Goal: Use online tool/utility: Utilize a website feature to perform a specific function

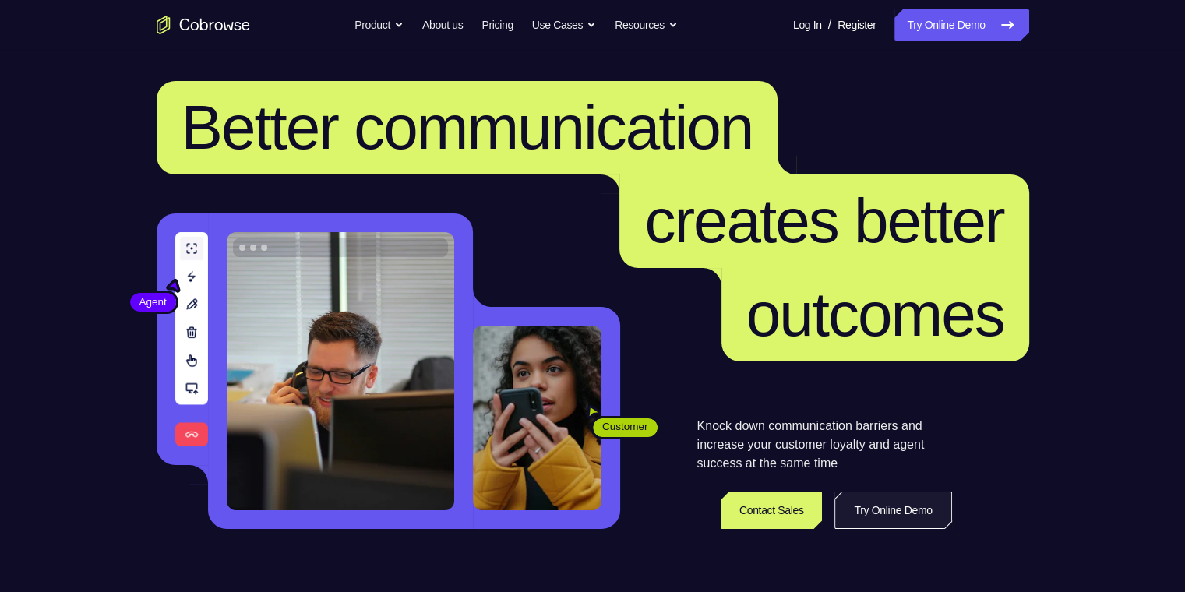
click at [915, 501] on link "Try Online Demo" at bounding box center [892, 510] width 117 height 37
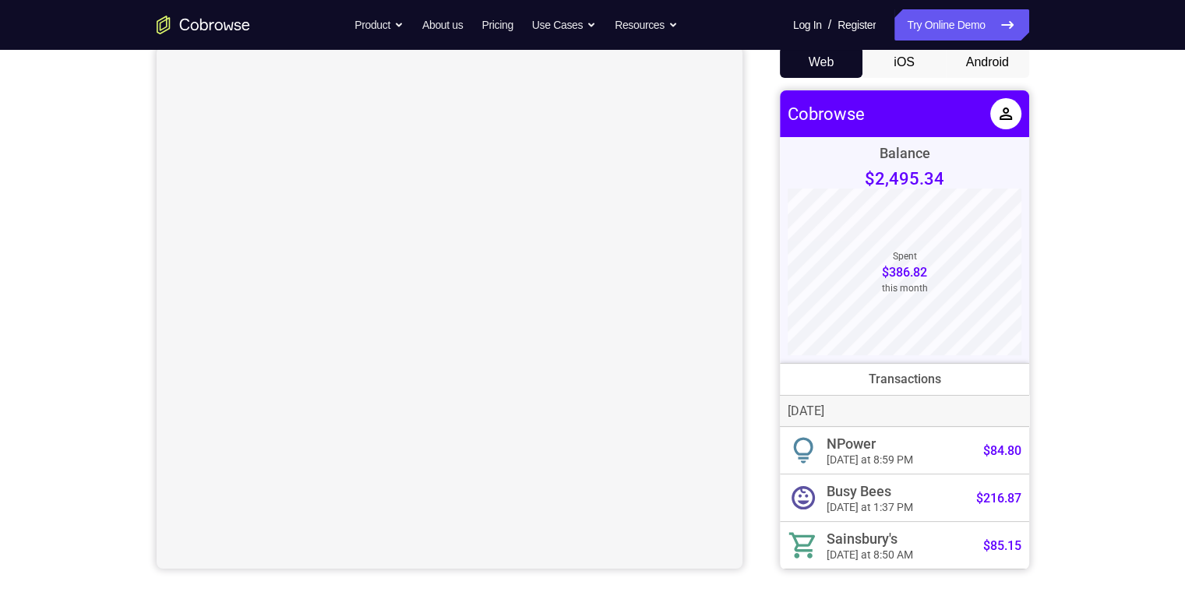
click at [989, 69] on button "Android" at bounding box center [987, 62] width 83 height 31
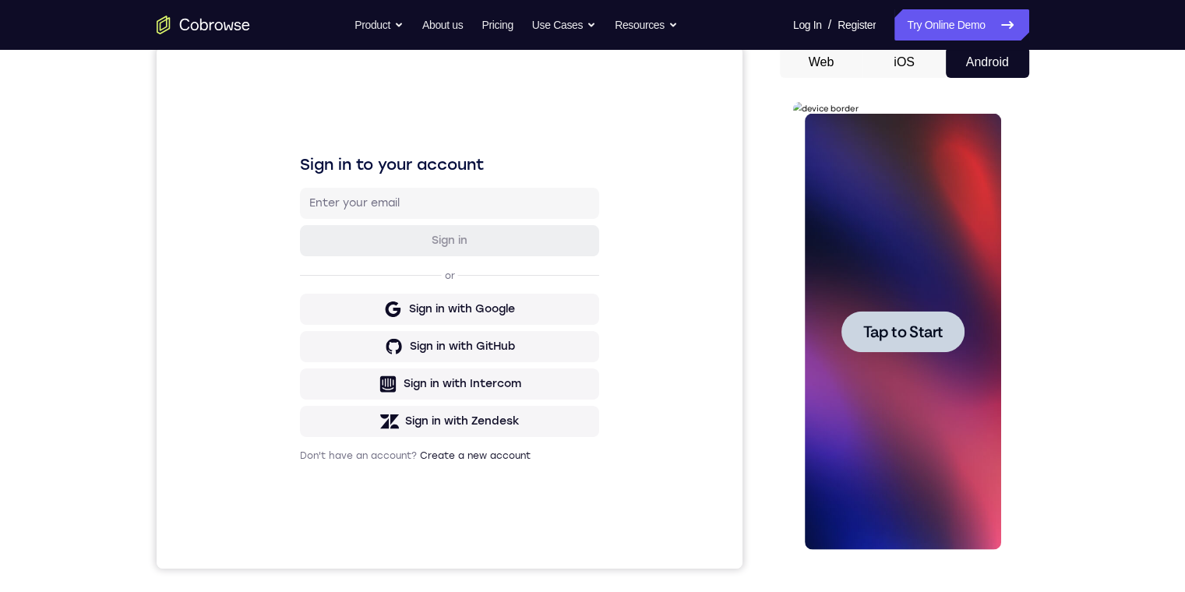
click at [937, 334] on span "Tap to Start" at bounding box center [902, 332] width 79 height 16
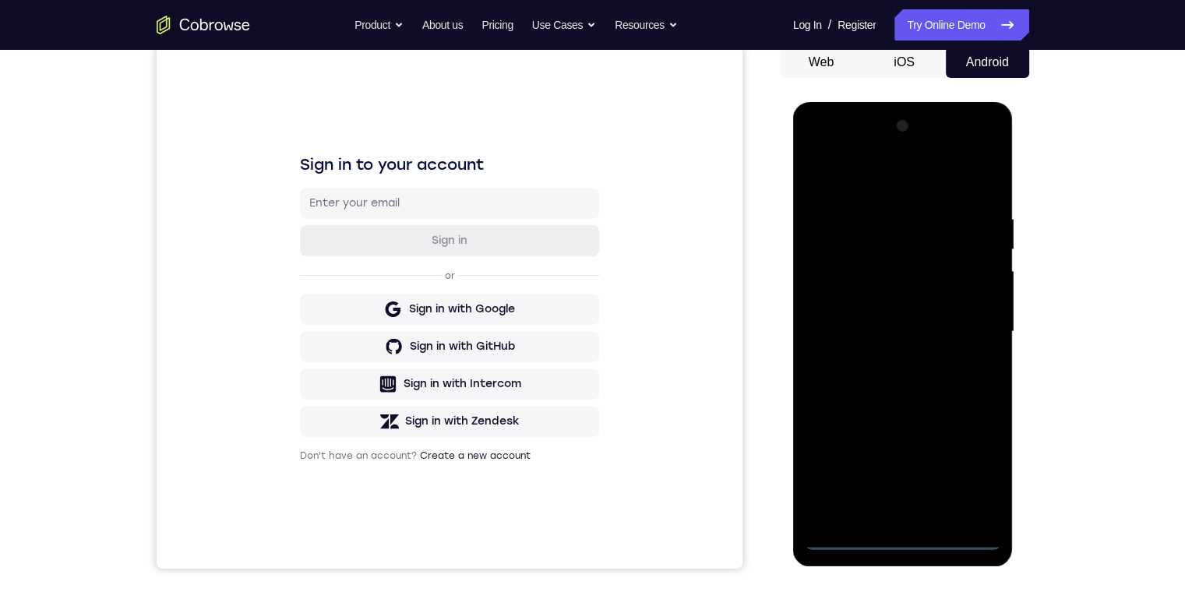
click at [904, 541] on div at bounding box center [903, 332] width 196 height 436
click at [969, 463] on div at bounding box center [903, 332] width 196 height 436
click at [888, 177] on div at bounding box center [903, 332] width 196 height 436
click at [966, 323] on div at bounding box center [903, 332] width 196 height 436
click at [889, 358] on div at bounding box center [903, 332] width 196 height 436
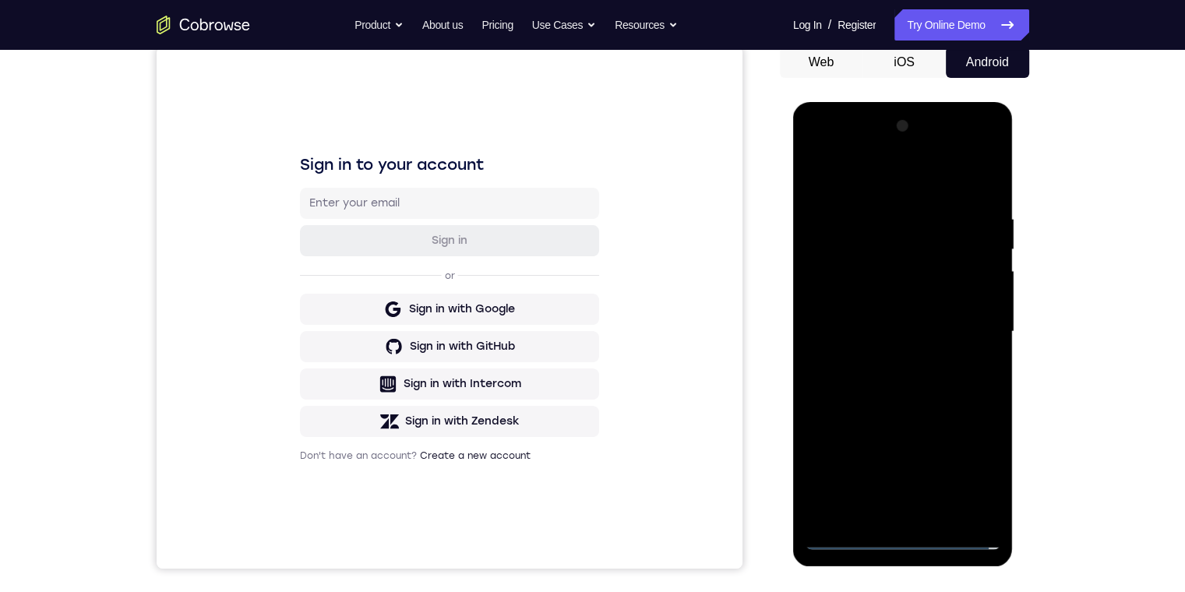
click at [890, 317] on div at bounding box center [903, 332] width 196 height 436
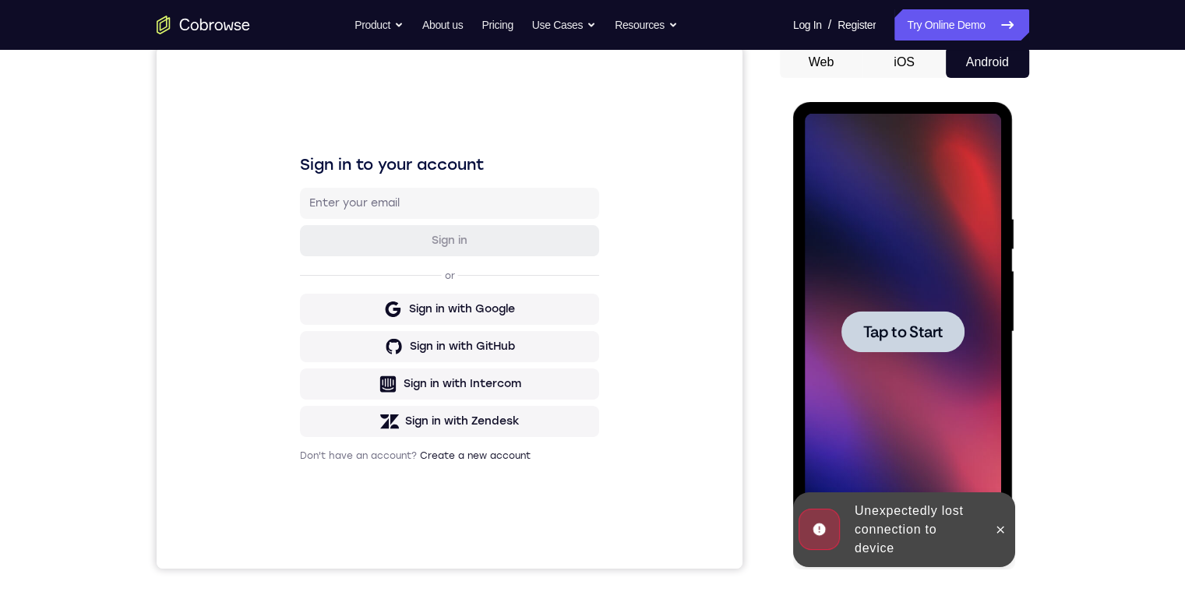
click at [905, 315] on div at bounding box center [902, 331] width 123 height 41
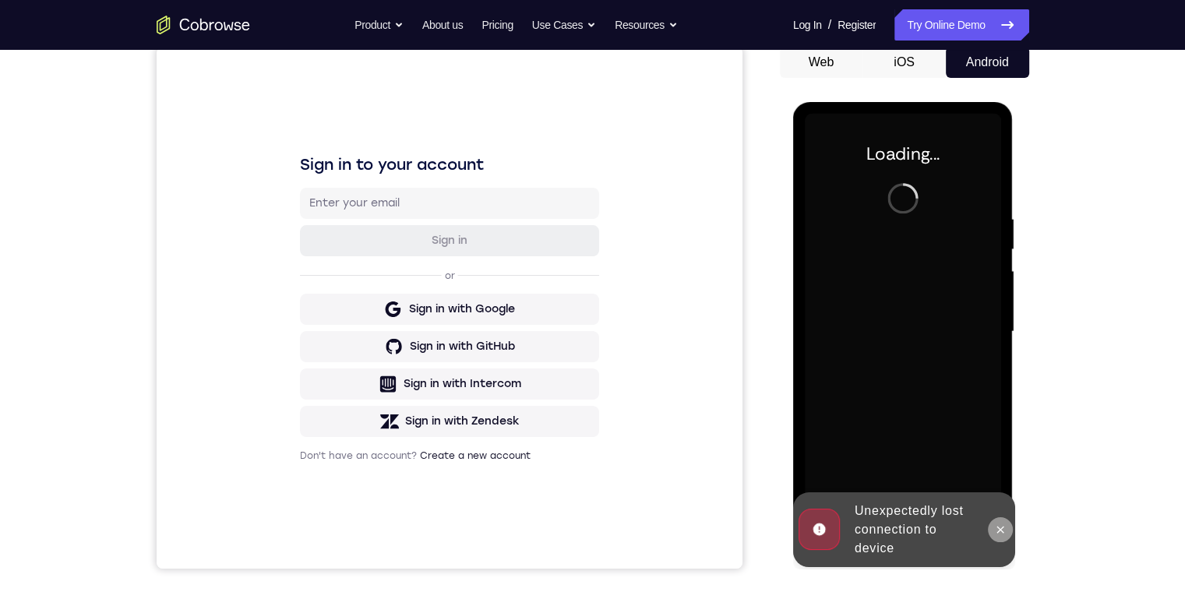
click at [1003, 527] on icon at bounding box center [1000, 529] width 7 height 7
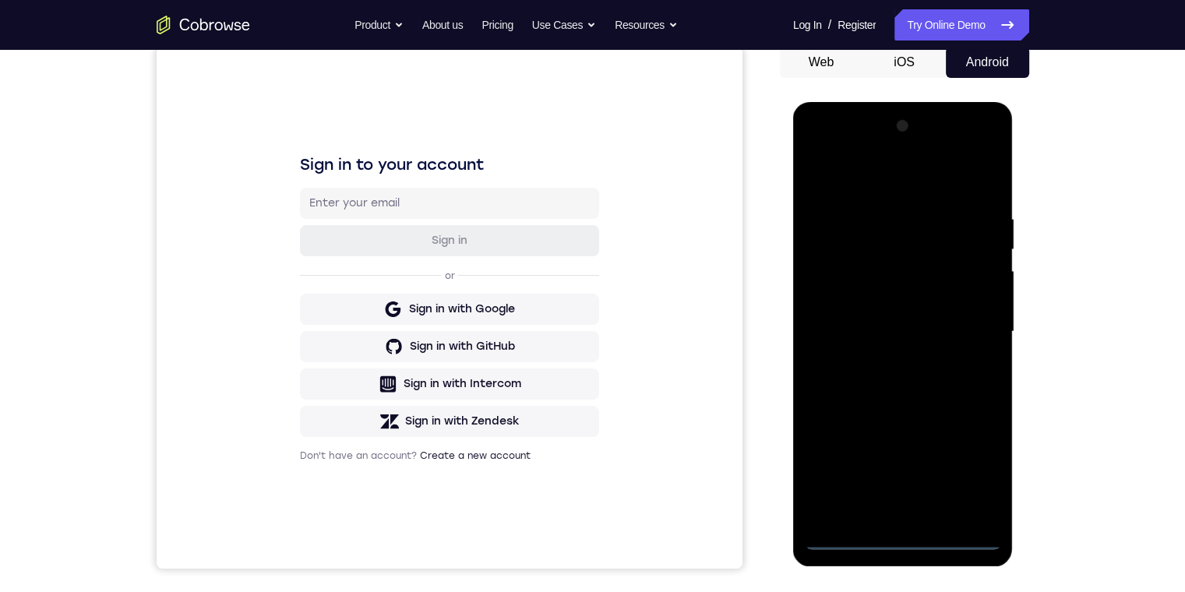
drag, startPoint x: 897, startPoint y: 533, endPoint x: 897, endPoint y: 508, distance: 24.9
click at [897, 507] on div at bounding box center [903, 332] width 196 height 436
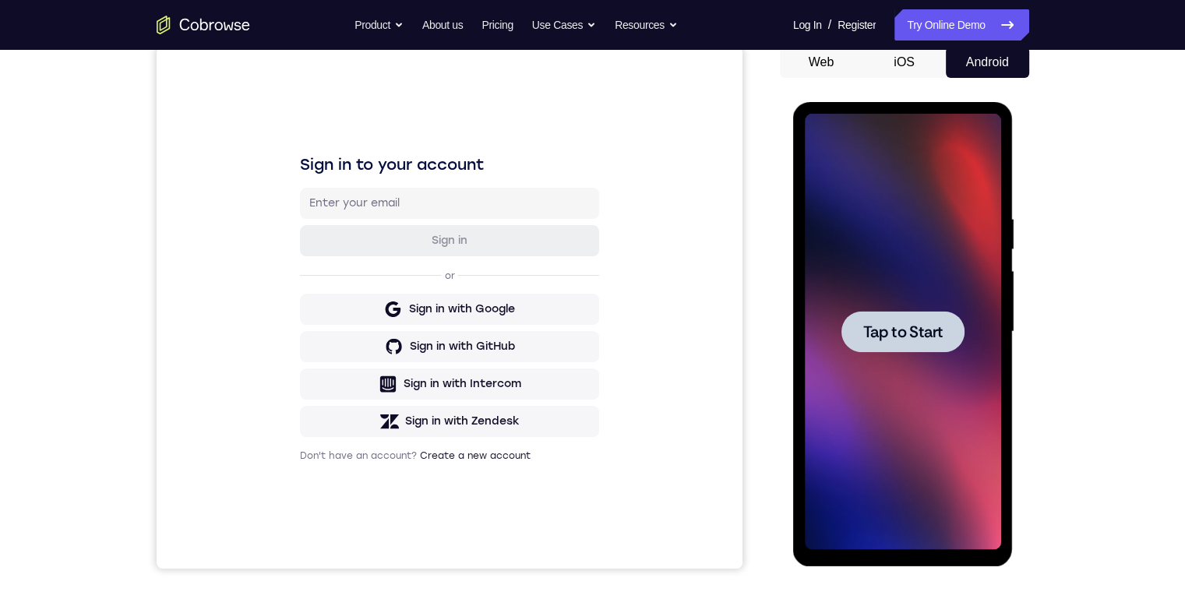
click at [922, 332] on span "Tap to Start" at bounding box center [902, 332] width 79 height 16
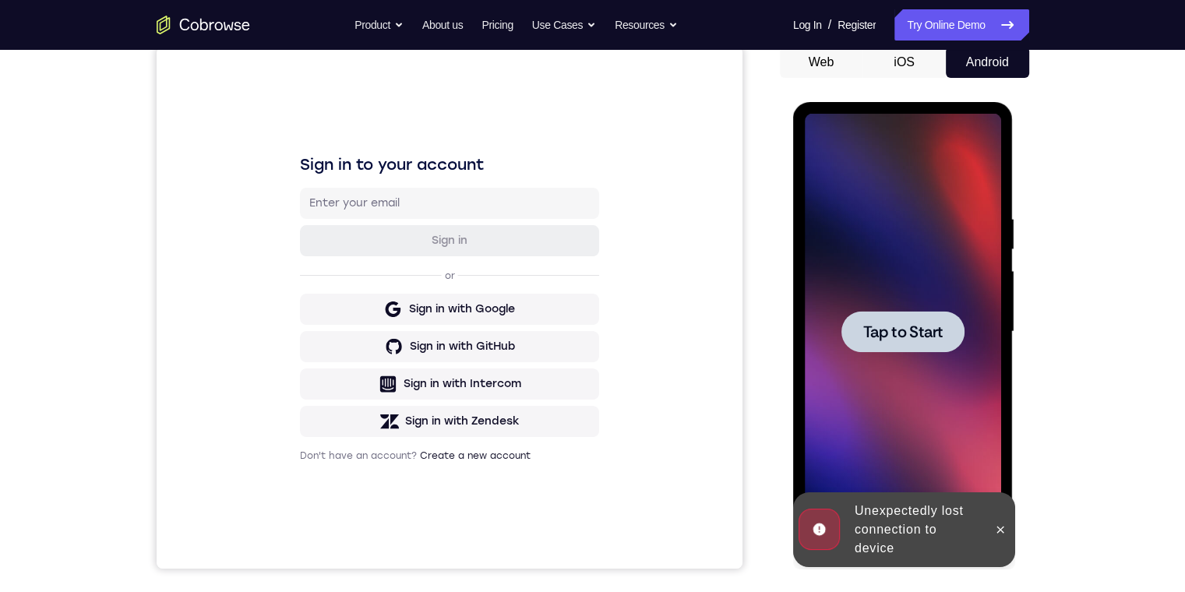
click at [897, 336] on span "Tap to Start" at bounding box center [902, 332] width 79 height 16
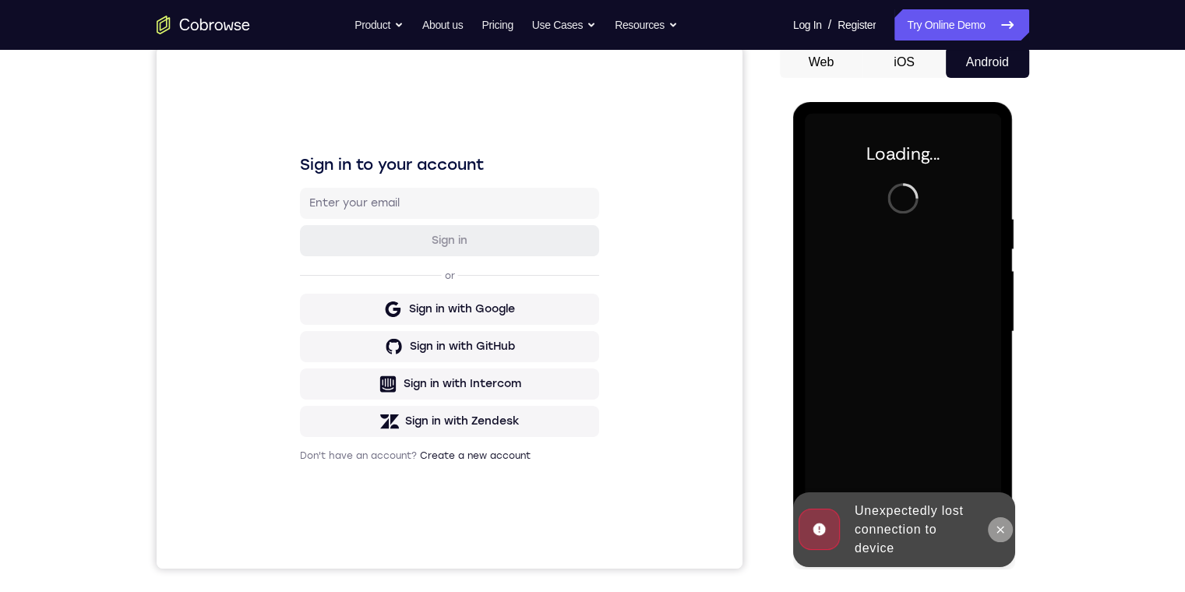
click at [1003, 520] on button at bounding box center [1000, 529] width 25 height 25
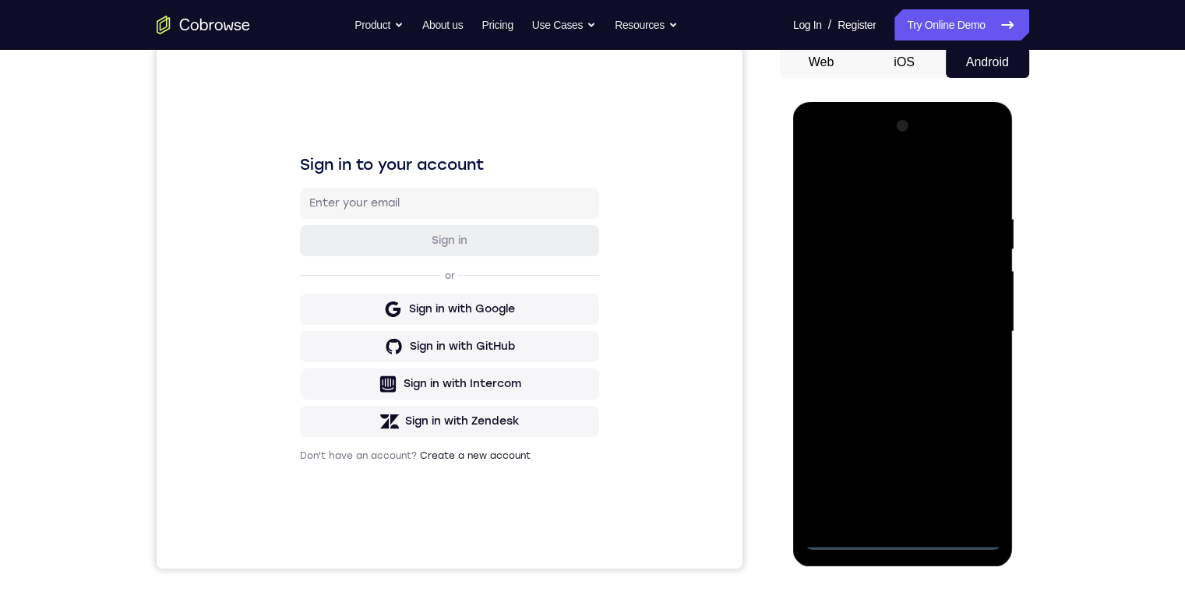
click at [901, 536] on div at bounding box center [903, 332] width 196 height 436
click at [969, 467] on div at bounding box center [903, 332] width 196 height 436
click at [850, 170] on div at bounding box center [903, 332] width 196 height 436
click at [961, 318] on div at bounding box center [903, 332] width 196 height 436
click at [888, 512] on div at bounding box center [903, 332] width 196 height 436
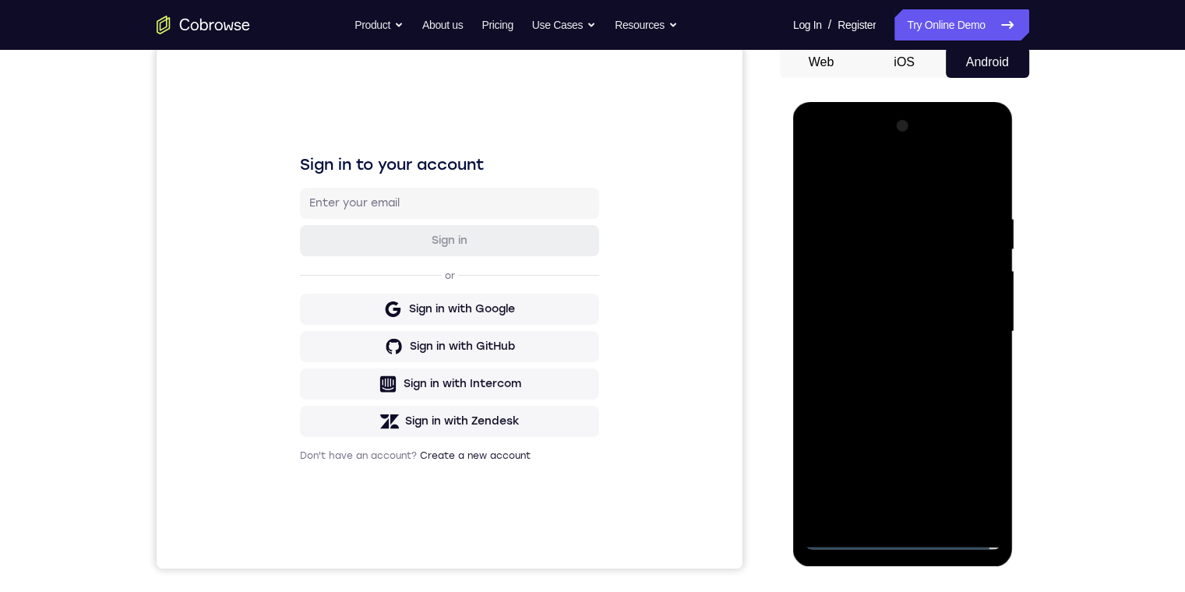
click at [913, 311] on div at bounding box center [903, 332] width 196 height 436
drag, startPoint x: 891, startPoint y: 297, endPoint x: 1811, endPoint y: 220, distance: 923.2
click at [891, 297] on div at bounding box center [903, 332] width 196 height 436
click at [898, 336] on div at bounding box center [903, 332] width 196 height 436
click at [947, 383] on div at bounding box center [903, 332] width 196 height 436
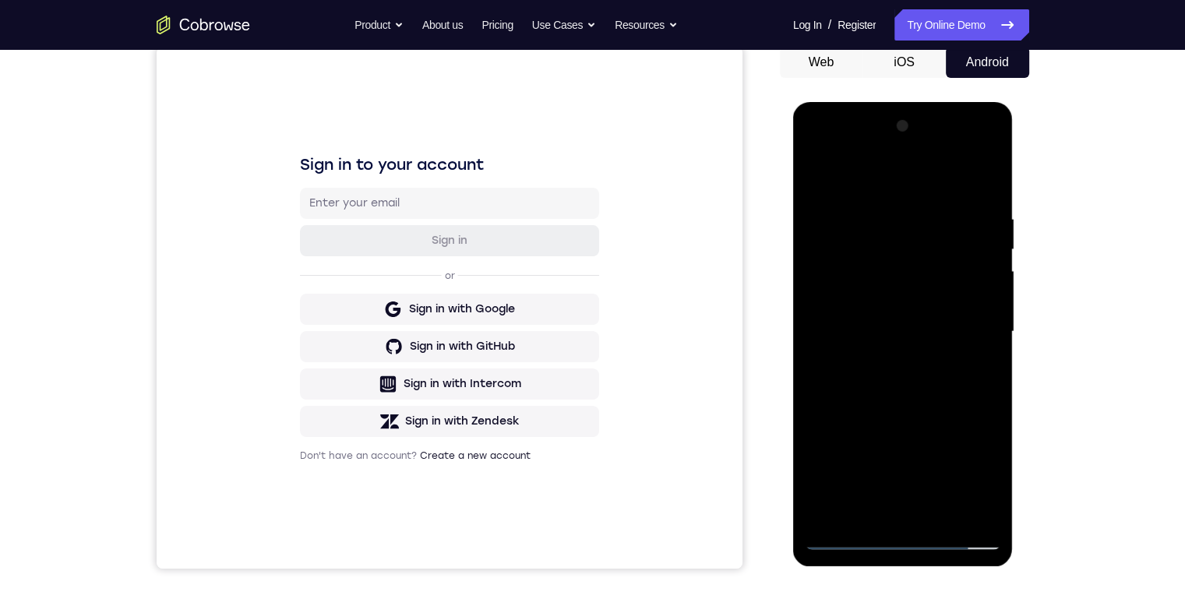
click at [960, 370] on div at bounding box center [903, 332] width 196 height 436
click at [970, 174] on div at bounding box center [903, 332] width 196 height 436
click at [980, 194] on div at bounding box center [903, 332] width 196 height 436
click at [879, 210] on div at bounding box center [903, 332] width 196 height 436
click at [976, 178] on div at bounding box center [903, 332] width 196 height 436
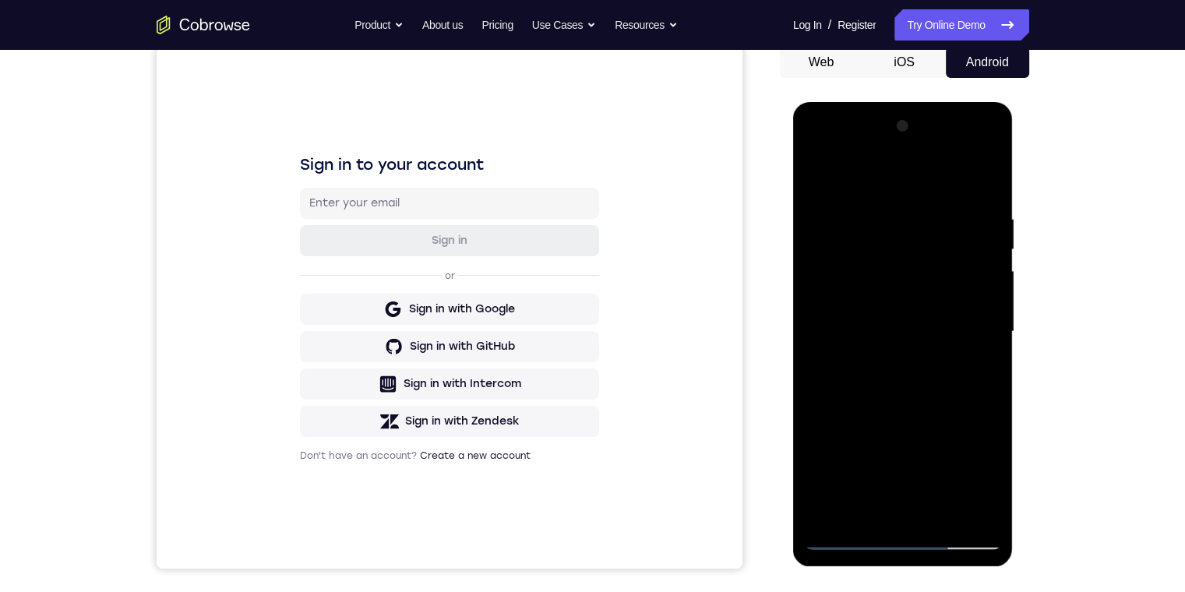
click at [925, 203] on div at bounding box center [903, 332] width 196 height 436
click at [982, 177] on div at bounding box center [903, 332] width 196 height 436
click at [937, 512] on div at bounding box center [903, 332] width 196 height 436
click at [922, 383] on div at bounding box center [903, 332] width 196 height 436
click at [969, 354] on div at bounding box center [903, 332] width 196 height 436
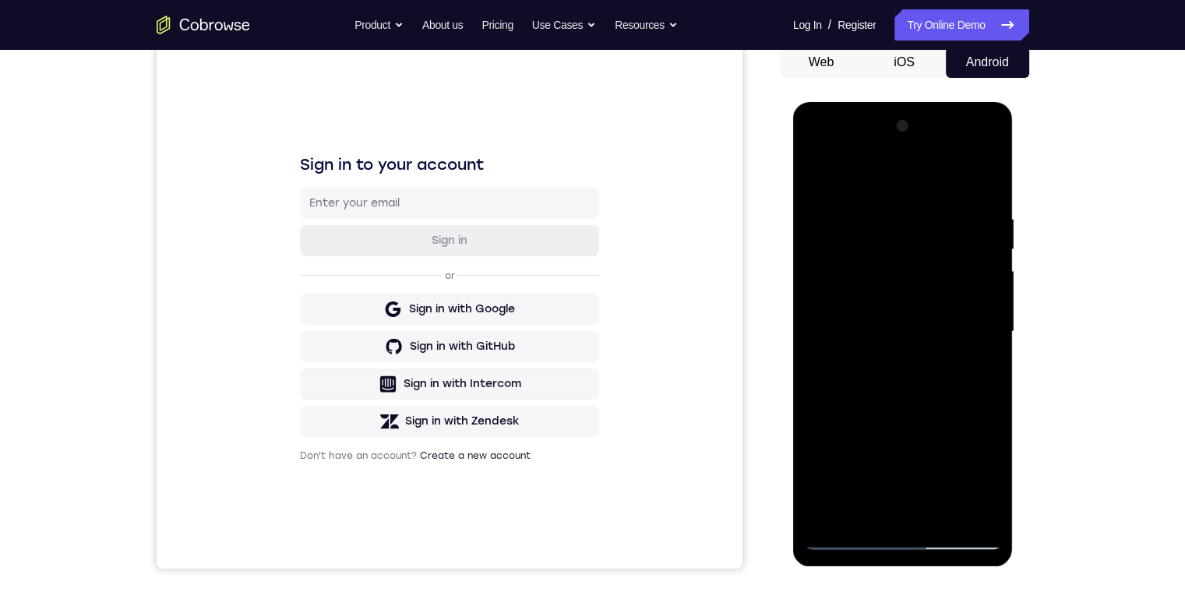
click at [904, 356] on div at bounding box center [903, 332] width 196 height 436
click at [977, 368] on div at bounding box center [903, 332] width 196 height 436
click at [819, 174] on div at bounding box center [903, 332] width 196 height 436
click at [817, 178] on div at bounding box center [903, 332] width 196 height 436
click at [869, 343] on div at bounding box center [903, 332] width 196 height 436
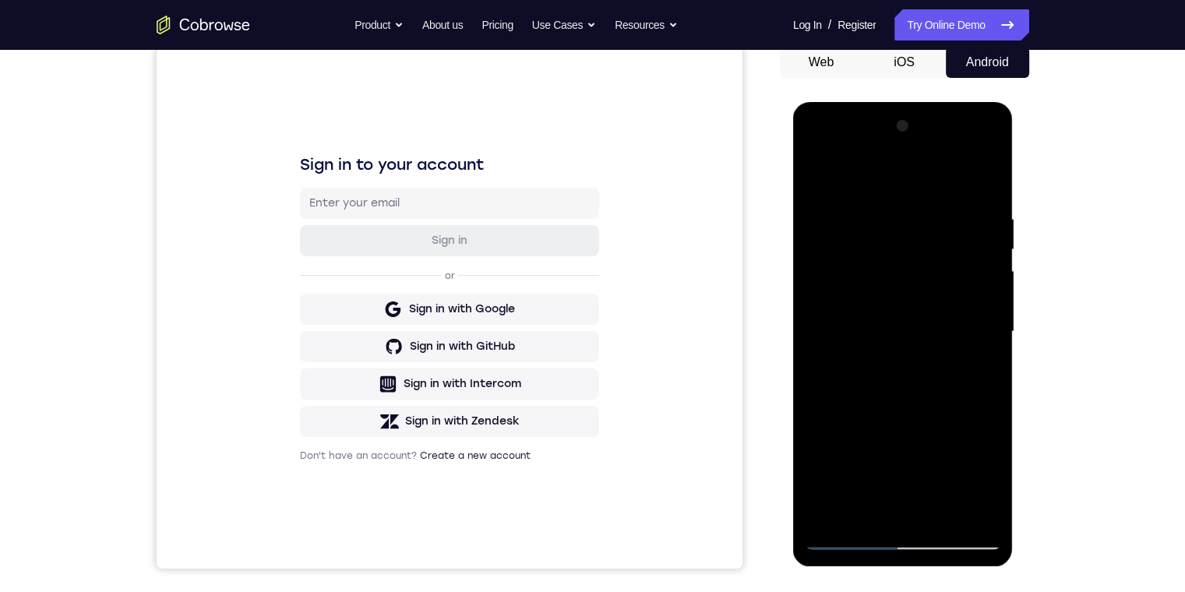
click at [974, 372] on div at bounding box center [903, 332] width 196 height 436
click at [823, 174] on div at bounding box center [903, 332] width 196 height 436
click at [890, 322] on div at bounding box center [903, 332] width 196 height 436
click at [974, 365] on div at bounding box center [903, 332] width 196 height 436
click at [816, 174] on div at bounding box center [903, 332] width 196 height 436
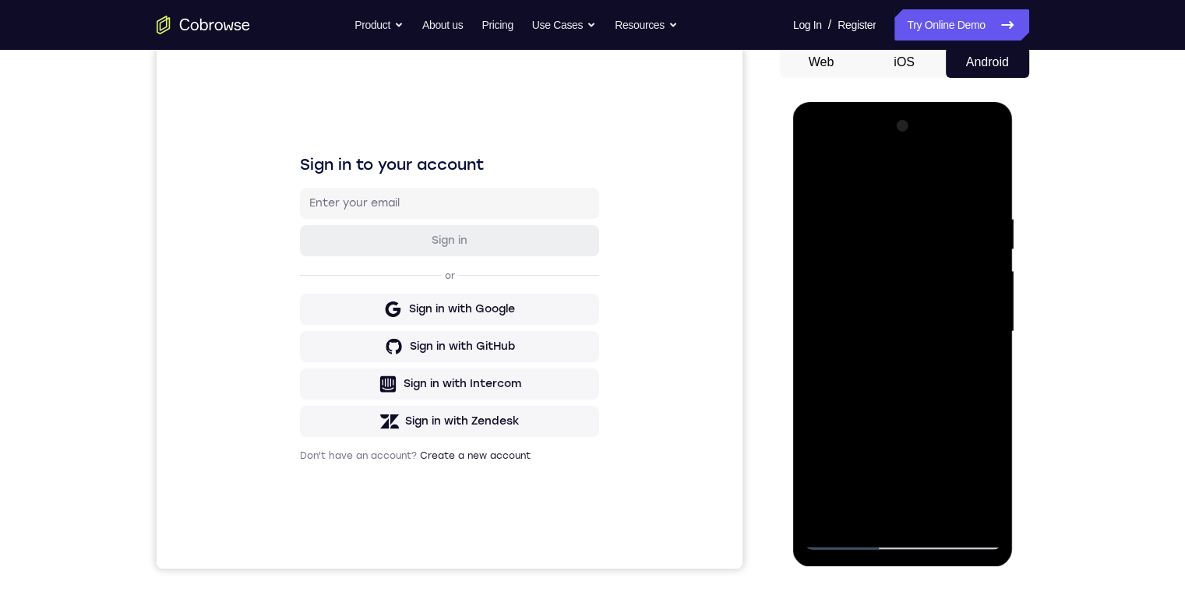
click at [923, 376] on div at bounding box center [903, 332] width 196 height 436
click at [975, 368] on div at bounding box center [903, 332] width 196 height 436
click at [814, 177] on div at bounding box center [903, 332] width 196 height 436
click at [857, 414] on div at bounding box center [903, 332] width 196 height 436
drag, startPoint x: 982, startPoint y: 483, endPoint x: 1812, endPoint y: 588, distance: 836.3
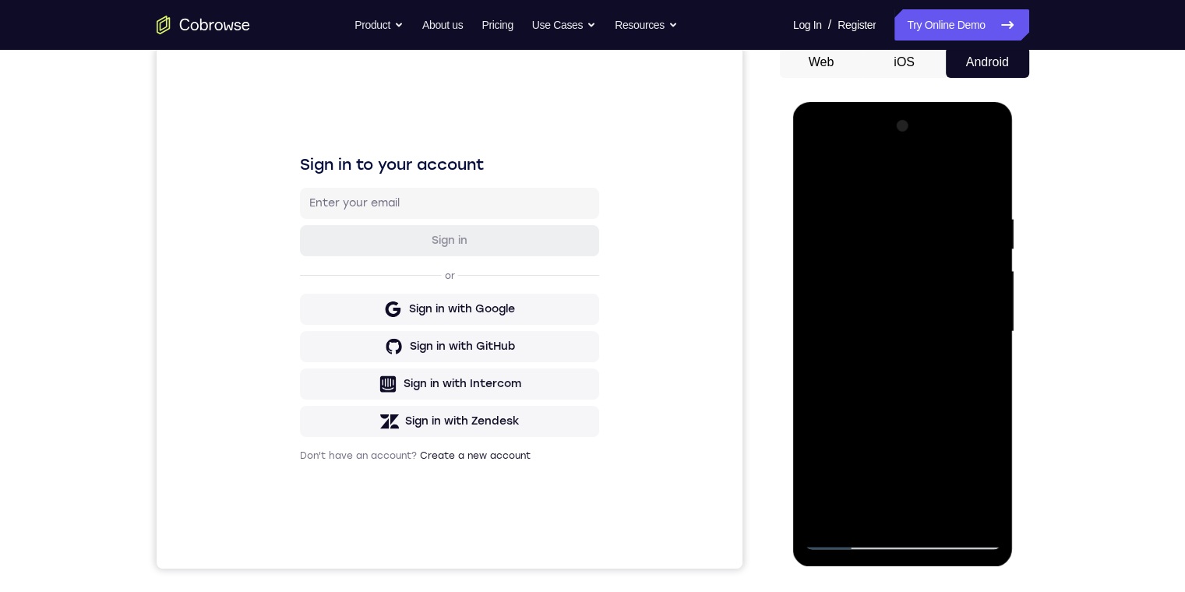
click at [982, 483] on div at bounding box center [903, 332] width 196 height 436
click at [979, 372] on div at bounding box center [903, 332] width 196 height 436
click at [985, 372] on div at bounding box center [903, 332] width 196 height 436
click at [813, 175] on div at bounding box center [903, 332] width 196 height 436
click at [887, 349] on div at bounding box center [903, 332] width 196 height 436
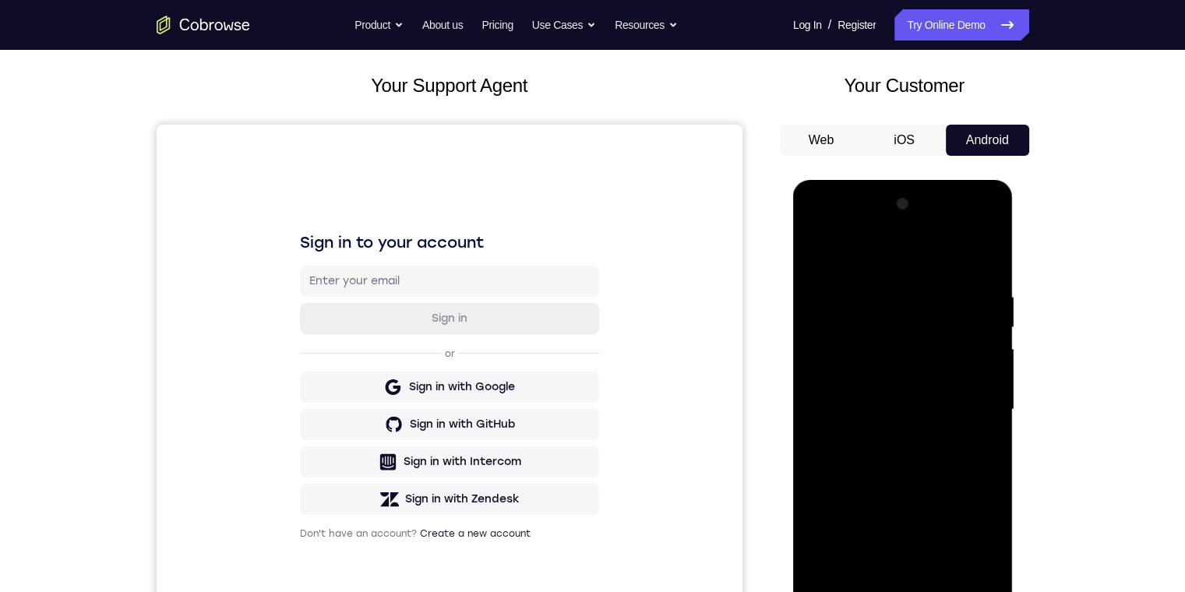
scroll to position [156, 0]
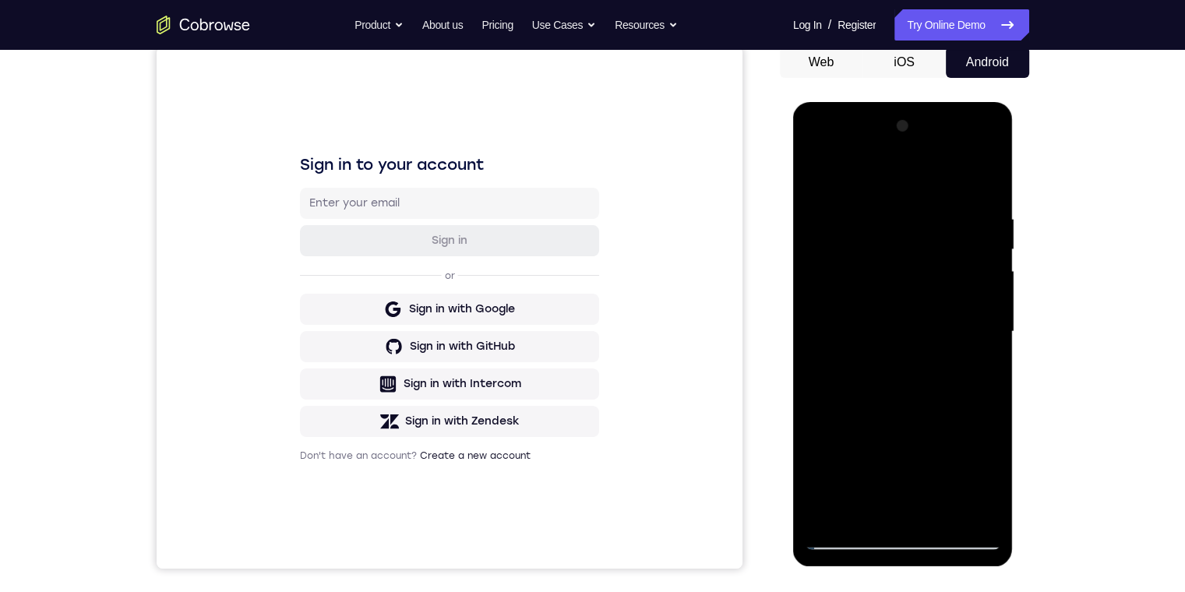
click at [978, 371] on div at bounding box center [903, 332] width 196 height 436
click at [816, 178] on div at bounding box center [903, 332] width 196 height 436
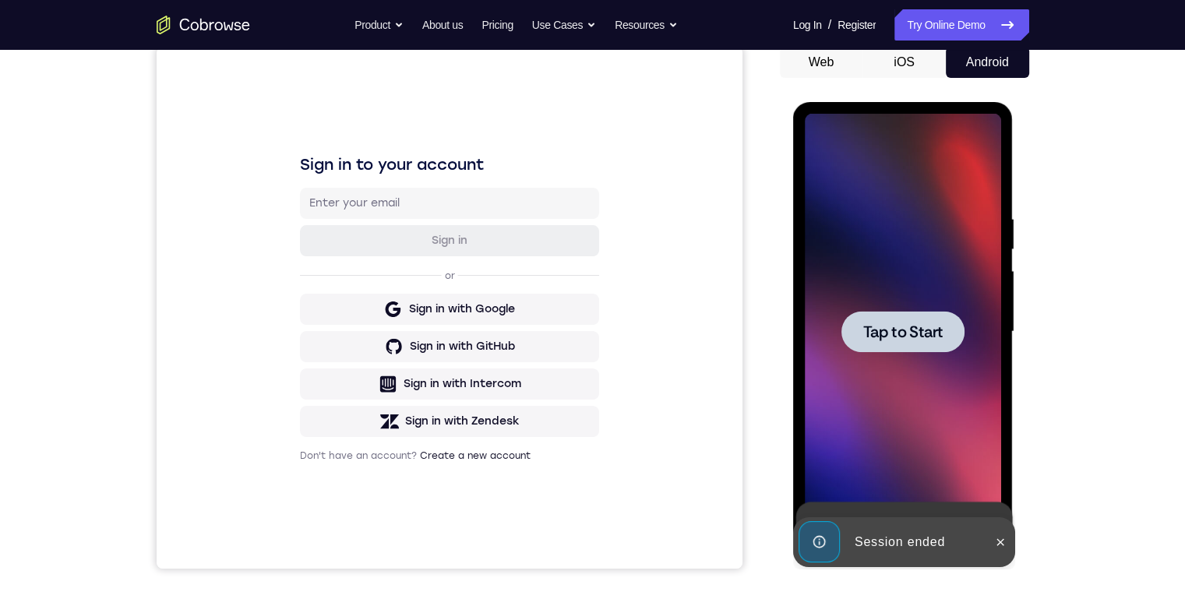
click at [913, 324] on span "Tap to Start" at bounding box center [902, 332] width 79 height 16
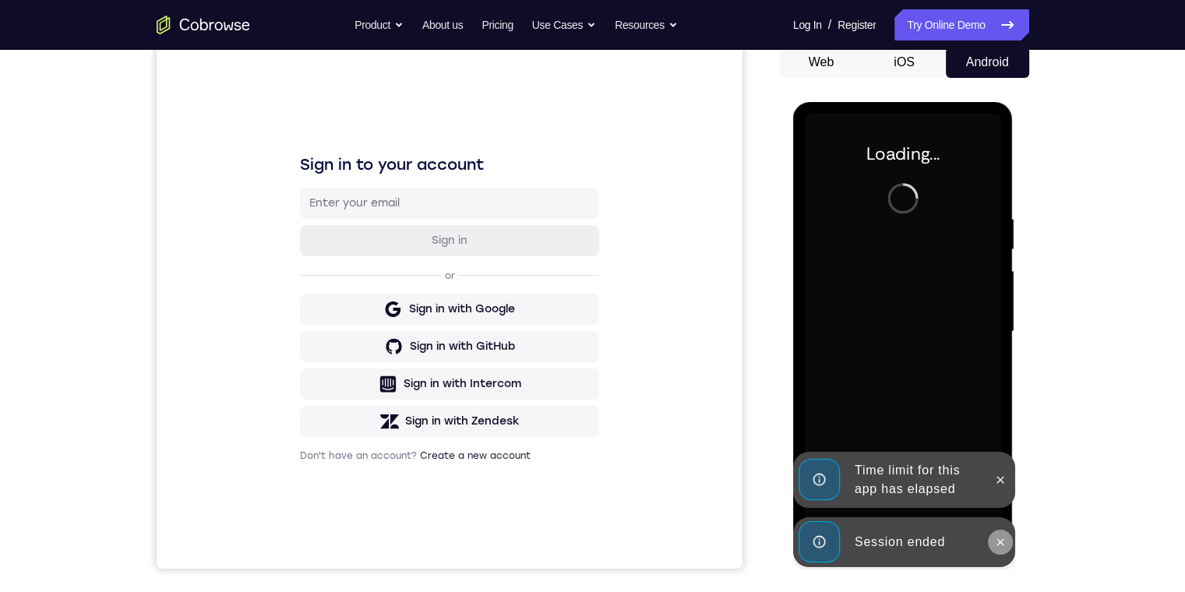
click at [1003, 542] on icon at bounding box center [1000, 542] width 12 height 12
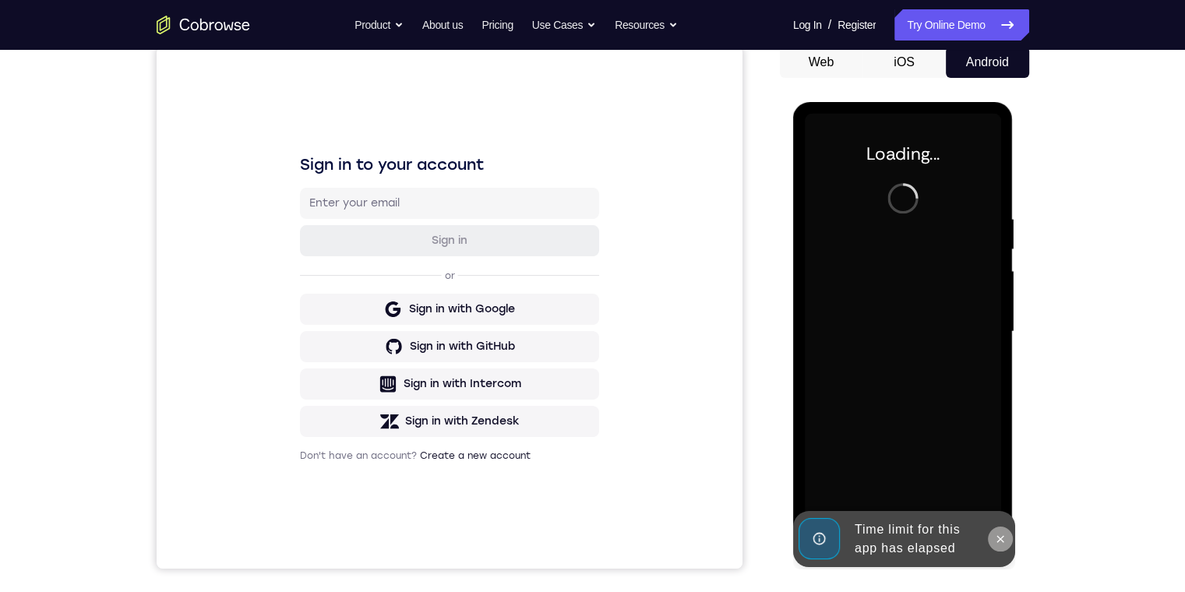
click at [1003, 534] on icon at bounding box center [1000, 539] width 12 height 12
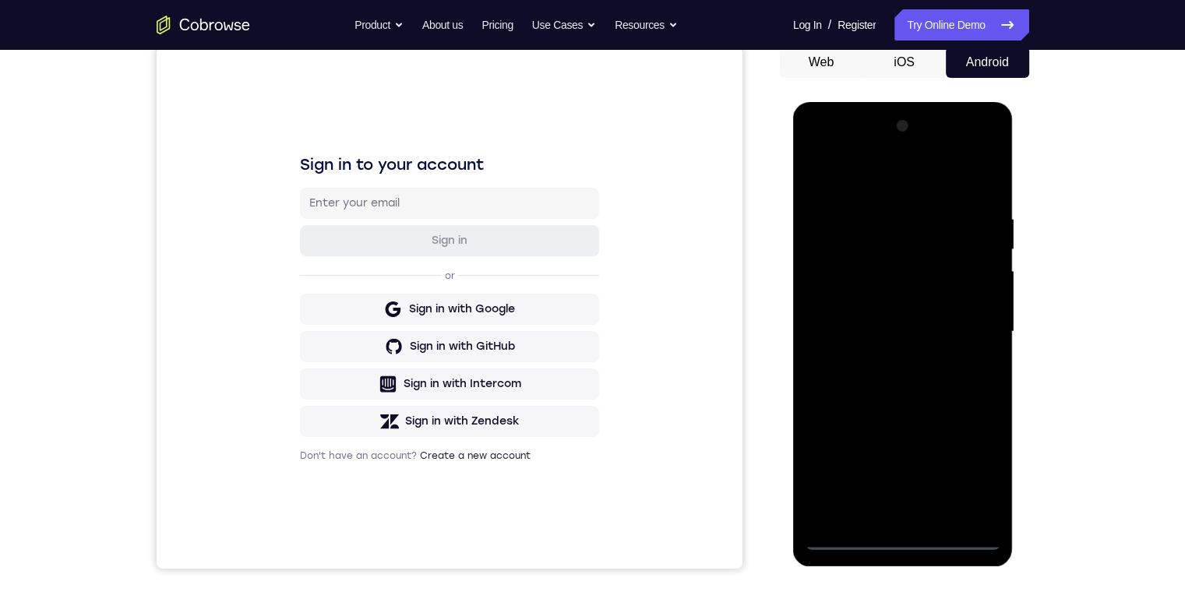
click at [908, 538] on div at bounding box center [903, 332] width 196 height 436
click at [971, 470] on div at bounding box center [903, 332] width 196 height 436
click at [940, 170] on div at bounding box center [903, 332] width 196 height 436
click at [964, 326] on div at bounding box center [903, 332] width 196 height 436
click at [887, 359] on div at bounding box center [903, 332] width 196 height 436
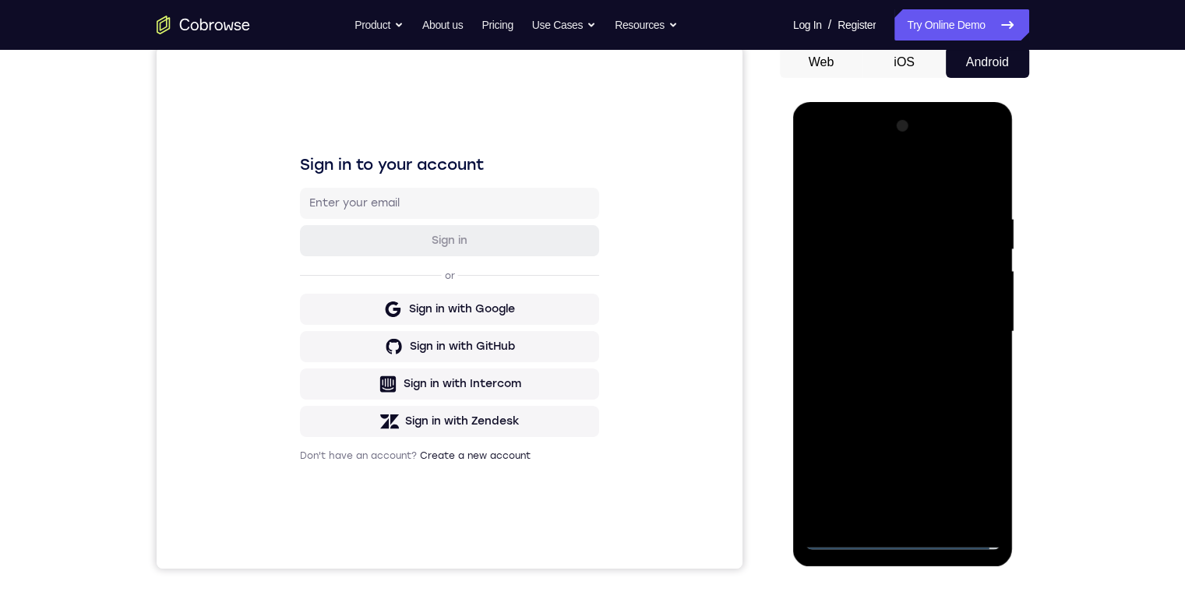
click at [897, 305] on div at bounding box center [903, 332] width 196 height 436
click at [916, 315] on div at bounding box center [903, 332] width 196 height 436
click at [851, 294] on div at bounding box center [903, 332] width 196 height 436
click at [883, 291] on div at bounding box center [903, 332] width 196 height 436
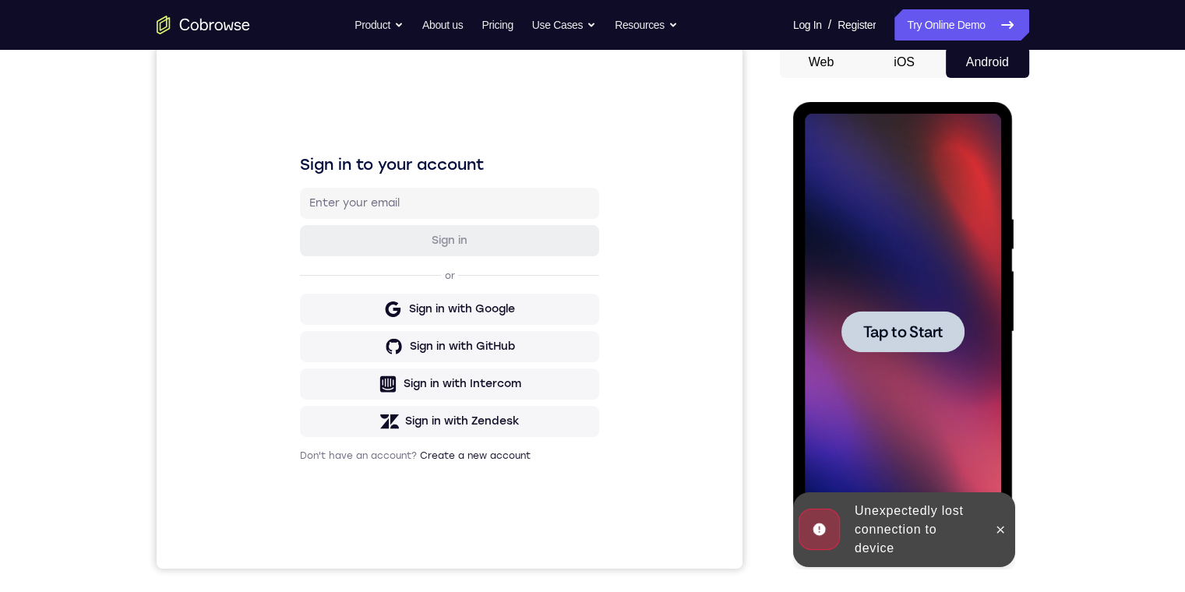
click at [905, 333] on span "Tap to Start" at bounding box center [902, 332] width 79 height 16
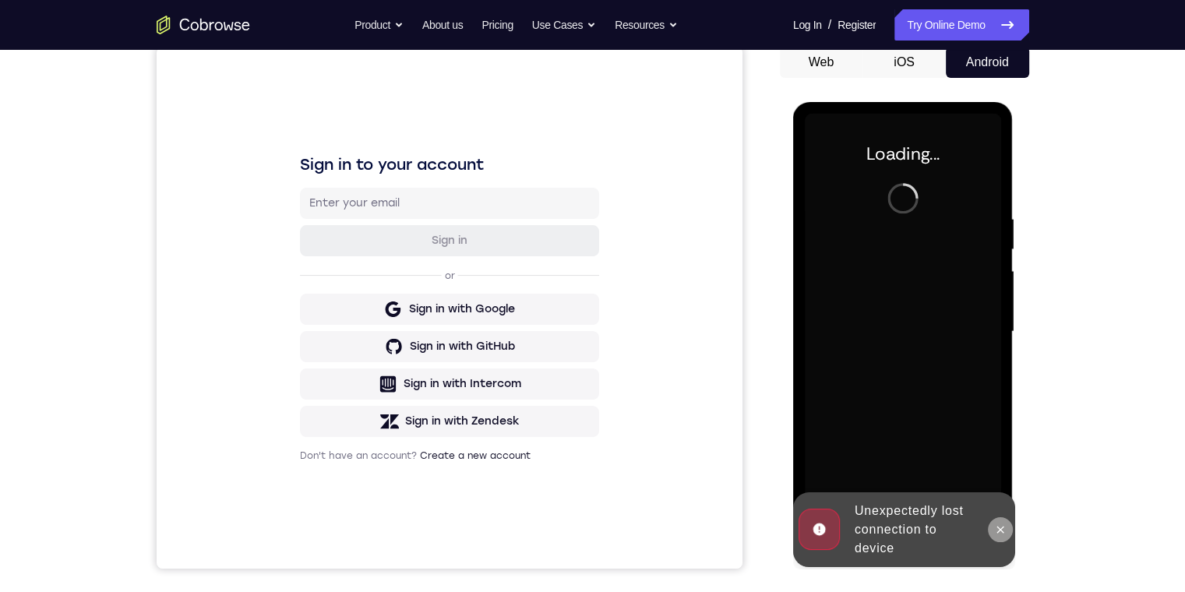
click at [999, 533] on icon at bounding box center [1000, 529] width 12 height 12
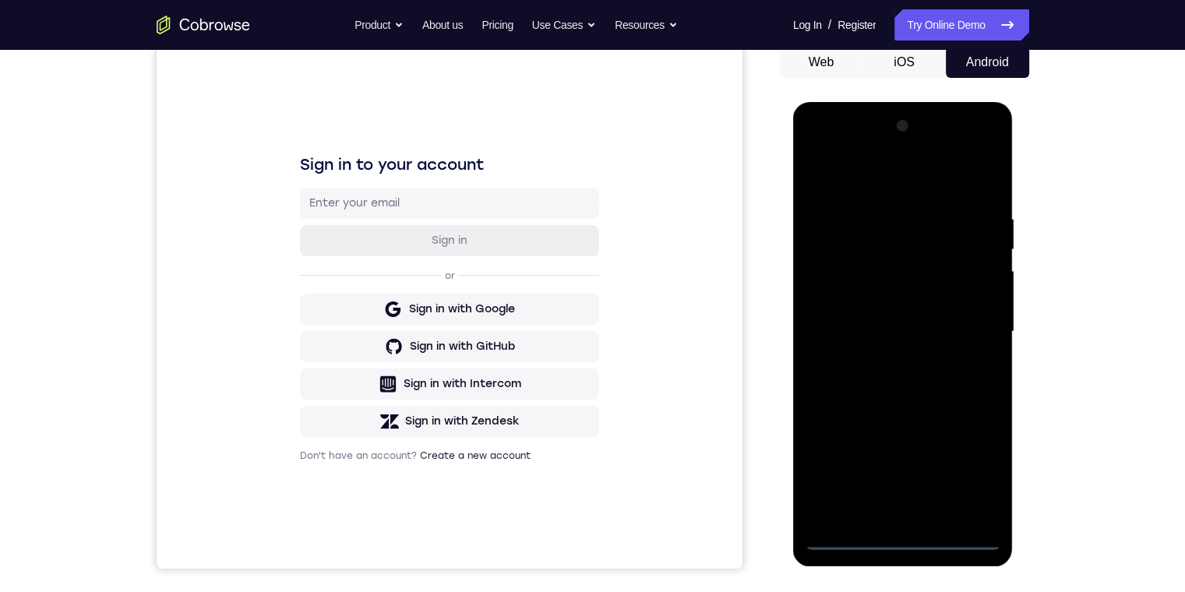
click at [904, 538] on div at bounding box center [903, 332] width 196 height 436
click at [971, 470] on div at bounding box center [903, 332] width 196 height 436
click at [904, 167] on div at bounding box center [903, 332] width 196 height 436
click at [971, 333] on div at bounding box center [903, 332] width 196 height 436
click at [969, 318] on div at bounding box center [903, 332] width 196 height 436
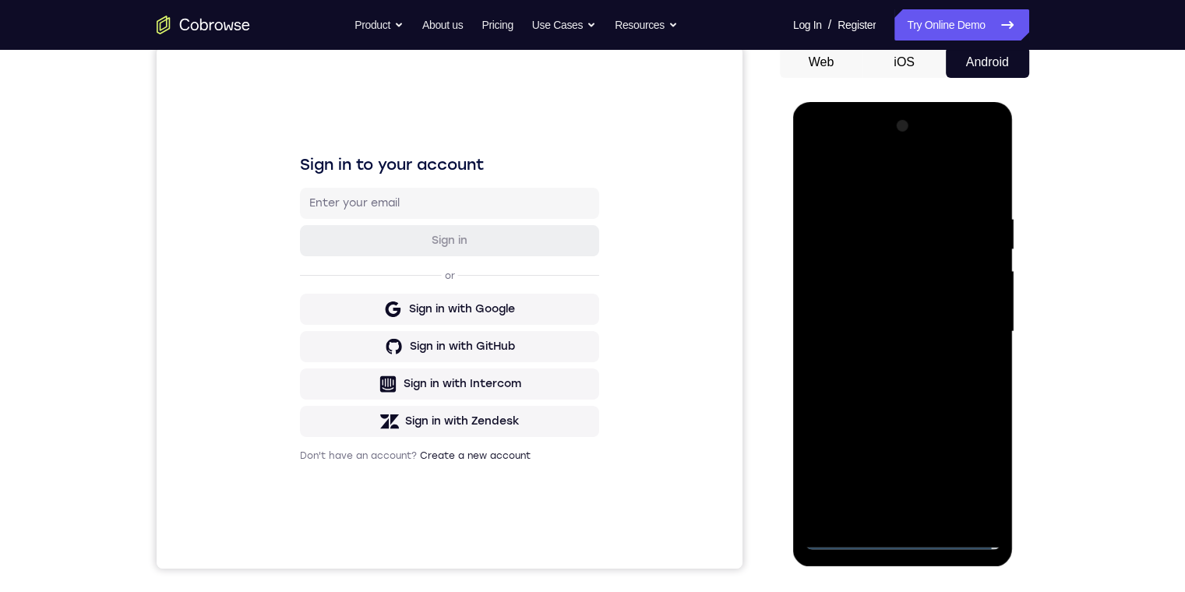
click at [969, 318] on div at bounding box center [903, 332] width 196 height 436
click at [971, 333] on div at bounding box center [903, 332] width 196 height 436
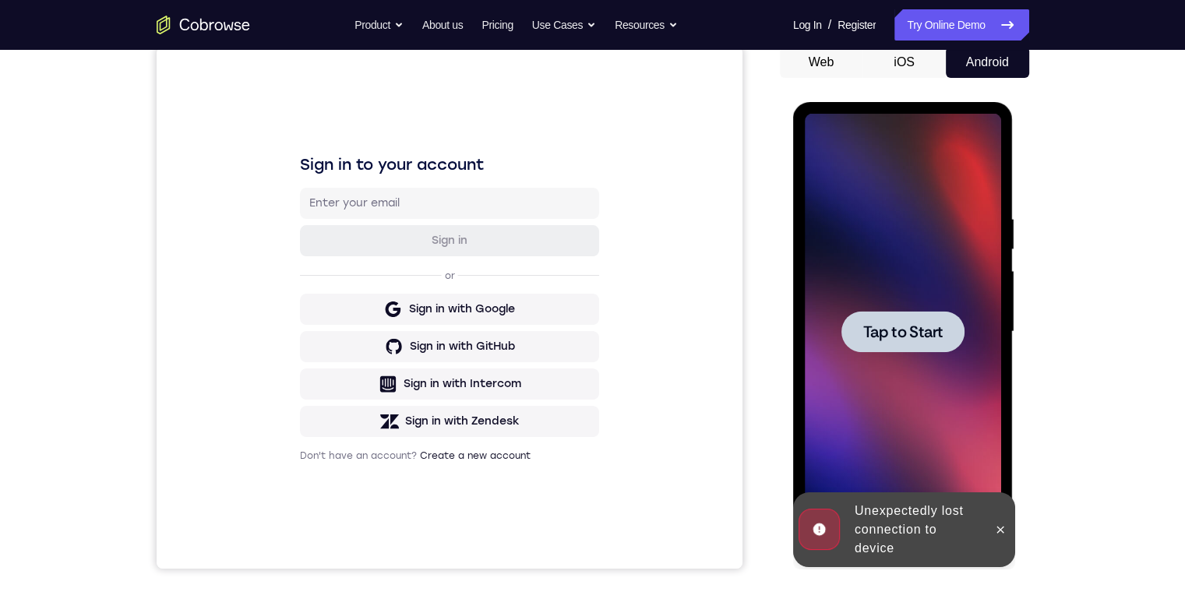
click at [944, 339] on div at bounding box center [902, 331] width 123 height 41
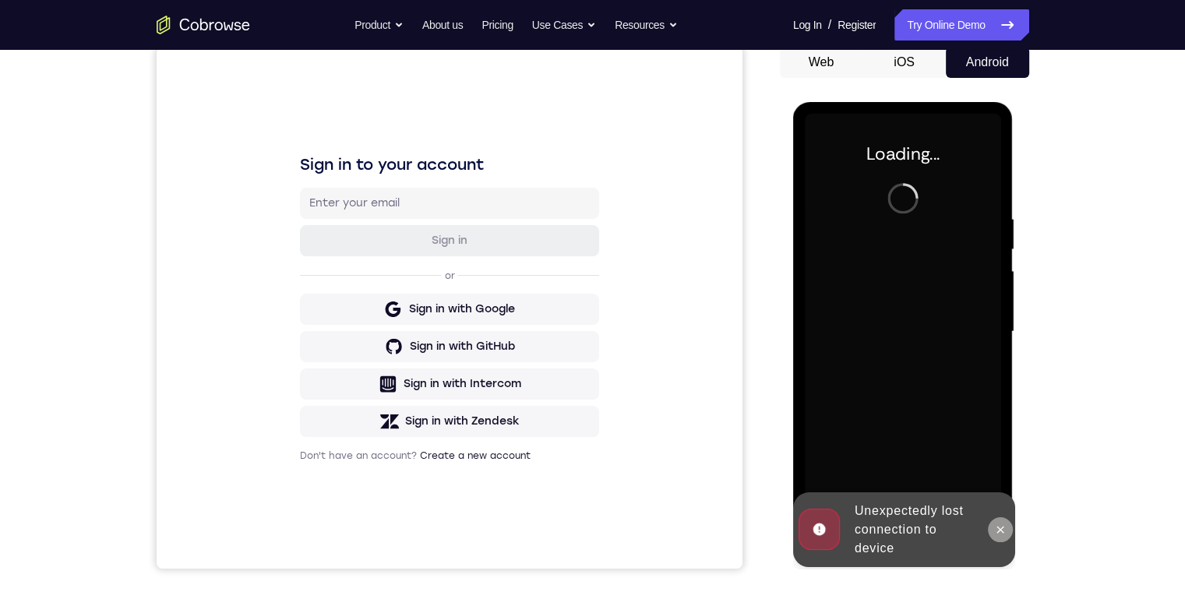
click at [996, 523] on icon at bounding box center [1000, 529] width 12 height 12
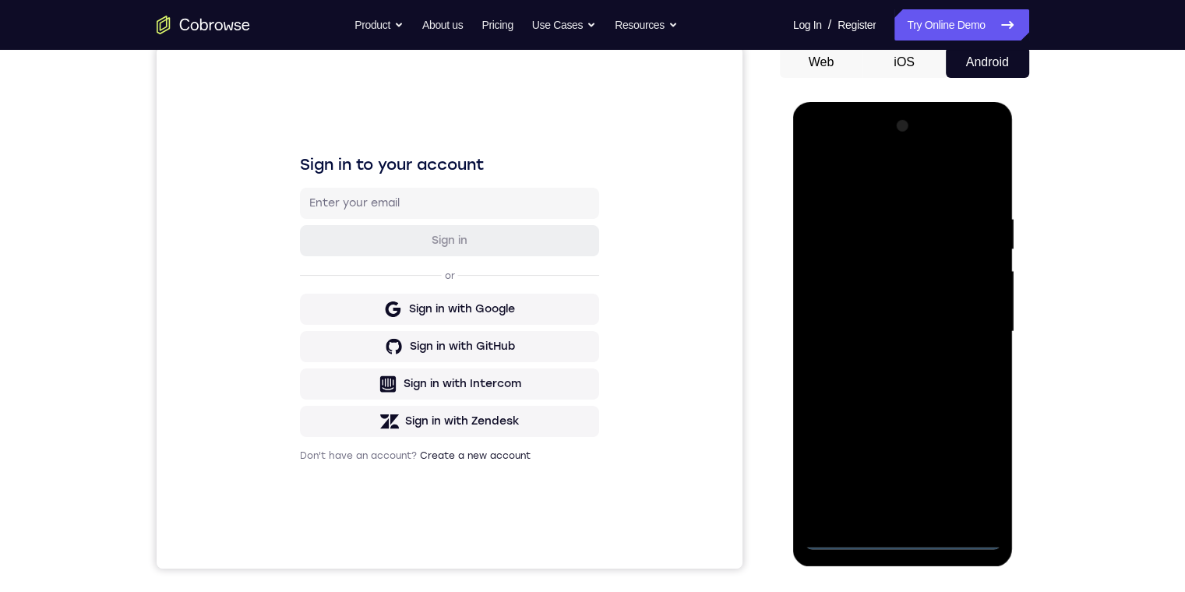
click at [898, 531] on div at bounding box center [903, 332] width 196 height 436
click at [901, 527] on div at bounding box center [903, 332] width 196 height 436
click at [901, 539] on div at bounding box center [903, 332] width 196 height 436
click at [975, 477] on div at bounding box center [903, 332] width 196 height 436
click at [904, 182] on div at bounding box center [903, 332] width 196 height 436
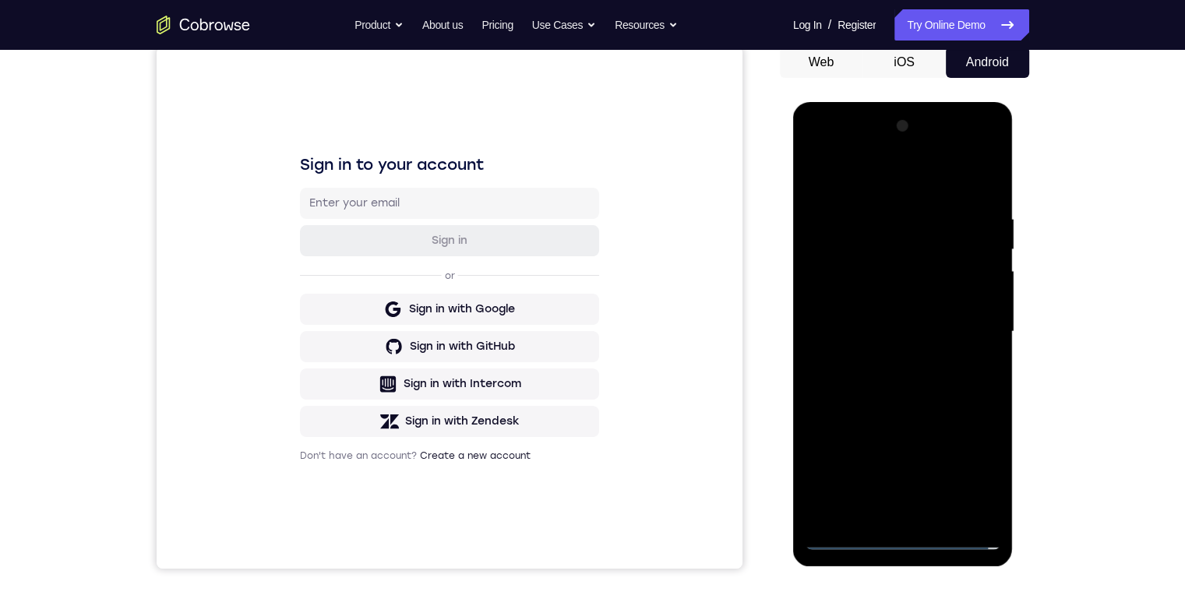
click at [961, 327] on div at bounding box center [903, 332] width 196 height 436
click at [884, 361] on div at bounding box center [903, 332] width 196 height 436
click at [901, 308] on div at bounding box center [903, 332] width 196 height 436
click at [848, 270] on div at bounding box center [903, 332] width 196 height 436
click at [863, 287] on div at bounding box center [903, 332] width 196 height 436
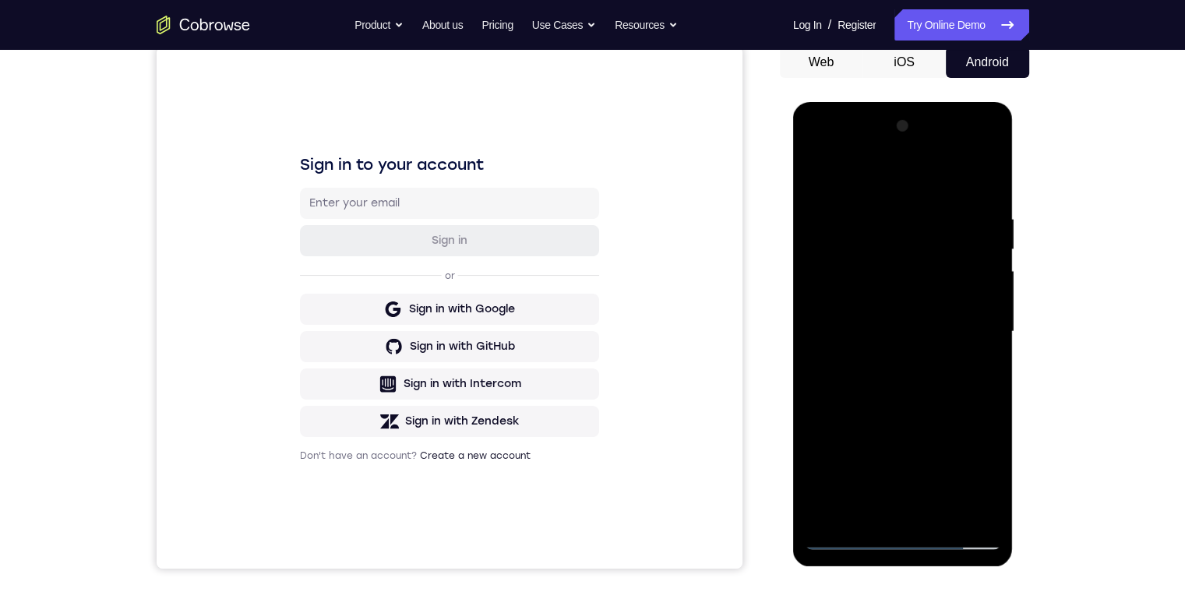
click at [922, 332] on div at bounding box center [903, 332] width 196 height 436
click at [913, 390] on div at bounding box center [903, 332] width 196 height 436
click at [919, 375] on div at bounding box center [903, 332] width 196 height 436
click at [966, 175] on div at bounding box center [903, 332] width 196 height 436
click at [919, 379] on div at bounding box center [903, 332] width 196 height 436
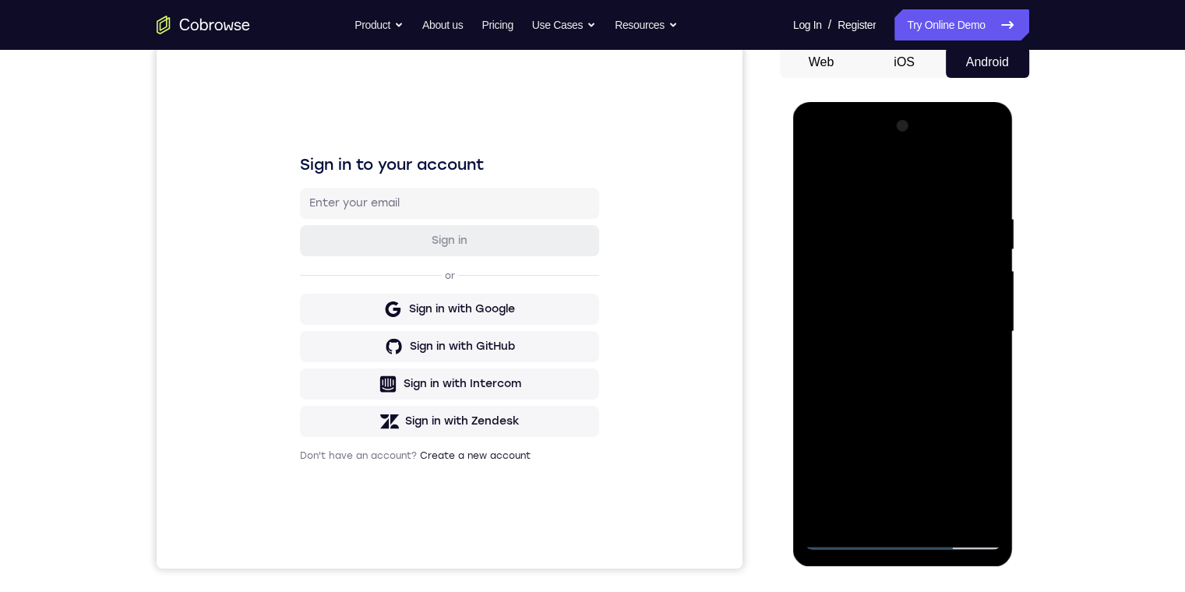
click at [919, 379] on div at bounding box center [903, 332] width 196 height 436
click at [918, 323] on div at bounding box center [903, 332] width 196 height 436
click at [989, 193] on div at bounding box center [903, 332] width 196 height 436
click at [946, 516] on div at bounding box center [903, 332] width 196 height 436
click at [922, 390] on div at bounding box center [903, 332] width 196 height 436
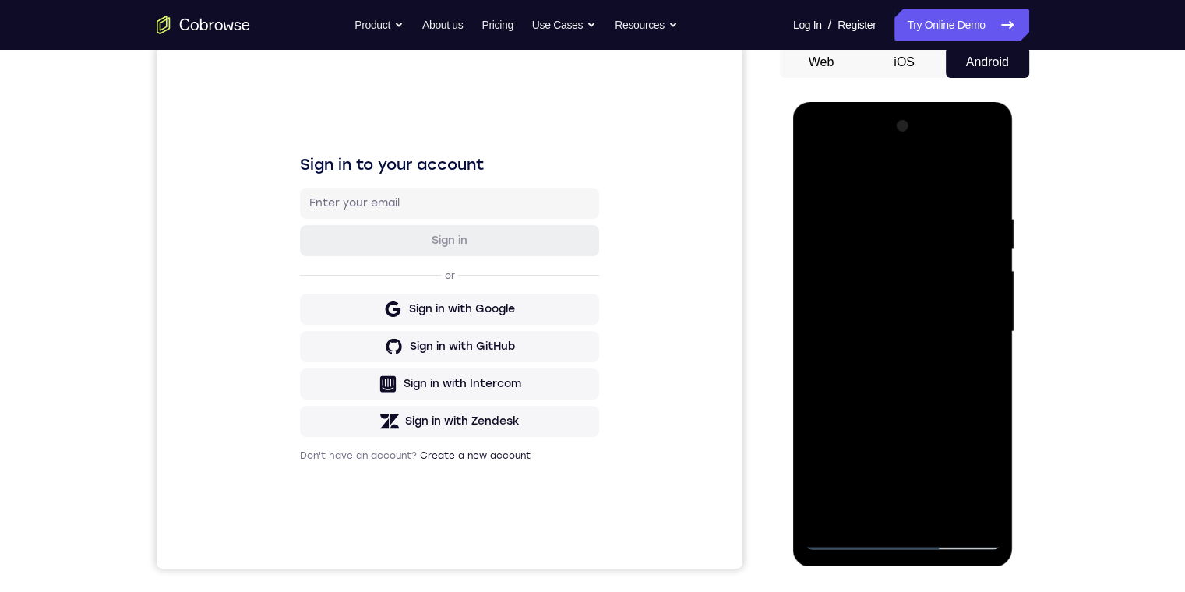
click at [972, 354] on div at bounding box center [903, 332] width 196 height 436
click at [820, 349] on div at bounding box center [903, 332] width 196 height 436
click at [841, 178] on div at bounding box center [903, 332] width 196 height 436
click at [844, 377] on div at bounding box center [903, 332] width 196 height 436
click at [993, 261] on div at bounding box center [903, 332] width 196 height 436
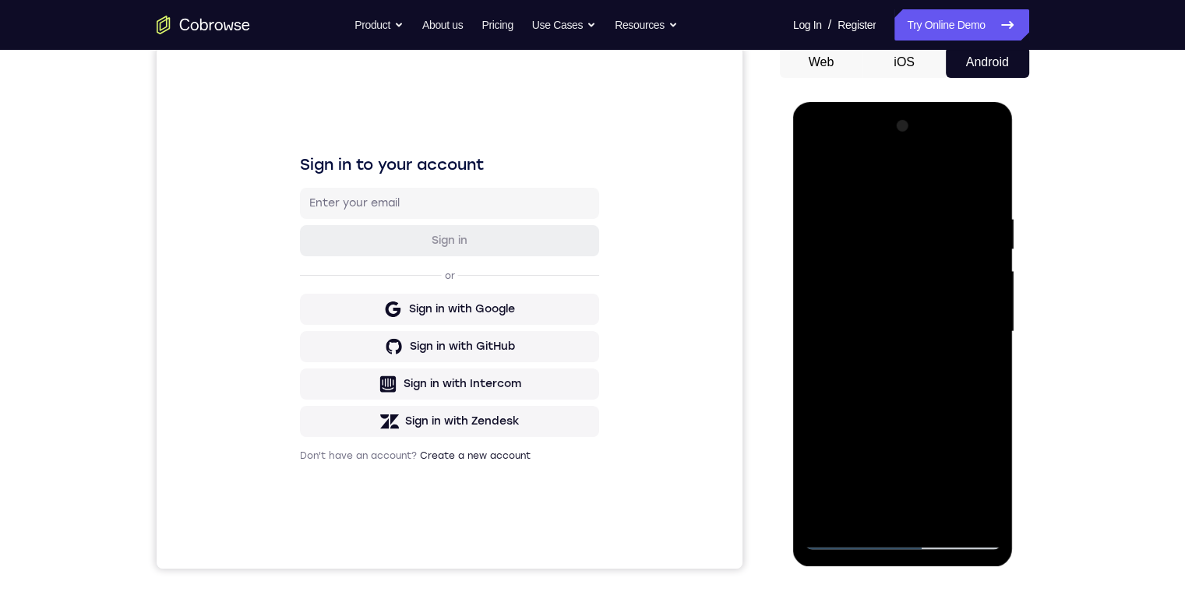
click at [990, 265] on div at bounding box center [903, 332] width 196 height 436
click at [824, 168] on div at bounding box center [903, 332] width 196 height 436
click at [913, 392] on div at bounding box center [903, 332] width 196 height 436
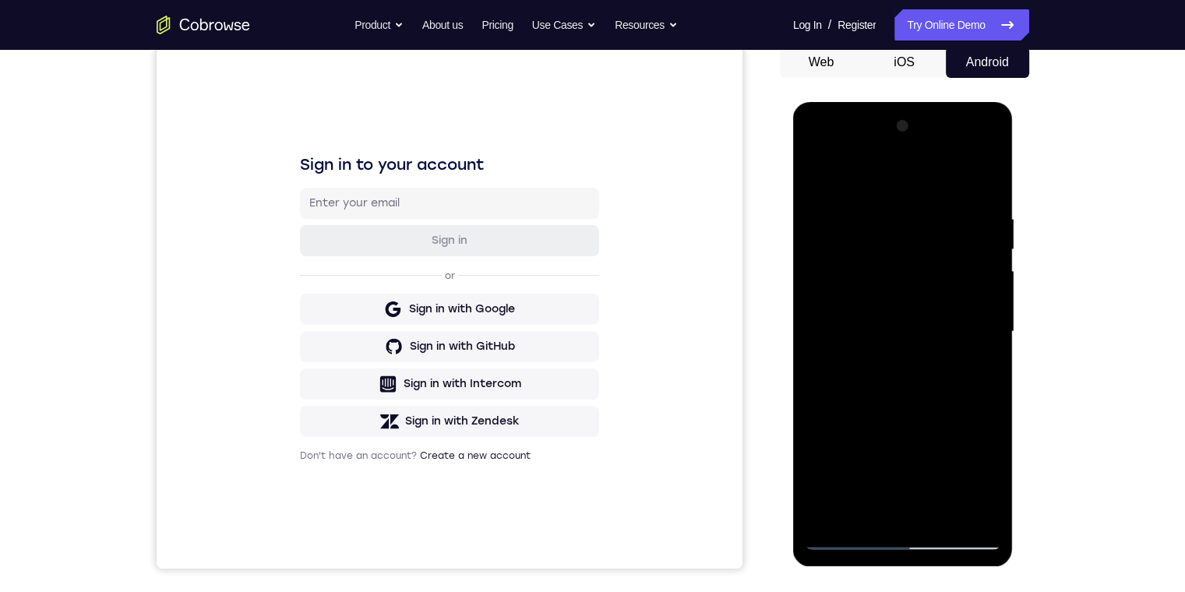
click at [990, 263] on div at bounding box center [903, 332] width 196 height 436
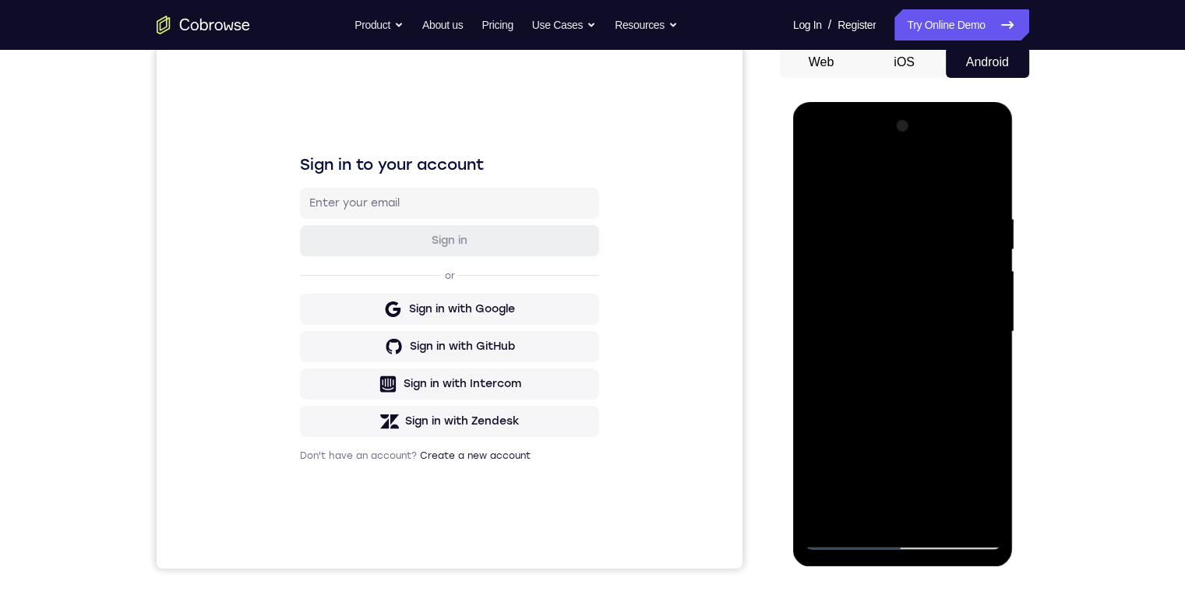
click at [990, 263] on div at bounding box center [903, 332] width 196 height 436
click at [818, 169] on div at bounding box center [903, 332] width 196 height 436
click at [966, 387] on div at bounding box center [903, 332] width 196 height 436
click at [989, 263] on div at bounding box center [903, 332] width 196 height 436
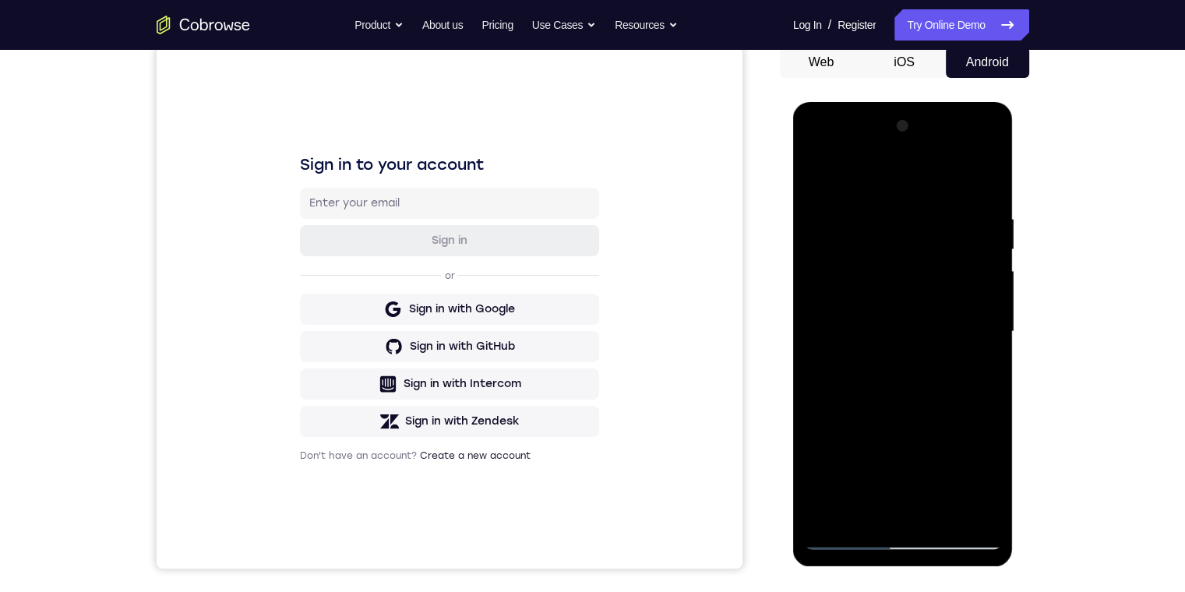
click at [985, 265] on div at bounding box center [903, 332] width 196 height 436
click at [991, 263] on div at bounding box center [903, 332] width 196 height 436
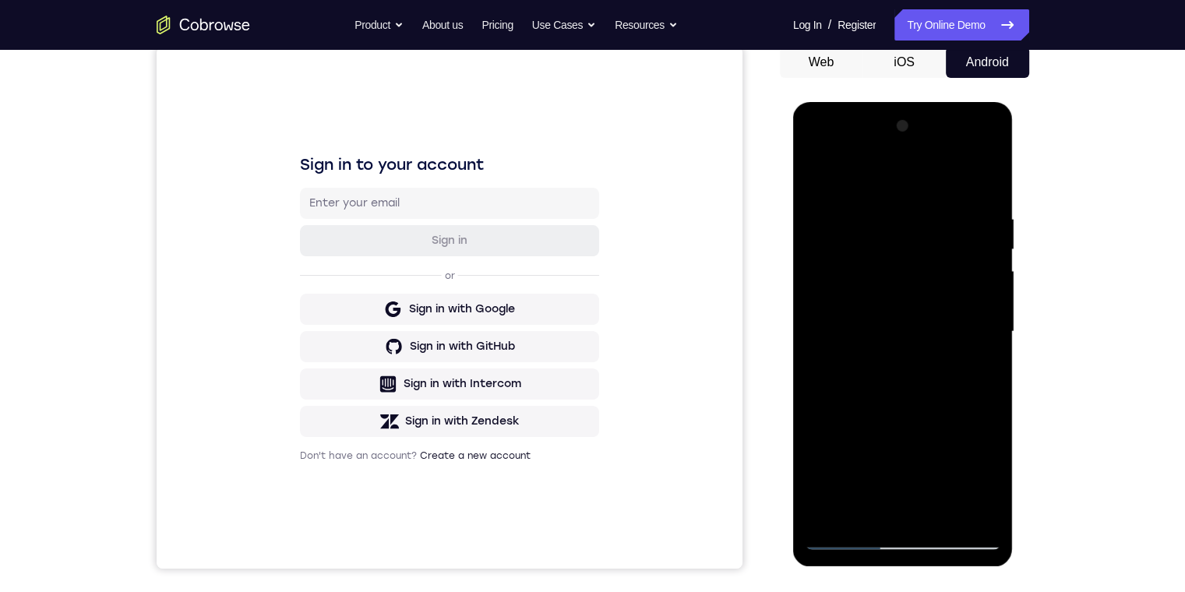
click at [991, 263] on div at bounding box center [903, 332] width 196 height 436
click at [812, 174] on div at bounding box center [903, 332] width 196 height 436
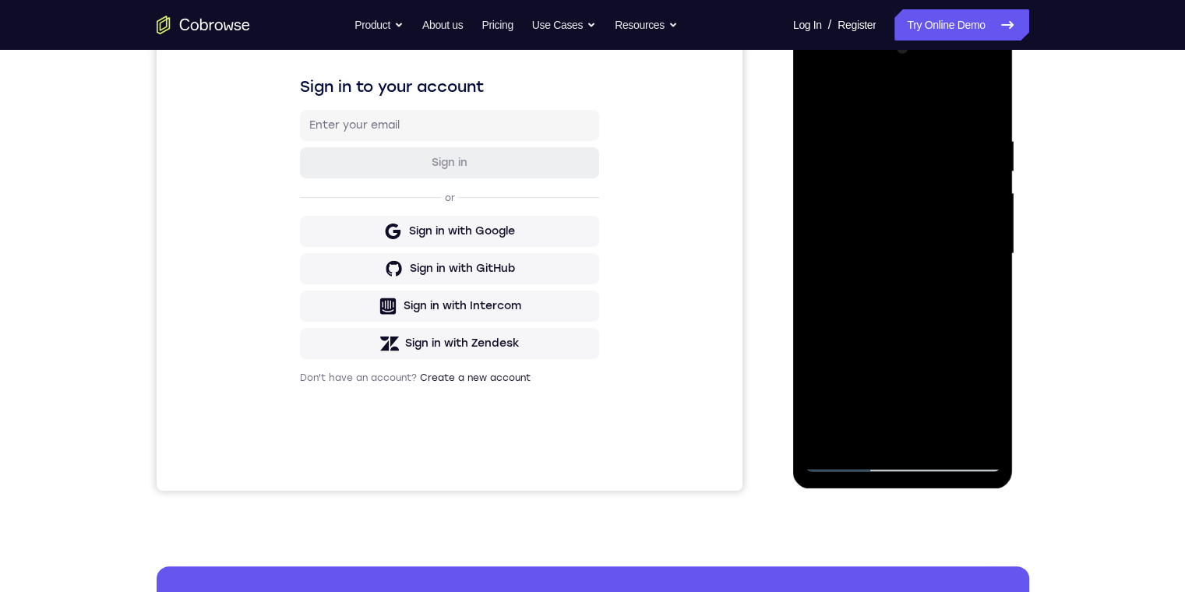
click at [836, 386] on div at bounding box center [903, 254] width 196 height 436
click at [989, 182] on div at bounding box center [903, 254] width 196 height 436
click at [988, 175] on div at bounding box center [903, 254] width 196 height 436
click at [995, 170] on div at bounding box center [903, 254] width 196 height 436
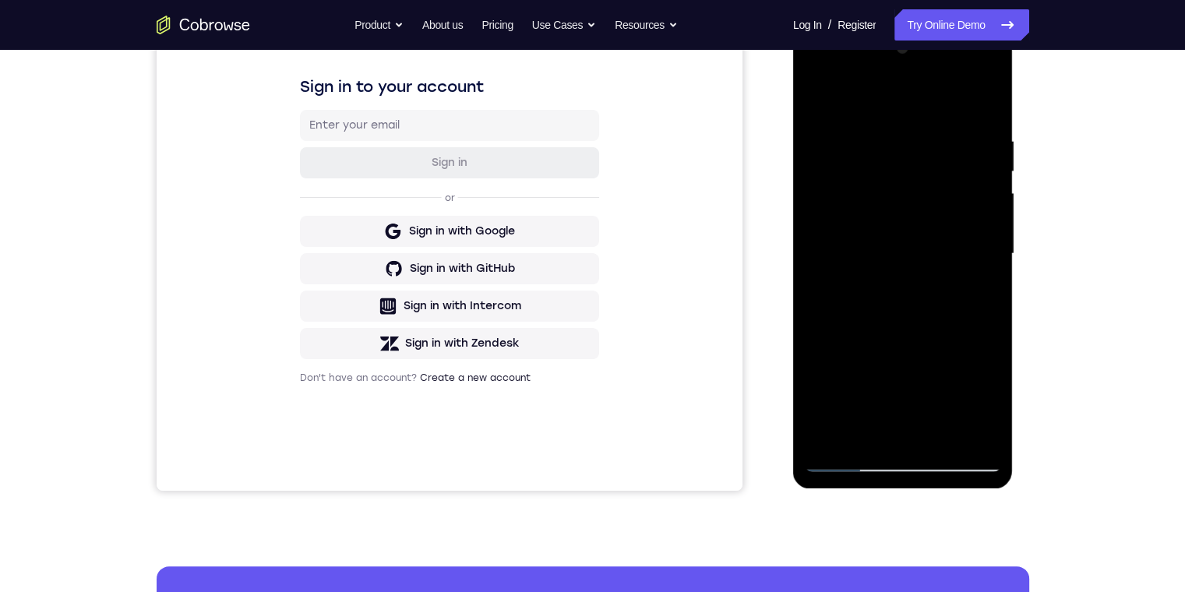
click at [990, 181] on div at bounding box center [903, 254] width 196 height 436
click at [812, 174] on div at bounding box center [903, 254] width 196 height 436
click at [941, 427] on div at bounding box center [903, 254] width 196 height 436
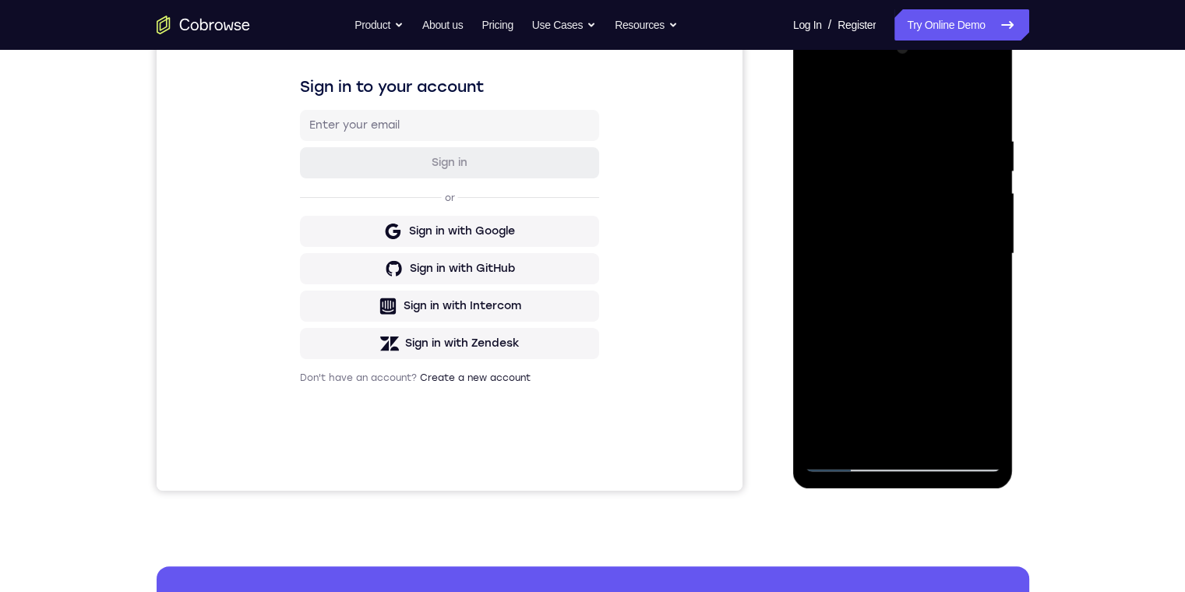
click at [876, 273] on div at bounding box center [903, 254] width 196 height 436
click at [865, 425] on div at bounding box center [903, 254] width 196 height 436
click at [882, 220] on div at bounding box center [903, 254] width 196 height 436
drag, startPoint x: 872, startPoint y: 196, endPoint x: 875, endPoint y: 328, distance: 131.7
click at [875, 328] on div at bounding box center [903, 254] width 196 height 436
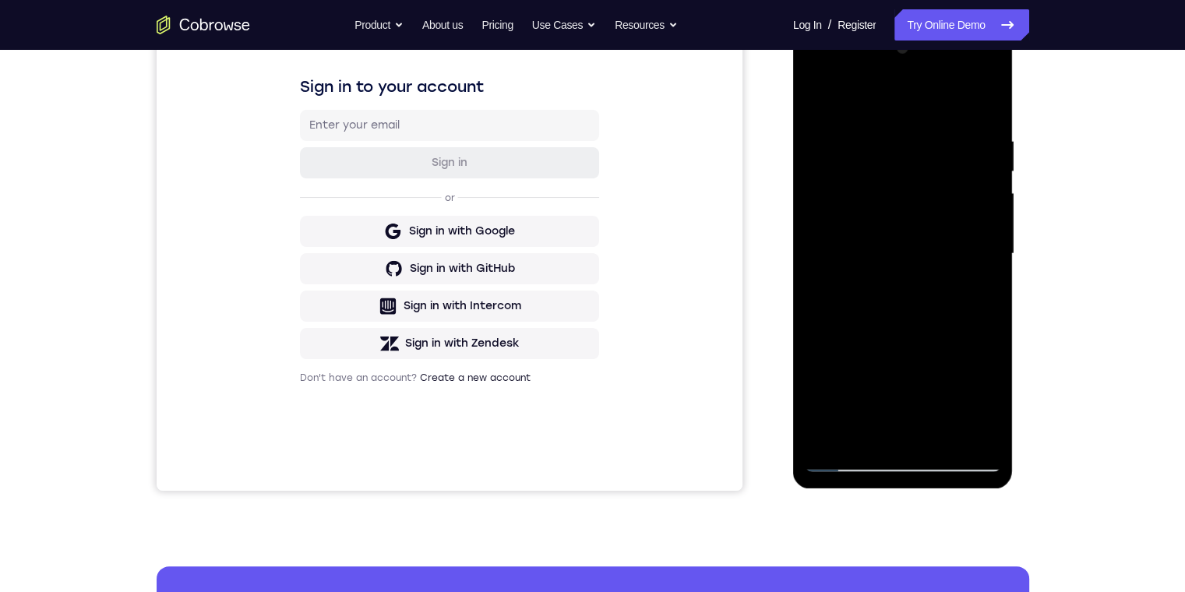
drag, startPoint x: 874, startPoint y: 210, endPoint x: 896, endPoint y: 388, distance: 179.7
click at [896, 388] on div at bounding box center [903, 254] width 196 height 436
drag, startPoint x: 903, startPoint y: 189, endPoint x: 911, endPoint y: 327, distance: 138.9
click at [911, 387] on div at bounding box center [903, 254] width 196 height 436
drag, startPoint x: 918, startPoint y: 206, endPoint x: 916, endPoint y: 363, distance: 157.4
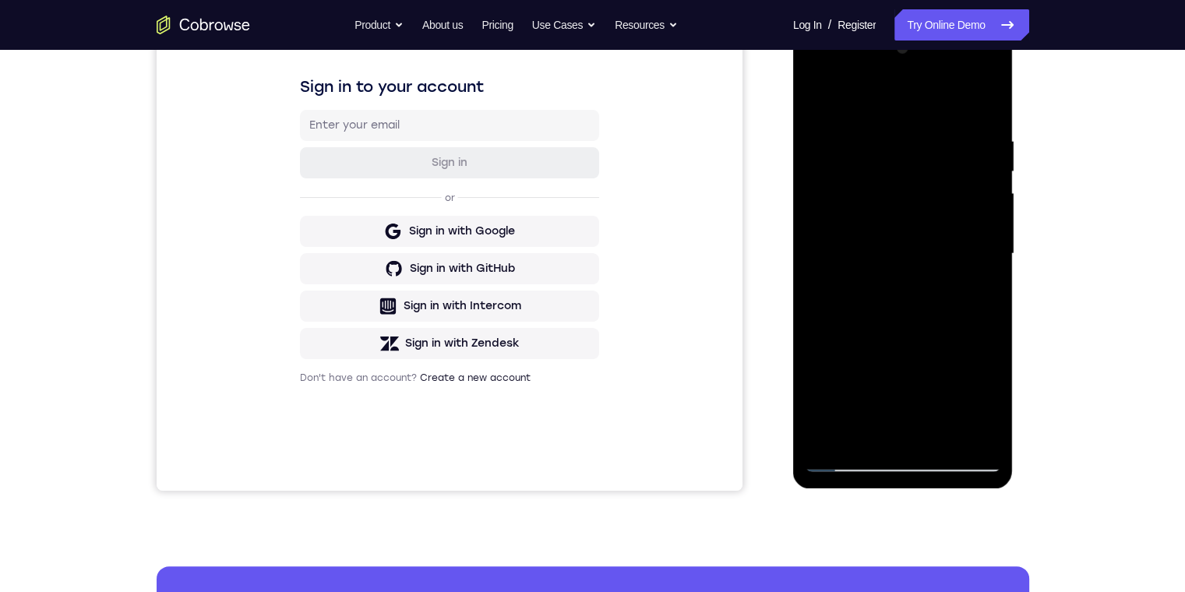
click at [916, 401] on div at bounding box center [903, 254] width 196 height 436
drag, startPoint x: 933, startPoint y: 146, endPoint x: 944, endPoint y: 423, distance: 276.8
click at [945, 423] on div at bounding box center [903, 254] width 196 height 436
drag, startPoint x: 902, startPoint y: 210, endPoint x: 907, endPoint y: 374, distance: 164.4
click at [907, 376] on div at bounding box center [903, 254] width 196 height 436
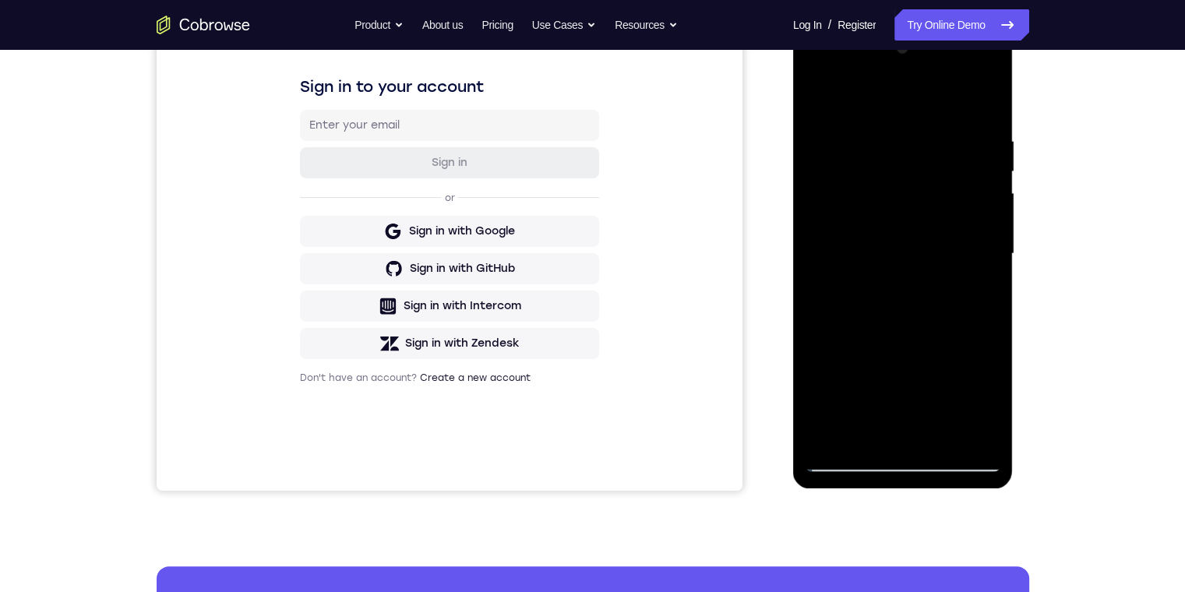
drag, startPoint x: 923, startPoint y: 211, endPoint x: 939, endPoint y: 407, distance: 196.2
click at [939, 407] on div at bounding box center [903, 254] width 196 height 436
click at [932, 218] on div at bounding box center [903, 254] width 196 height 436
drag, startPoint x: 932, startPoint y: 218, endPoint x: 952, endPoint y: 388, distance: 171.0
click at [952, 388] on div at bounding box center [903, 254] width 196 height 436
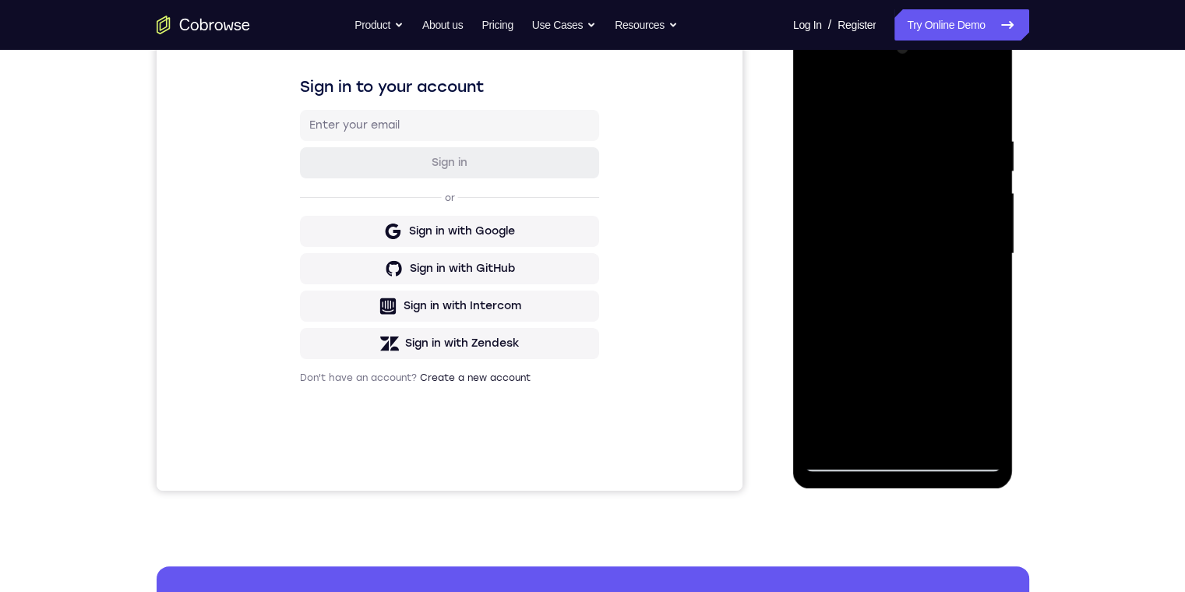
drag, startPoint x: 858, startPoint y: 203, endPoint x: 854, endPoint y: 361, distance: 159.0
click at [855, 371] on div at bounding box center [903, 254] width 196 height 436
drag, startPoint x: 966, startPoint y: 166, endPoint x: 824, endPoint y: 291, distance: 189.3
click at [953, 346] on div at bounding box center [903, 254] width 196 height 436
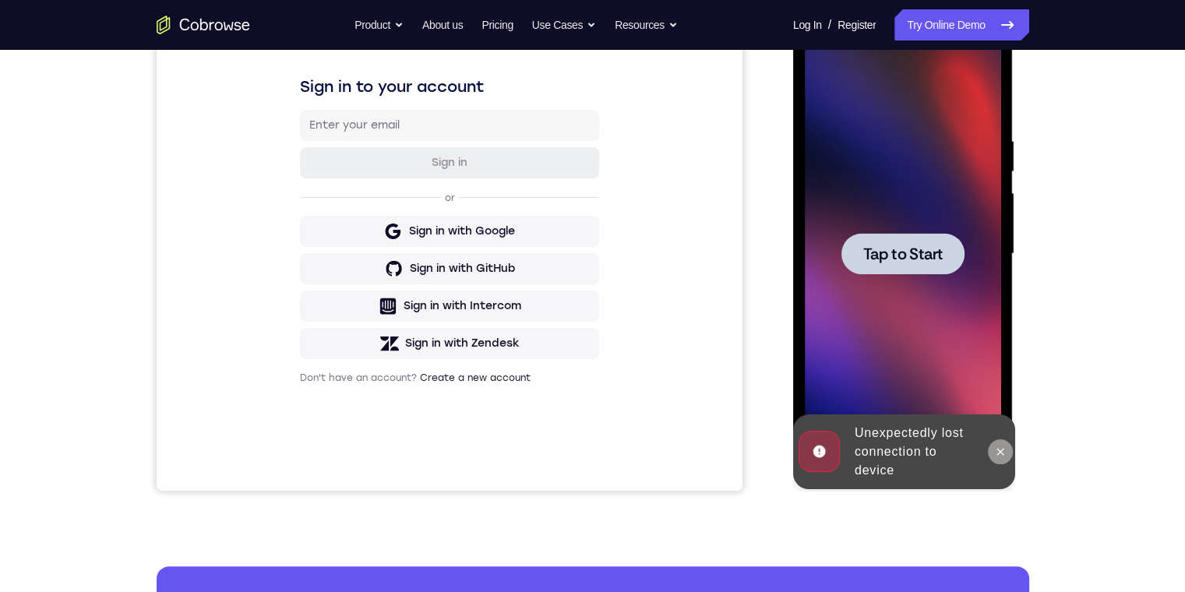
drag, startPoint x: 1005, startPoint y: 457, endPoint x: 1576, endPoint y: 231, distance: 614.4
click at [1005, 457] on icon at bounding box center [1000, 452] width 12 height 12
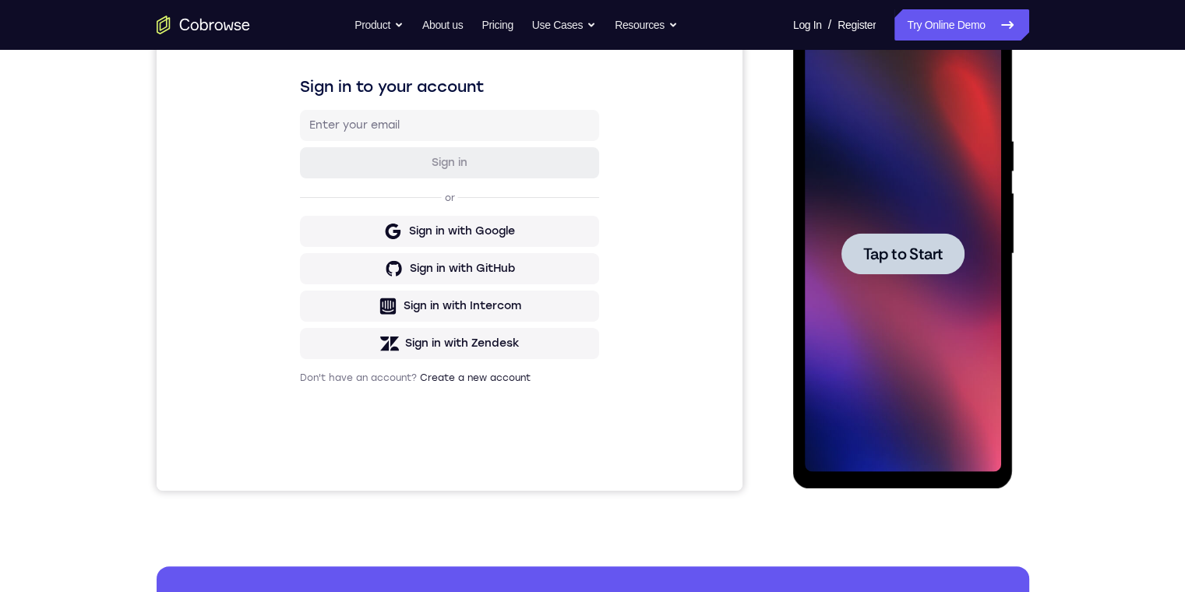
click at [912, 252] on span "Tap to Start" at bounding box center [902, 254] width 79 height 16
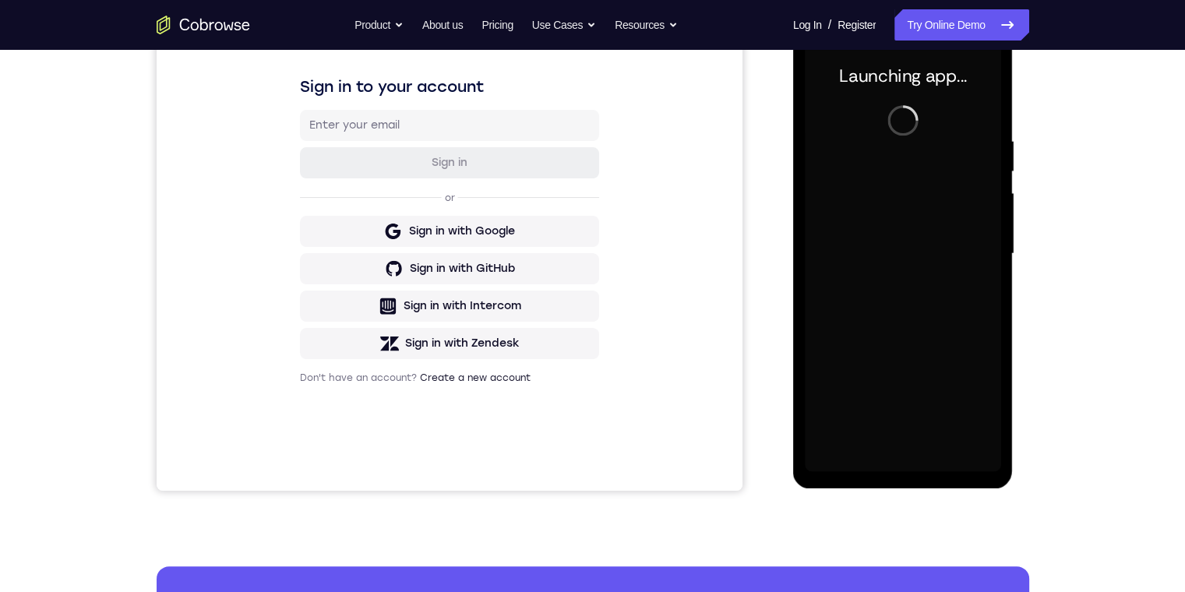
scroll to position [156, 0]
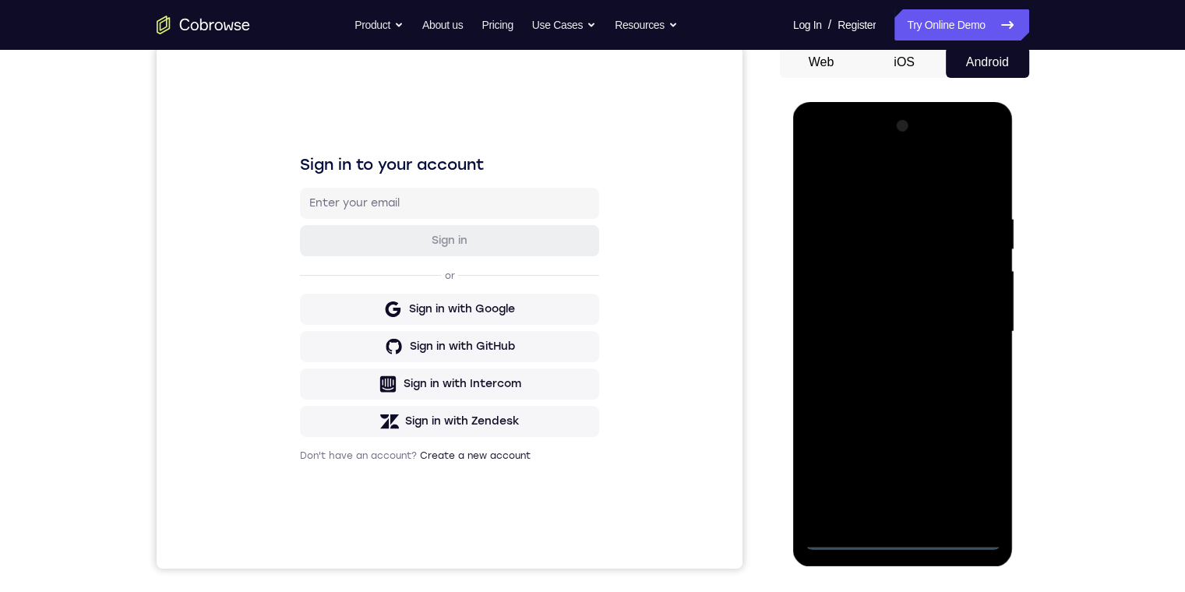
click at [907, 536] on div at bounding box center [903, 332] width 196 height 436
click at [982, 471] on div at bounding box center [903, 332] width 196 height 436
click at [941, 185] on div at bounding box center [903, 332] width 196 height 436
click at [967, 327] on div at bounding box center [903, 332] width 196 height 436
click at [889, 361] on div at bounding box center [903, 332] width 196 height 436
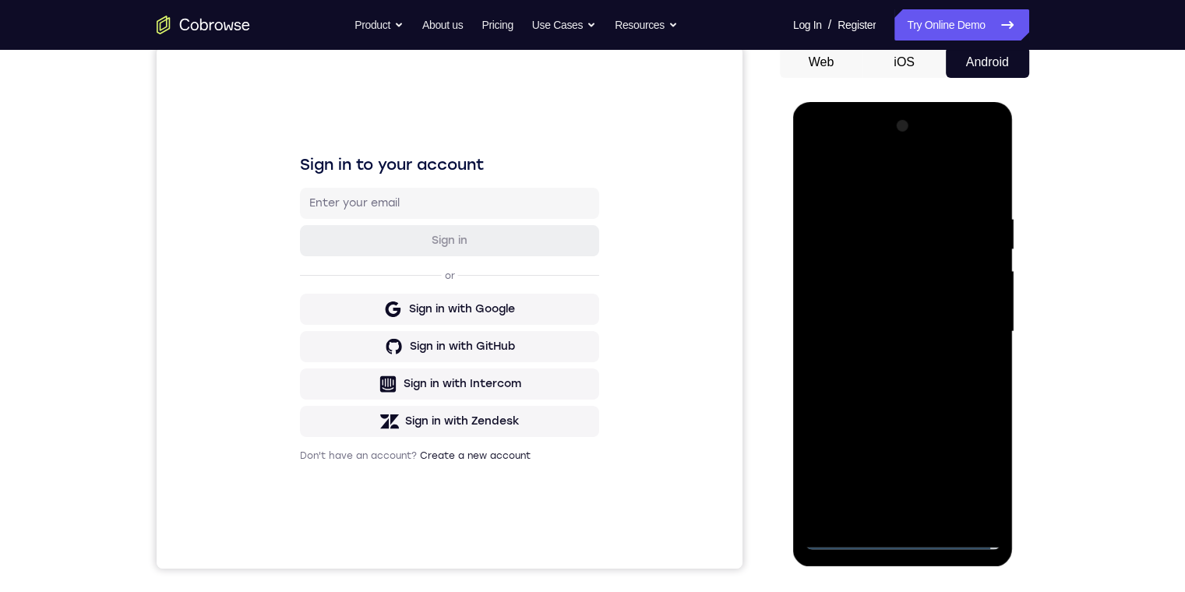
click at [889, 312] on div at bounding box center [903, 332] width 196 height 436
click at [858, 303] on div at bounding box center [903, 332] width 196 height 436
click at [851, 337] on div at bounding box center [903, 332] width 196 height 436
click at [885, 382] on div at bounding box center [903, 332] width 196 height 436
click at [884, 382] on div at bounding box center [903, 332] width 196 height 436
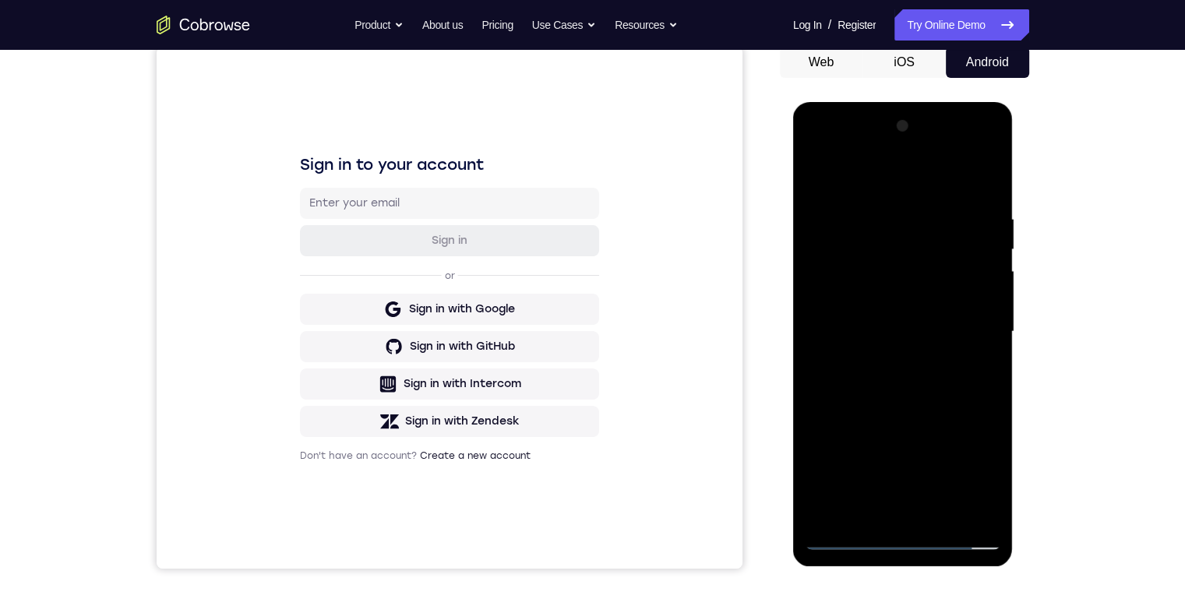
click at [969, 174] on div at bounding box center [903, 332] width 196 height 436
click at [936, 388] on div at bounding box center [903, 332] width 196 height 436
click at [820, 171] on div at bounding box center [903, 332] width 196 height 436
click at [916, 321] on div at bounding box center [903, 332] width 196 height 436
click at [891, 476] on div at bounding box center [903, 332] width 196 height 436
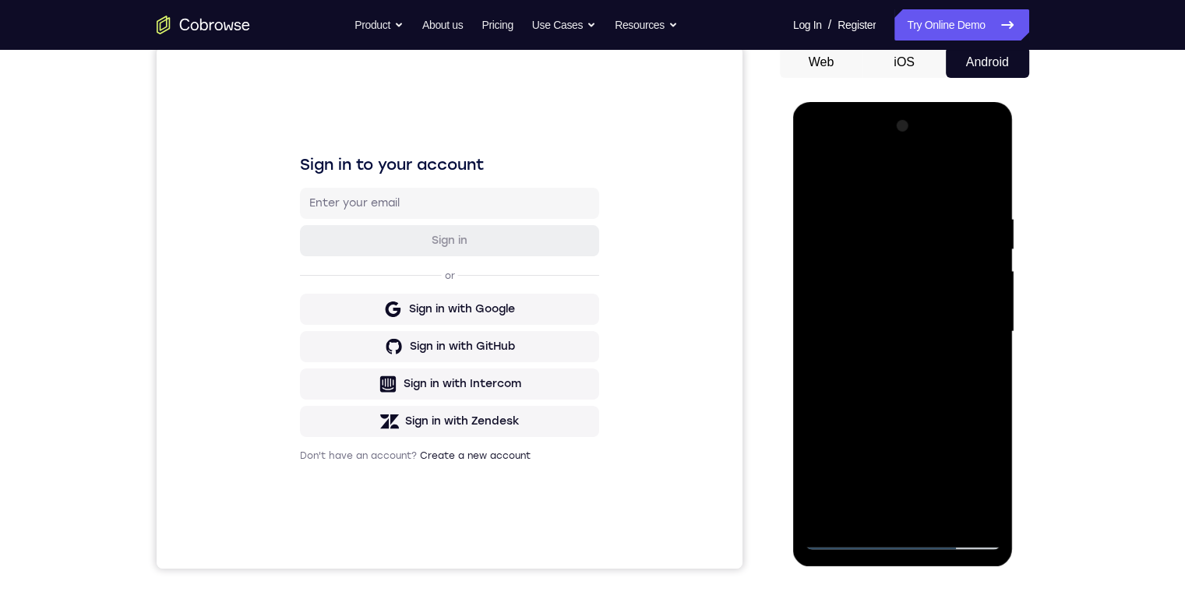
click at [927, 385] on div at bounding box center [903, 332] width 196 height 436
click at [910, 416] on div at bounding box center [903, 332] width 196 height 436
click at [901, 536] on div at bounding box center [903, 332] width 196 height 436
click at [975, 458] on div at bounding box center [903, 332] width 196 height 436
click at [973, 458] on div at bounding box center [903, 332] width 196 height 436
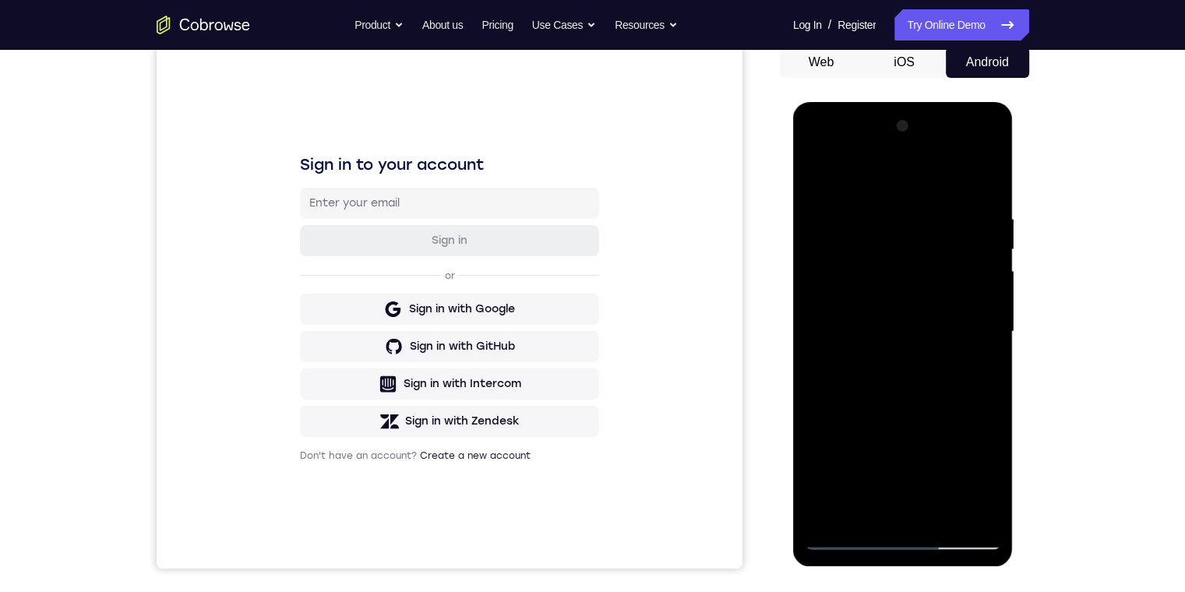
click at [933, 151] on div at bounding box center [903, 332] width 196 height 436
click at [821, 199] on div at bounding box center [903, 332] width 196 height 436
click at [891, 364] on div at bounding box center [903, 332] width 196 height 436
click at [900, 307] on div at bounding box center [903, 332] width 196 height 436
click at [894, 290] on div at bounding box center [903, 332] width 196 height 436
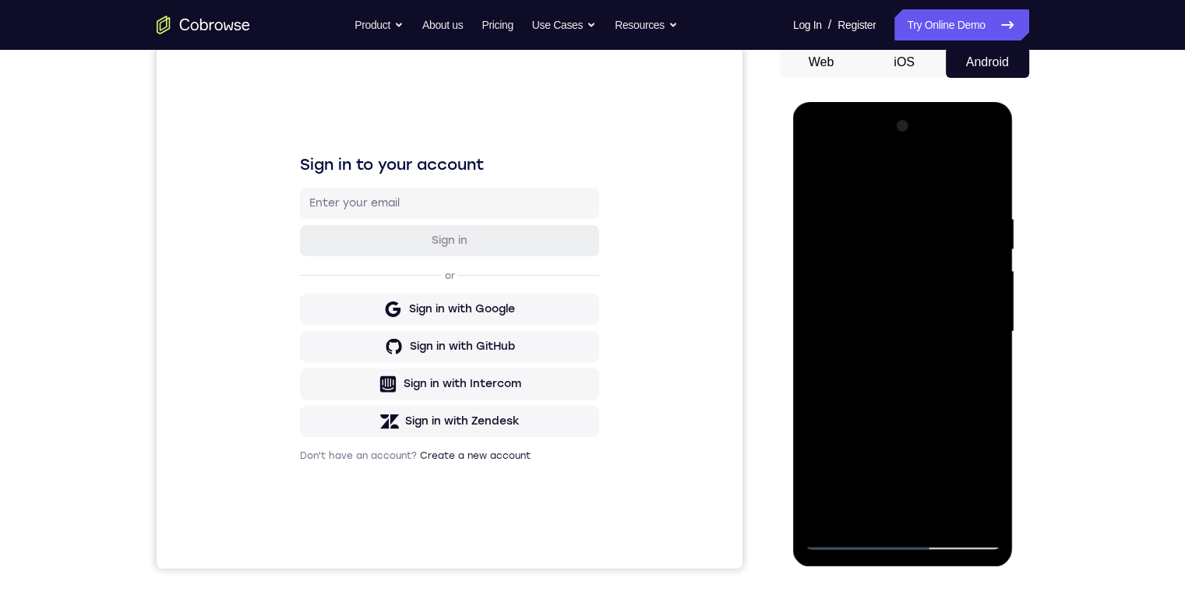
click at [895, 305] on div at bounding box center [903, 332] width 196 height 436
click at [876, 292] on div at bounding box center [903, 332] width 196 height 436
click at [911, 325] on div at bounding box center [903, 332] width 196 height 436
click at [910, 383] on div at bounding box center [903, 332] width 196 height 436
click at [914, 379] on div at bounding box center [903, 332] width 196 height 436
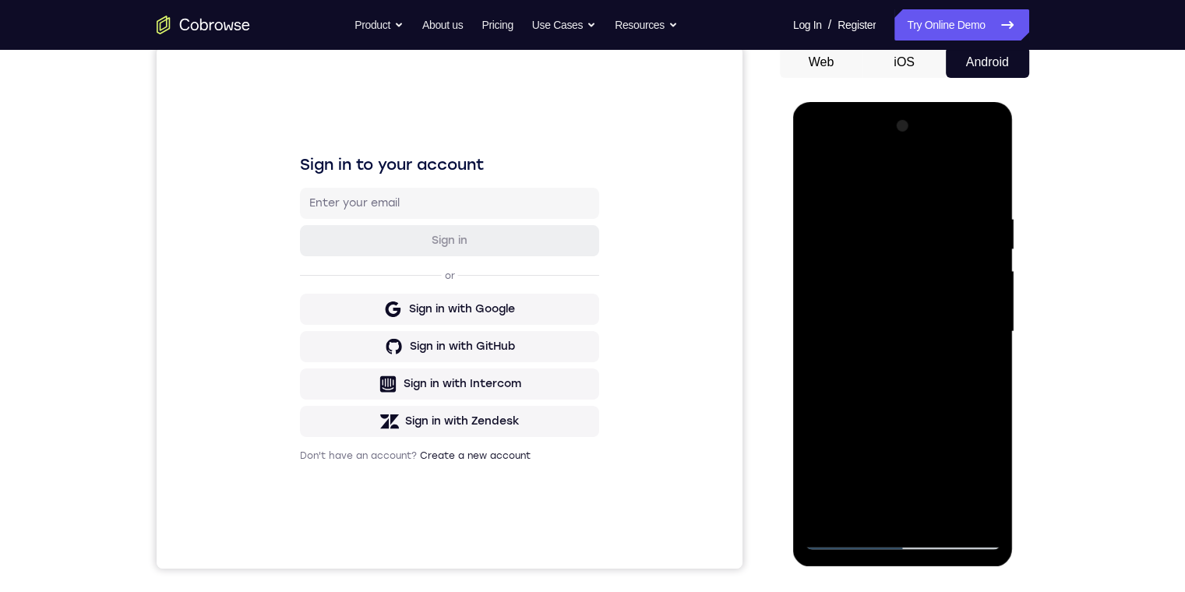
click at [933, 380] on div at bounding box center [903, 332] width 196 height 436
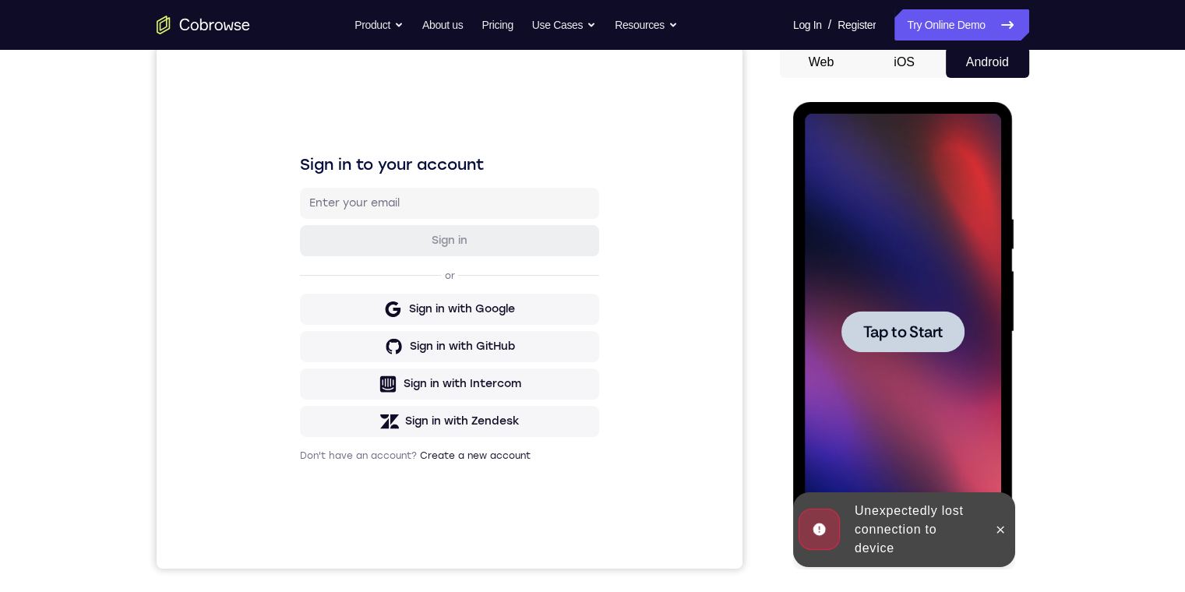
click at [940, 330] on span "Tap to Start" at bounding box center [902, 332] width 79 height 16
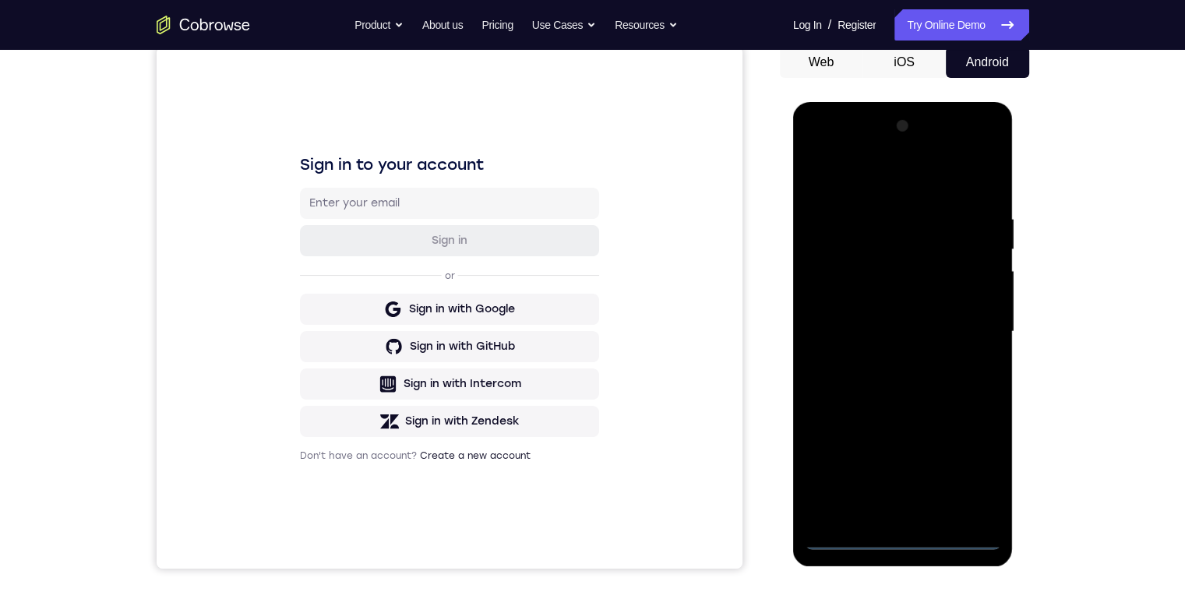
click at [902, 531] on div at bounding box center [903, 332] width 196 height 436
click at [898, 538] on div at bounding box center [903, 332] width 196 height 436
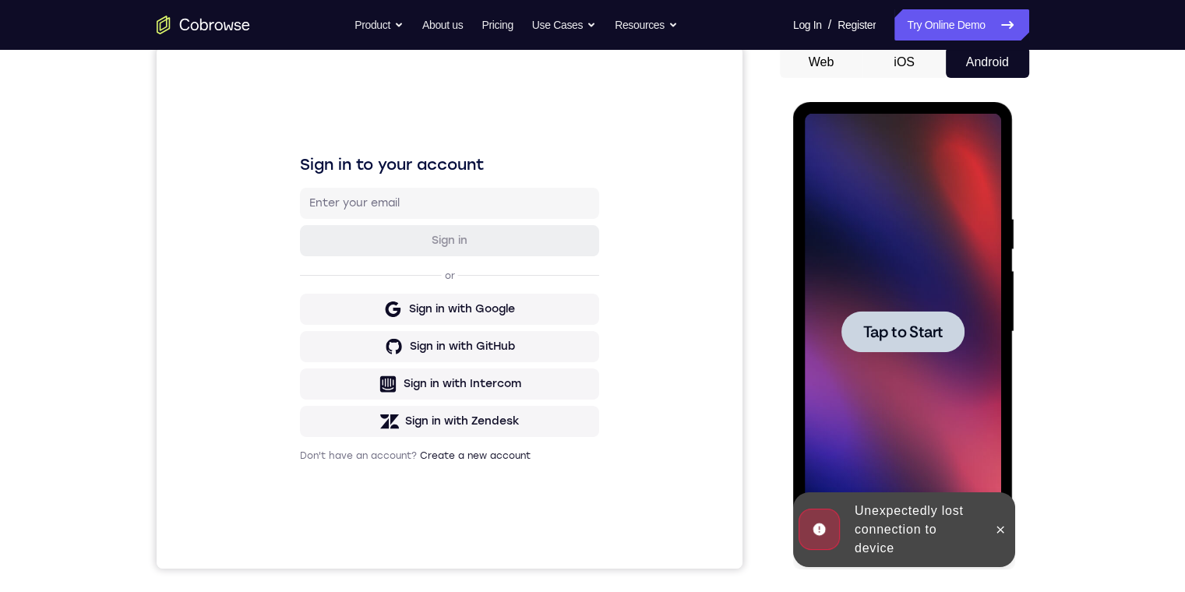
click at [922, 315] on div at bounding box center [902, 331] width 123 height 41
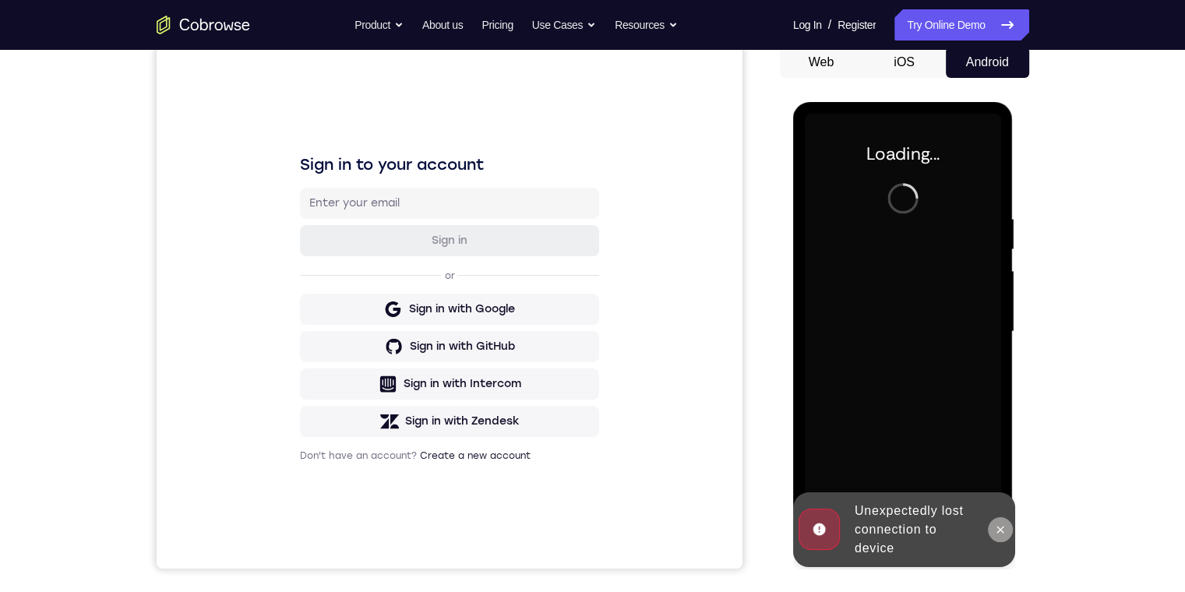
click at [1003, 533] on icon at bounding box center [1000, 529] width 12 height 12
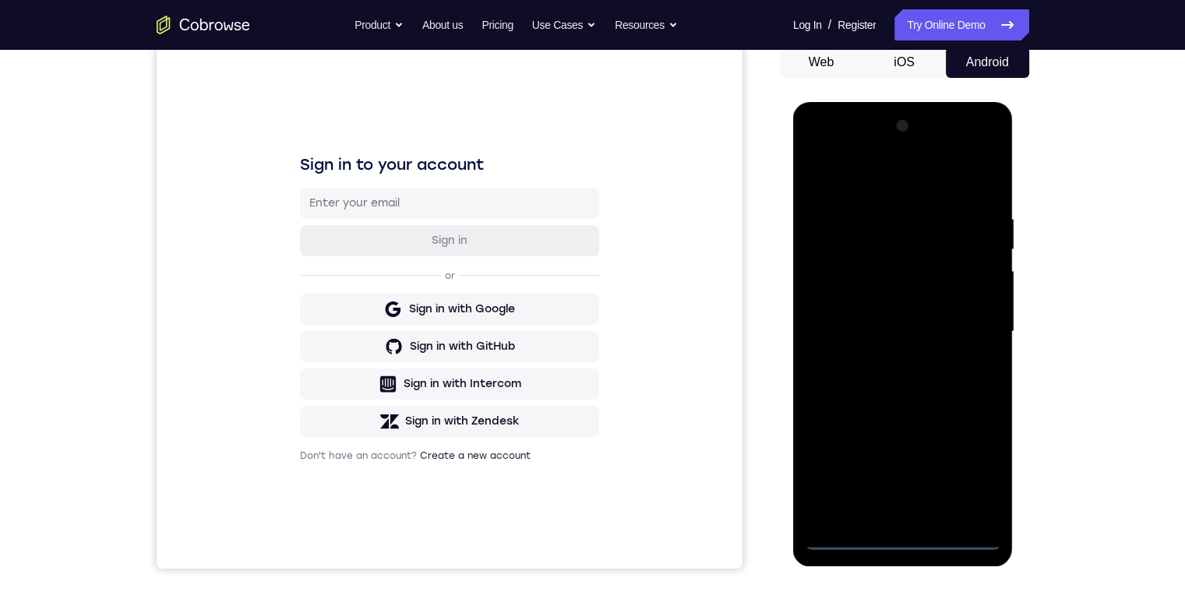
click at [899, 538] on div at bounding box center [903, 332] width 196 height 436
click at [963, 470] on div at bounding box center [903, 332] width 196 height 436
click at [861, 165] on div at bounding box center [903, 332] width 196 height 436
click at [969, 330] on div at bounding box center [903, 332] width 196 height 436
click at [887, 515] on div at bounding box center [903, 332] width 196 height 436
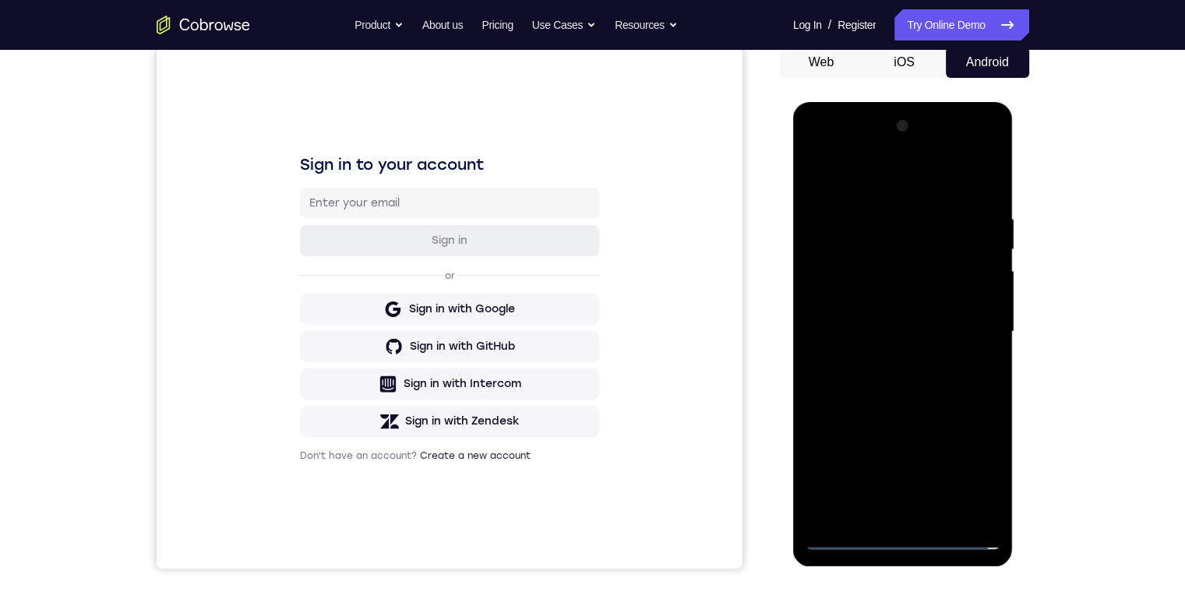
click at [881, 321] on div at bounding box center [903, 332] width 196 height 436
click at [887, 306] on div at bounding box center [903, 332] width 196 height 436
drag, startPoint x: 887, startPoint y: 306, endPoint x: 901, endPoint y: 287, distance: 23.6
click at [887, 306] on div at bounding box center [903, 332] width 196 height 436
click at [918, 333] on div at bounding box center [903, 332] width 196 height 436
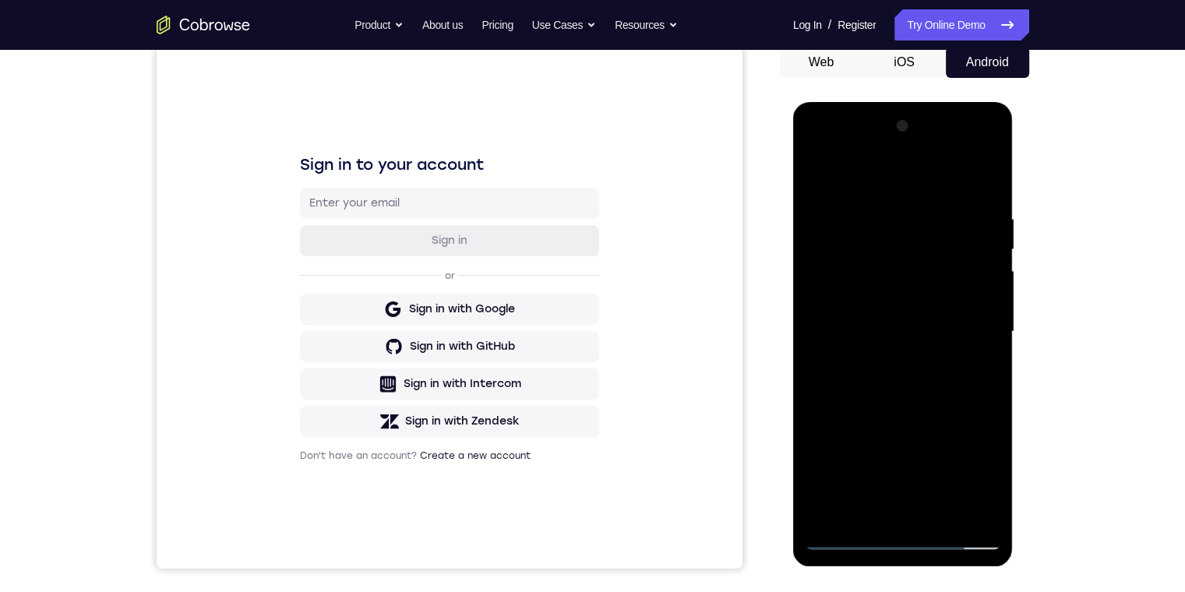
click at [907, 383] on div at bounding box center [903, 332] width 196 height 436
click at [969, 179] on div at bounding box center [903, 332] width 196 height 436
click at [932, 383] on div at bounding box center [903, 332] width 196 height 436
click at [814, 178] on div at bounding box center [903, 332] width 196 height 436
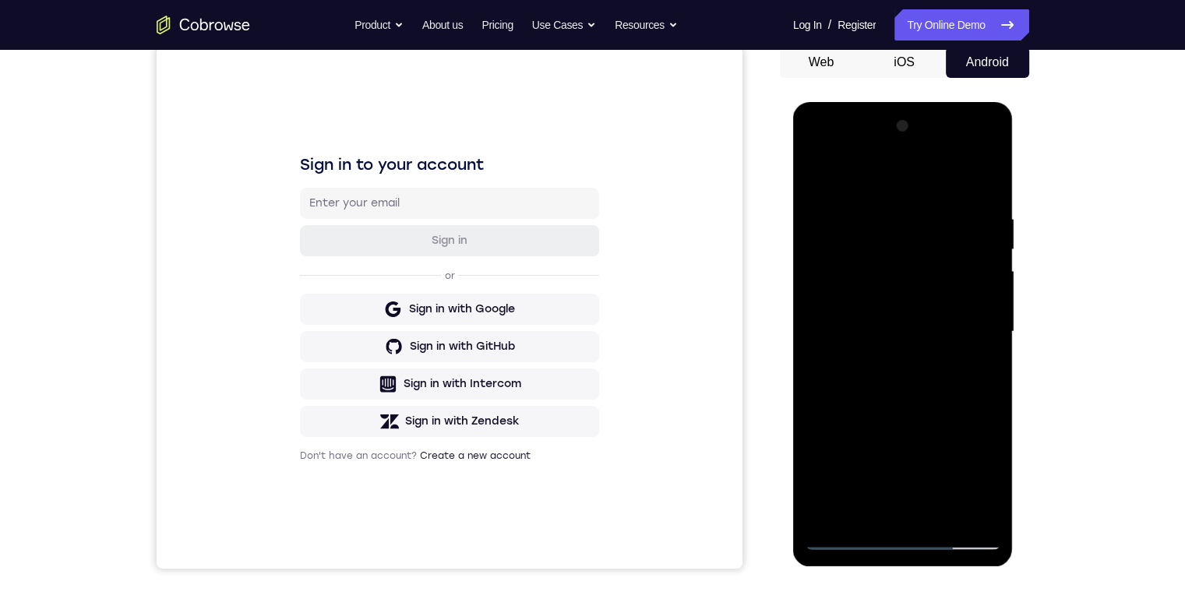
click at [891, 499] on div at bounding box center [903, 332] width 196 height 436
click at [896, 497] on div at bounding box center [903, 332] width 196 height 436
click at [817, 156] on div at bounding box center [903, 332] width 196 height 436
click at [970, 144] on div at bounding box center [903, 332] width 196 height 436
click at [915, 174] on div at bounding box center [903, 332] width 196 height 436
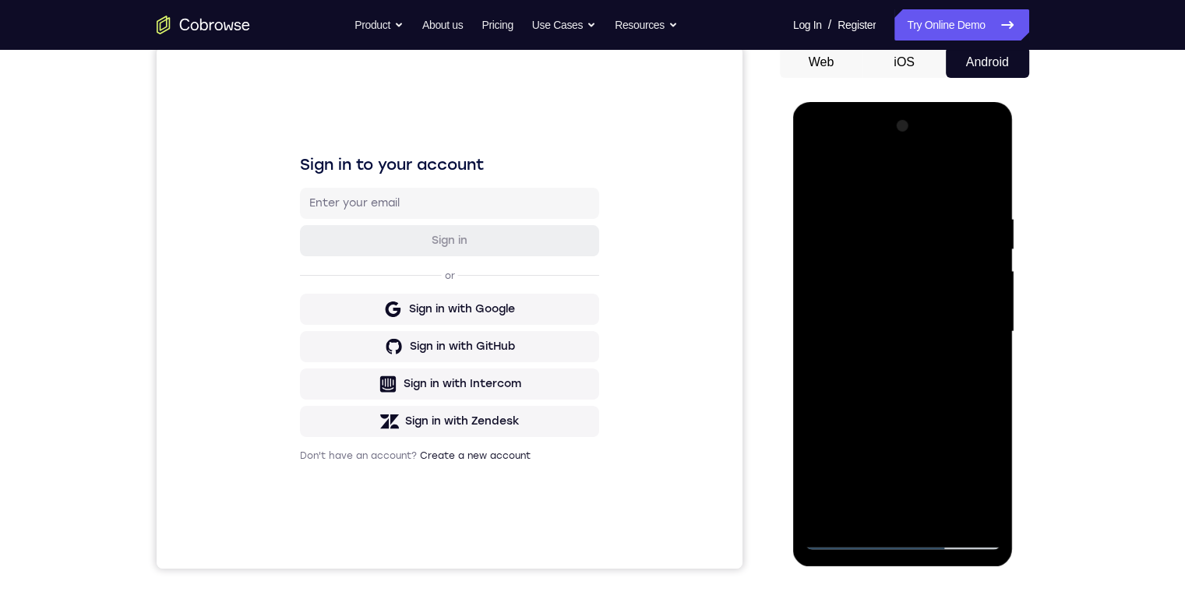
click at [837, 279] on div at bounding box center [903, 332] width 196 height 436
click at [892, 511] on div at bounding box center [903, 332] width 196 height 436
click at [903, 311] on div at bounding box center [903, 332] width 196 height 436
click at [887, 502] on div at bounding box center [903, 332] width 196 height 436
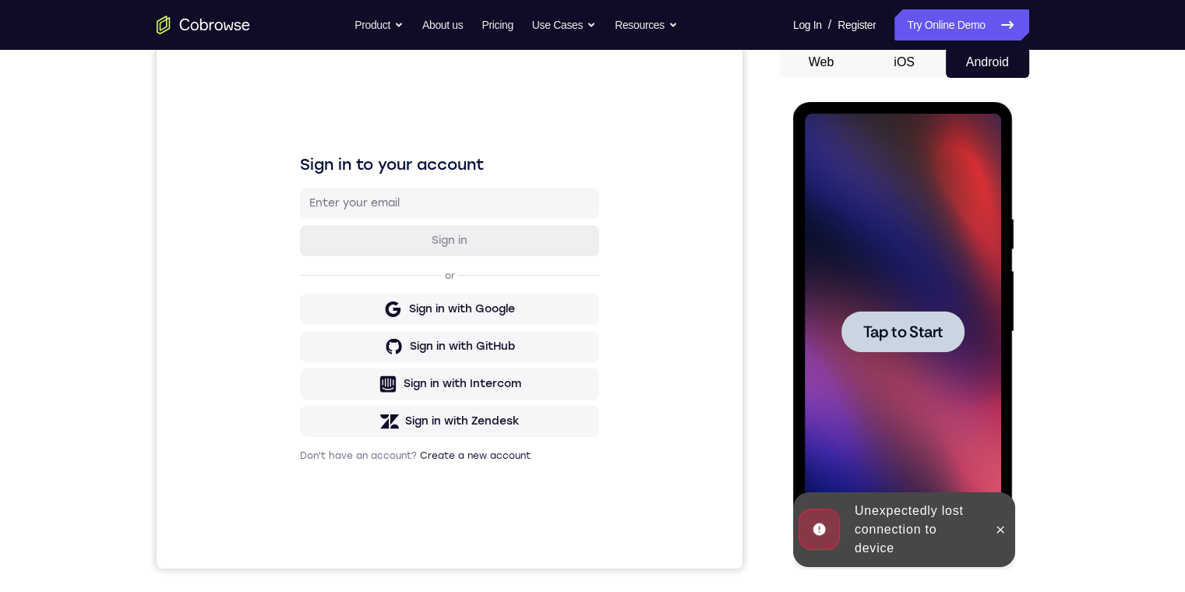
click at [1006, 524] on button at bounding box center [1000, 529] width 25 height 25
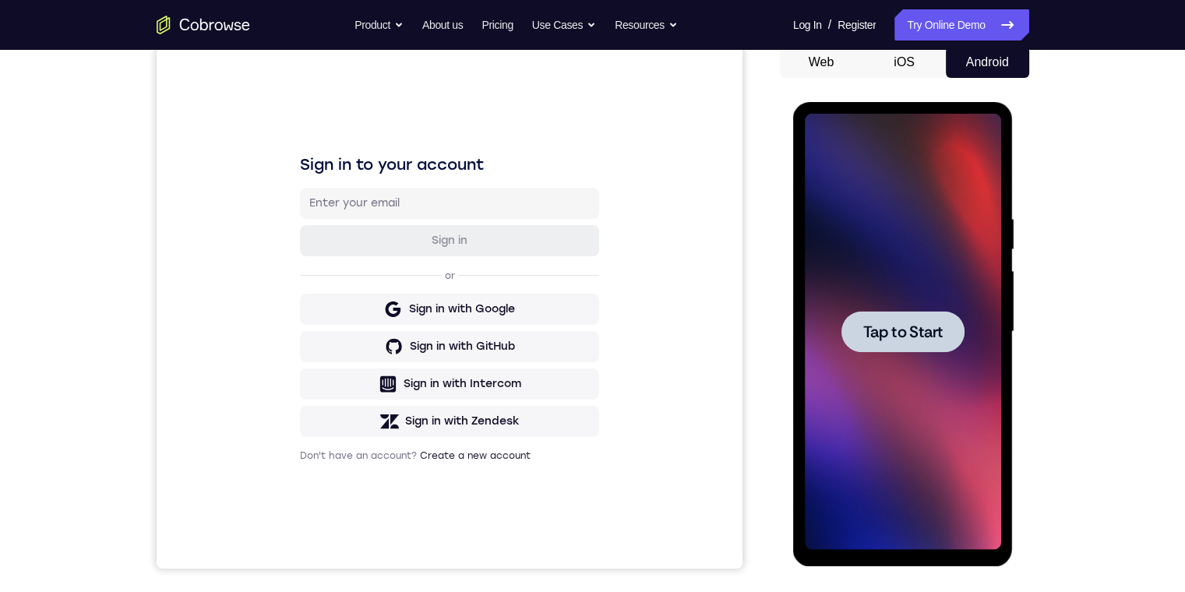
click at [922, 330] on span "Tap to Start" at bounding box center [902, 332] width 79 height 16
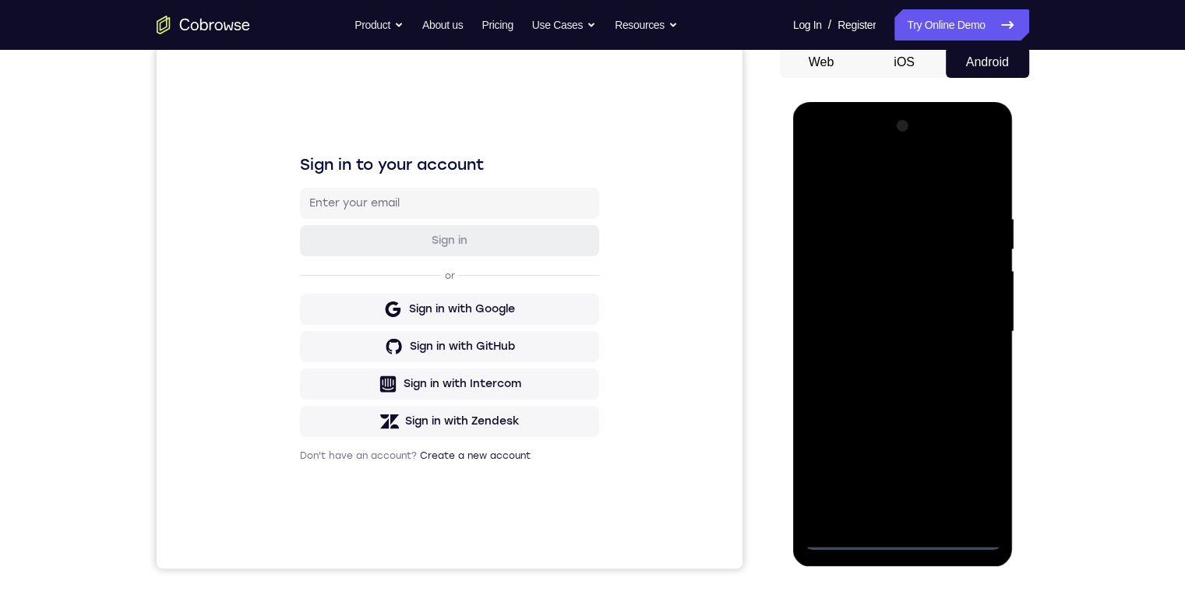
click at [899, 541] on div at bounding box center [903, 332] width 196 height 436
click at [972, 486] on div at bounding box center [903, 332] width 196 height 436
click at [969, 102] on div at bounding box center [903, 102] width 220 height 0
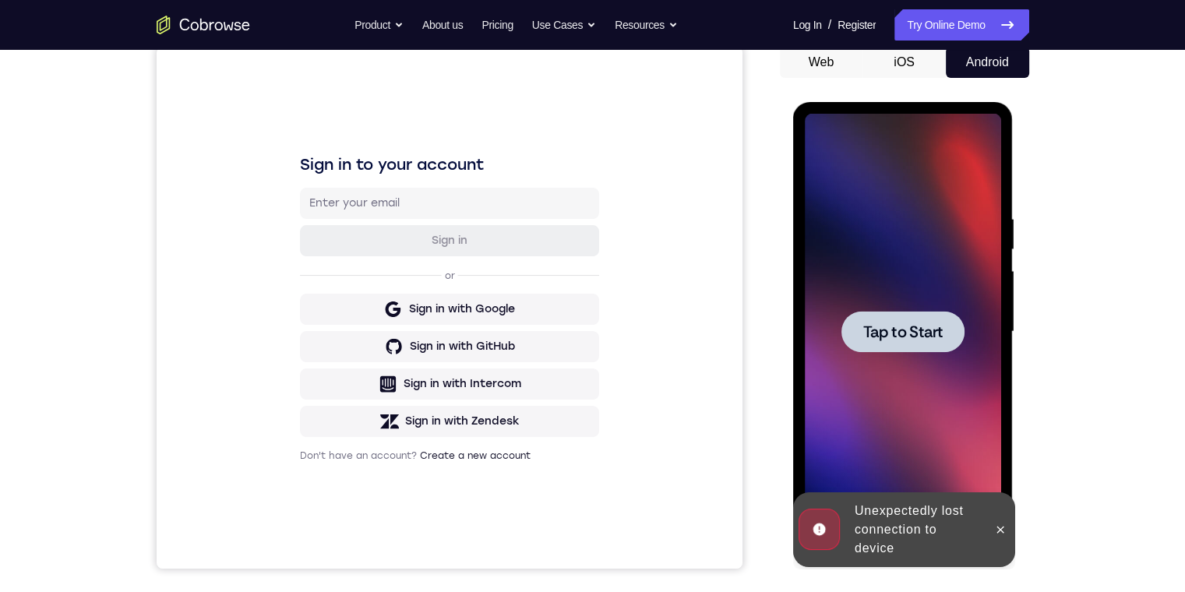
click at [920, 333] on span "Tap to Start" at bounding box center [902, 332] width 79 height 16
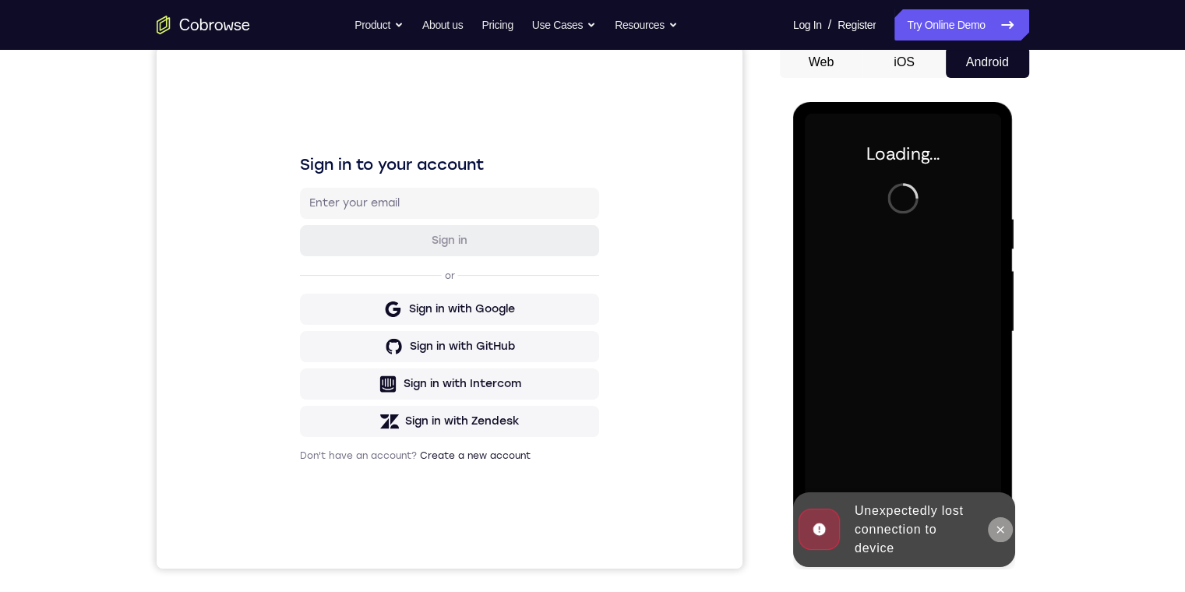
click at [1001, 525] on icon at bounding box center [1000, 529] width 12 height 12
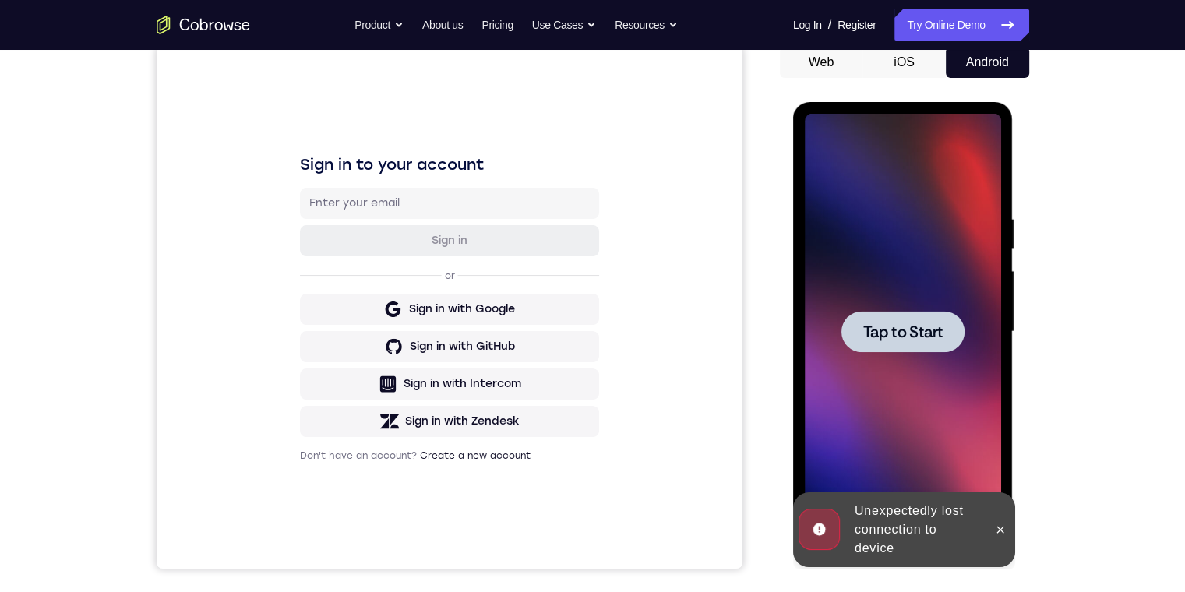
click at [886, 333] on span "Tap to Start" at bounding box center [902, 332] width 79 height 16
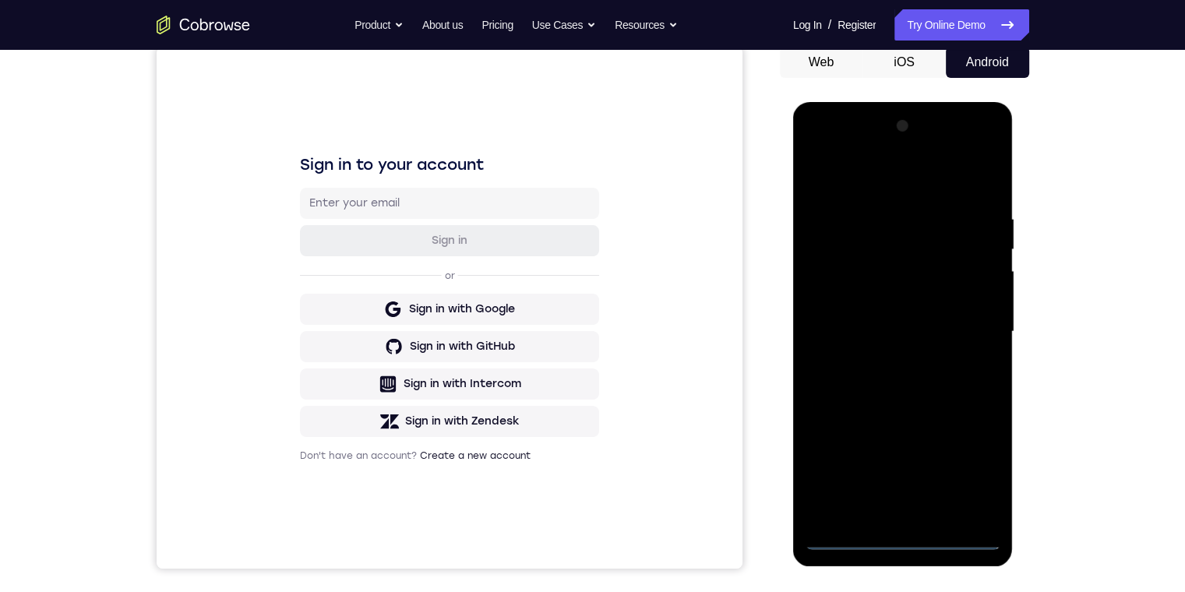
click at [901, 528] on div at bounding box center [903, 332] width 196 height 436
click at [898, 539] on div at bounding box center [903, 332] width 196 height 436
click at [982, 474] on div at bounding box center [903, 332] width 196 height 436
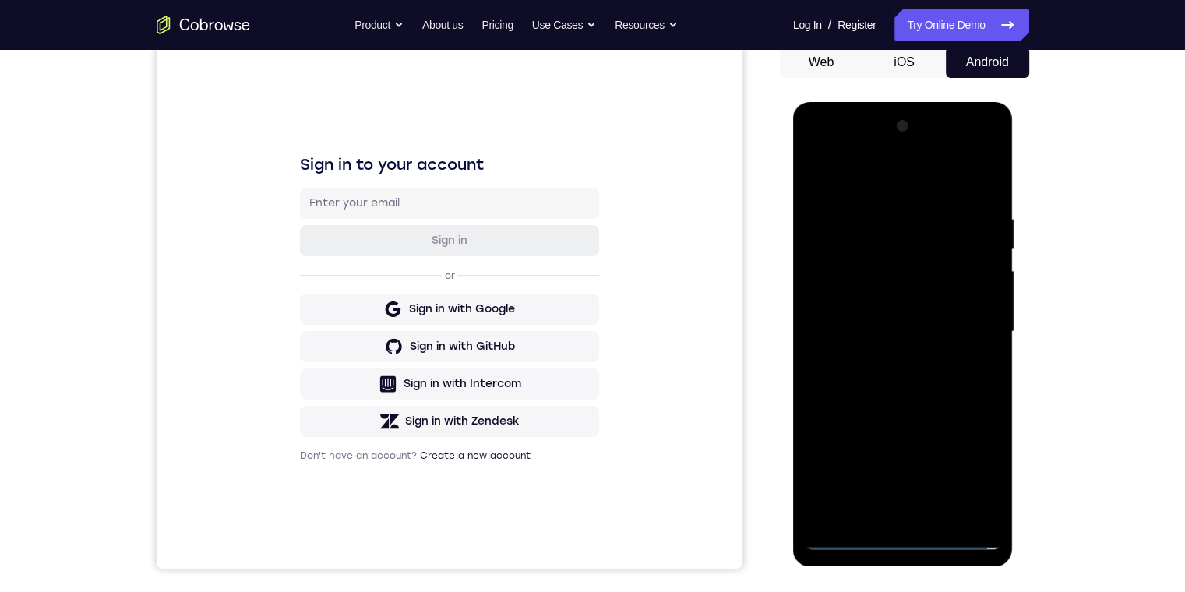
click at [911, 172] on div at bounding box center [903, 332] width 196 height 436
click at [968, 325] on div at bounding box center [903, 332] width 196 height 436
click at [888, 358] on div at bounding box center [903, 332] width 196 height 436
click at [901, 311] on div at bounding box center [903, 332] width 196 height 436
click at [850, 273] on div at bounding box center [903, 332] width 196 height 436
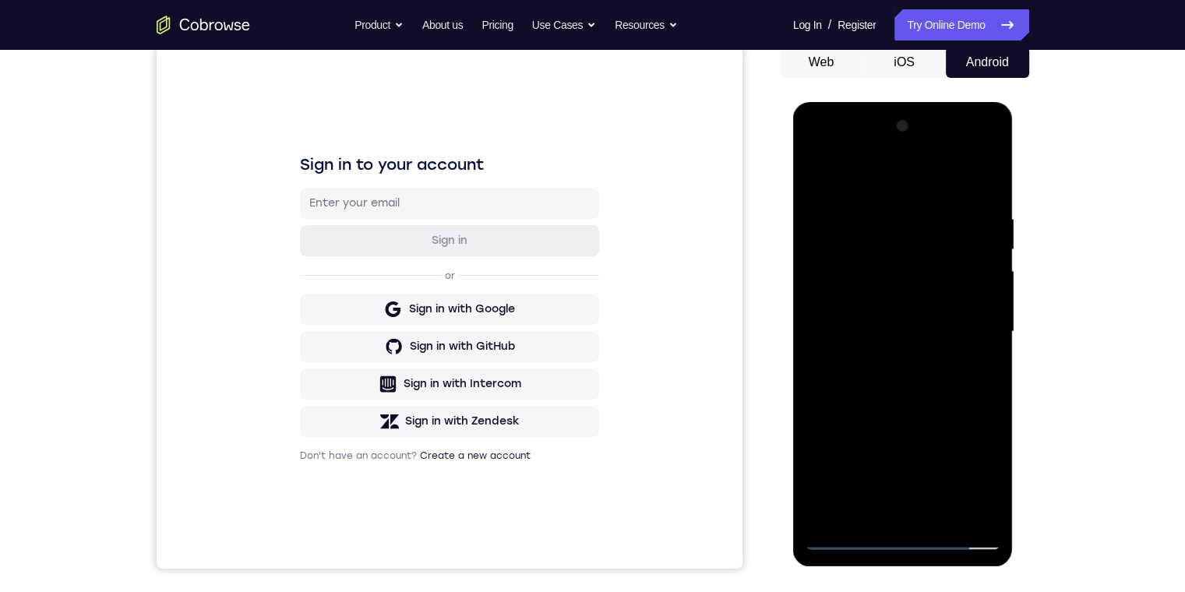
click at [883, 292] on div at bounding box center [903, 332] width 196 height 436
click at [983, 298] on div at bounding box center [903, 332] width 196 height 436
click at [980, 327] on div at bounding box center [903, 332] width 196 height 436
click at [943, 386] on div at bounding box center [903, 332] width 196 height 436
click at [971, 179] on div at bounding box center [903, 332] width 196 height 436
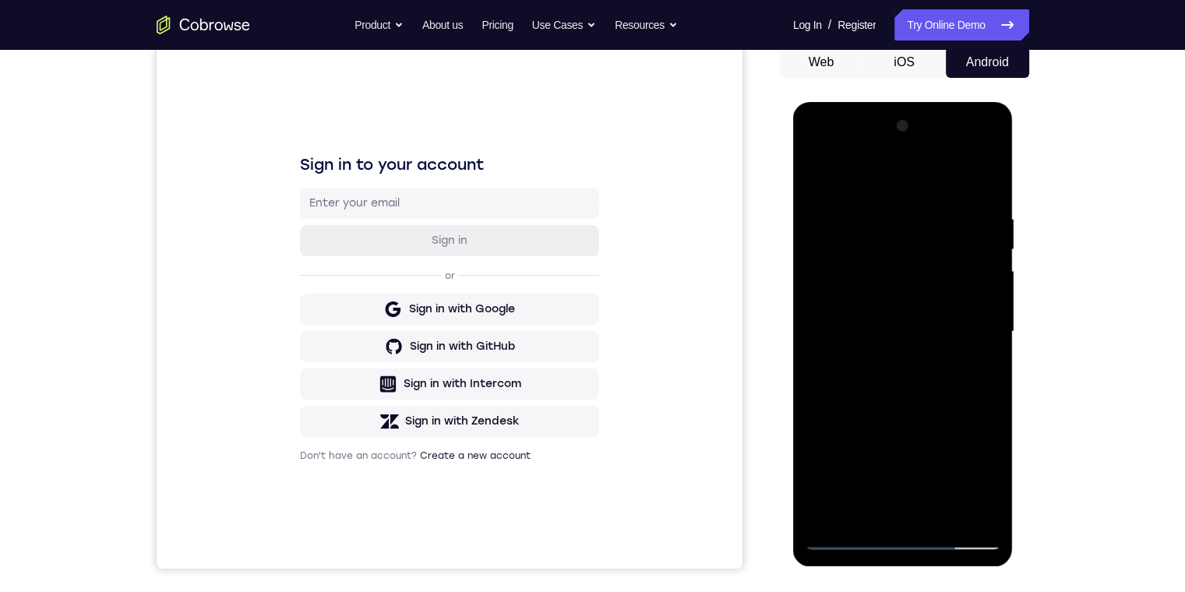
click at [985, 175] on div at bounding box center [903, 332] width 196 height 436
click at [810, 268] on div at bounding box center [903, 332] width 196 height 436
click at [865, 416] on div at bounding box center [903, 332] width 196 height 436
click at [897, 426] on div at bounding box center [903, 332] width 196 height 436
click at [897, 417] on div at bounding box center [903, 332] width 196 height 436
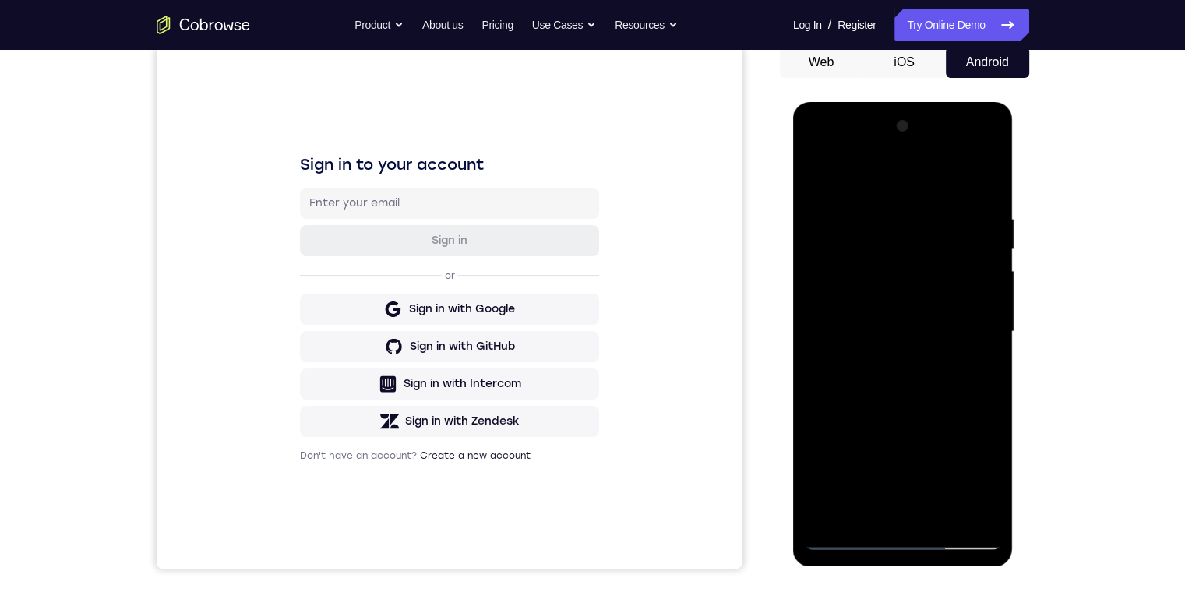
drag, startPoint x: 929, startPoint y: 447, endPoint x: 924, endPoint y: 297, distance: 150.4
click at [924, 297] on div at bounding box center [903, 332] width 196 height 436
click at [968, 262] on div at bounding box center [903, 332] width 196 height 436
click at [972, 290] on div at bounding box center [903, 332] width 196 height 436
click at [909, 333] on div at bounding box center [903, 332] width 196 height 436
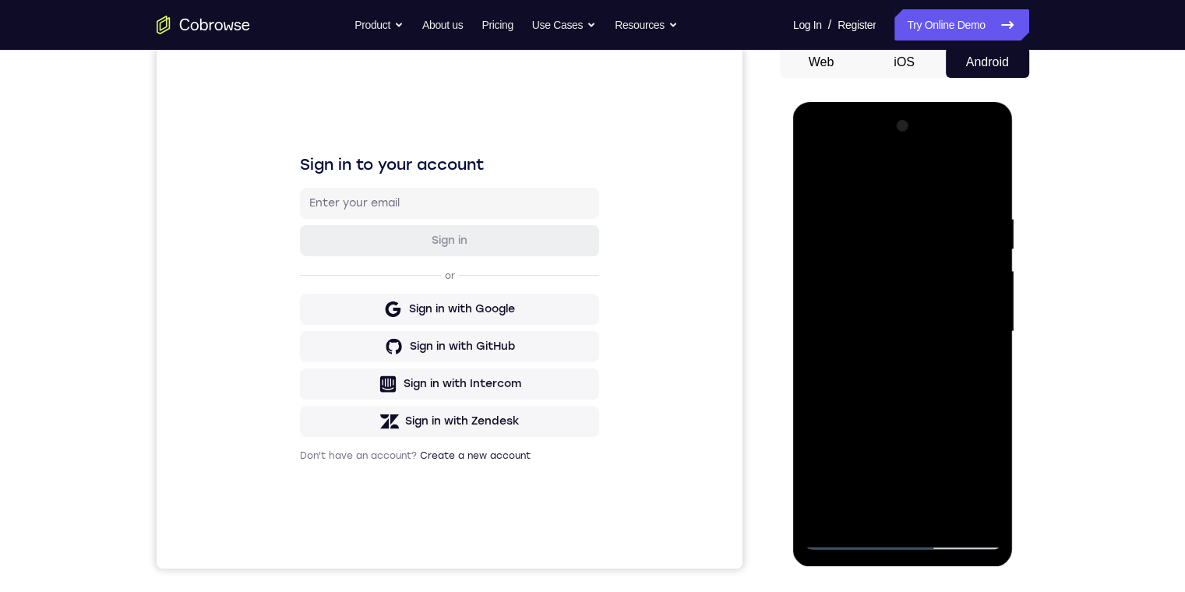
click at [883, 231] on div at bounding box center [903, 332] width 196 height 436
click at [915, 513] on div at bounding box center [903, 332] width 196 height 436
click at [814, 153] on div at bounding box center [903, 332] width 196 height 436
click at [841, 292] on div at bounding box center [903, 332] width 196 height 436
click at [893, 359] on div at bounding box center [903, 332] width 196 height 436
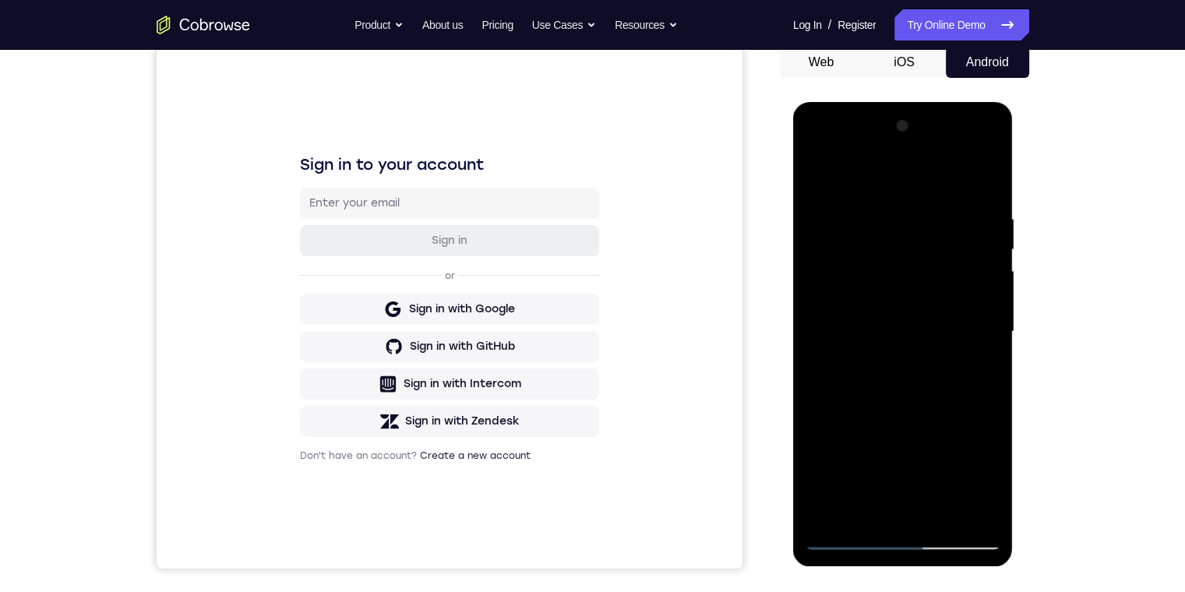
click at [897, 317] on div at bounding box center [903, 332] width 196 height 436
click at [930, 308] on div at bounding box center [903, 332] width 196 height 436
click at [914, 316] on div at bounding box center [903, 332] width 196 height 436
click at [925, 294] on div at bounding box center [903, 332] width 196 height 436
click at [935, 324] on div at bounding box center [903, 332] width 196 height 436
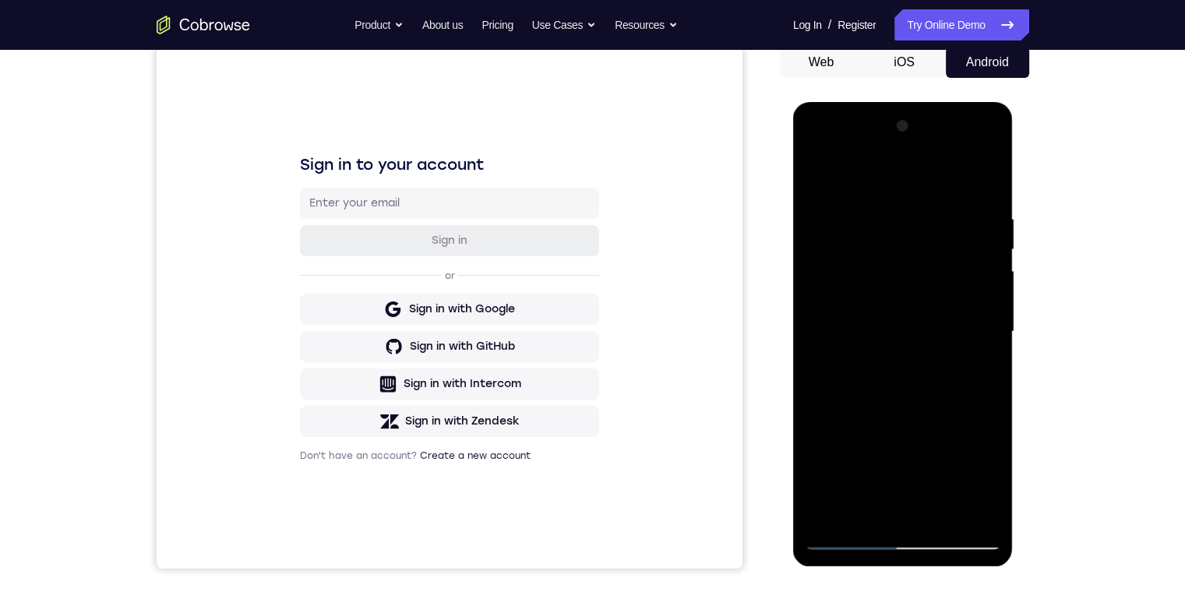
click at [942, 385] on div at bounding box center [903, 332] width 196 height 436
click at [904, 539] on div at bounding box center [903, 332] width 196 height 436
click at [969, 474] on div at bounding box center [903, 332] width 196 height 436
click at [811, 150] on div at bounding box center [903, 332] width 196 height 436
click at [855, 240] on div at bounding box center [903, 332] width 196 height 436
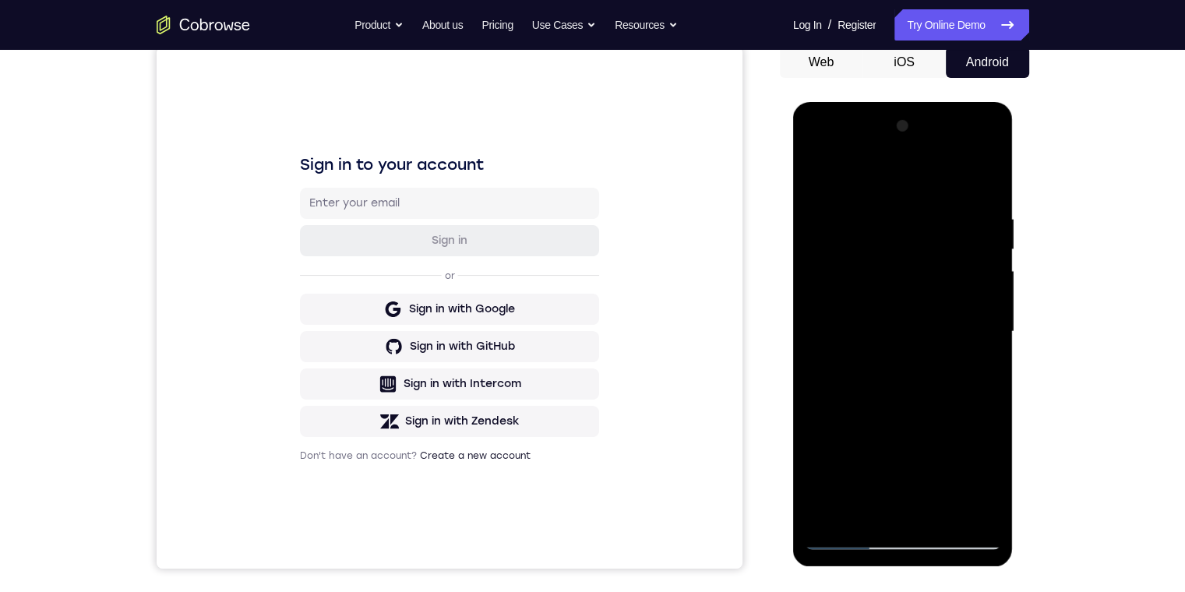
click at [883, 183] on div at bounding box center [903, 332] width 196 height 436
click at [808, 270] on div at bounding box center [903, 332] width 196 height 436
click at [893, 499] on div at bounding box center [903, 332] width 196 height 436
click at [854, 531] on div at bounding box center [903, 332] width 196 height 436
click at [848, 538] on div at bounding box center [903, 332] width 196 height 436
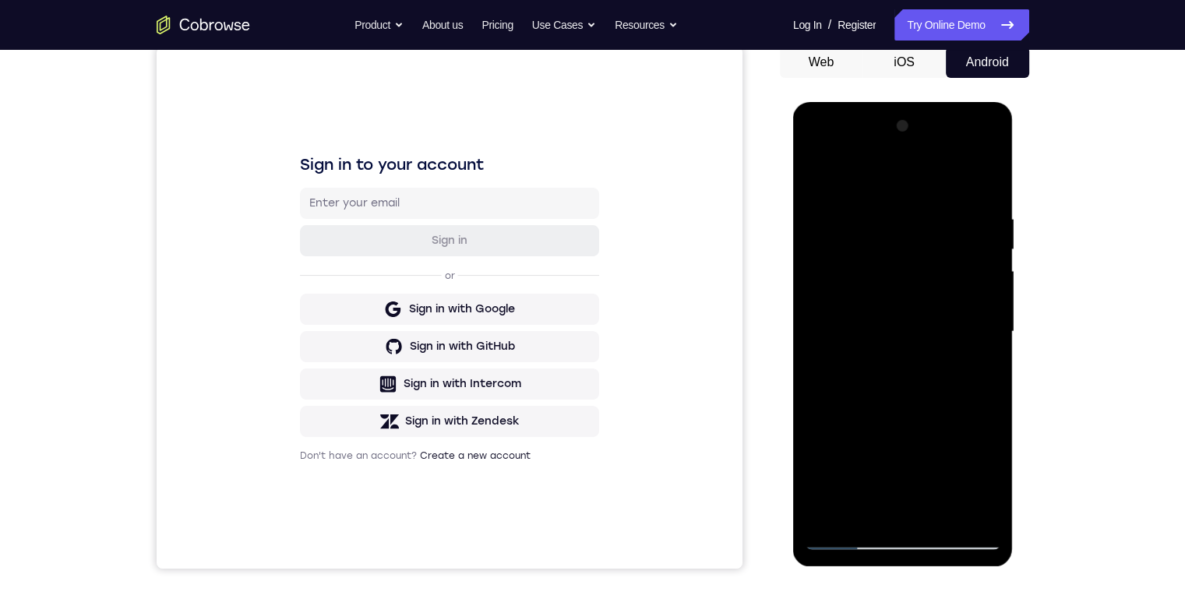
drag, startPoint x: 890, startPoint y: 481, endPoint x: 894, endPoint y: 351, distance: 130.1
click at [894, 351] on div at bounding box center [903, 332] width 196 height 436
click at [884, 414] on div at bounding box center [903, 332] width 196 height 436
drag, startPoint x: 904, startPoint y: 266, endPoint x: 929, endPoint y: 227, distance: 45.6
click at [927, 229] on div at bounding box center [903, 332] width 196 height 436
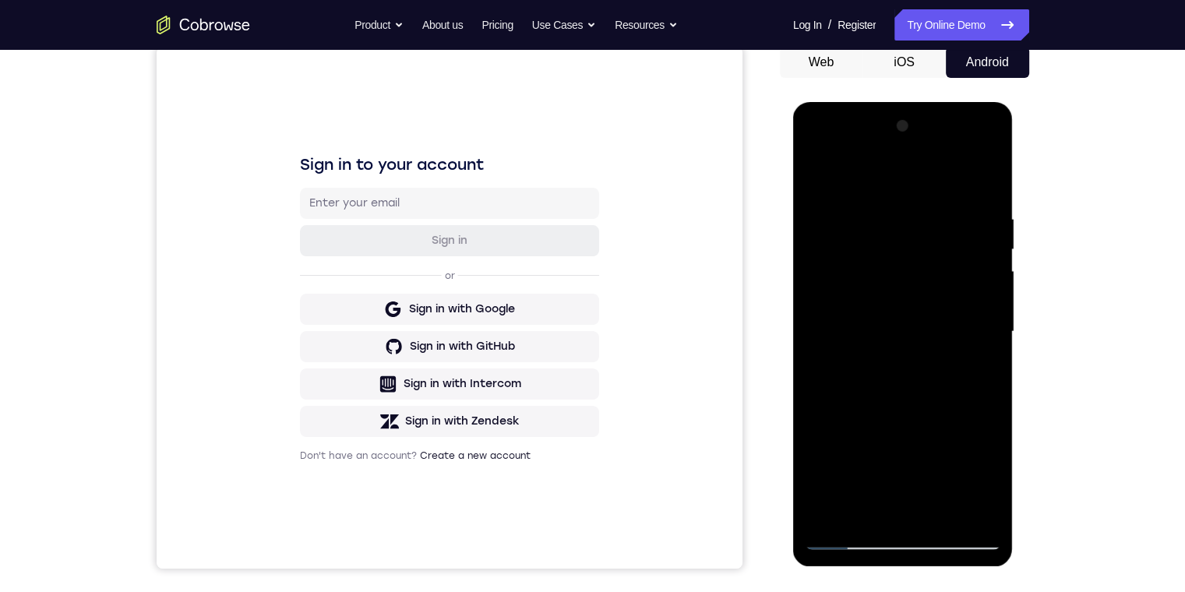
drag, startPoint x: 914, startPoint y: 424, endPoint x: 916, endPoint y: 263, distance: 161.3
click at [914, 264] on div at bounding box center [903, 332] width 196 height 436
click at [846, 541] on div at bounding box center [903, 332] width 196 height 436
drag, startPoint x: 891, startPoint y: 471, endPoint x: 900, endPoint y: 284, distance: 186.4
click at [900, 286] on div at bounding box center [903, 332] width 196 height 436
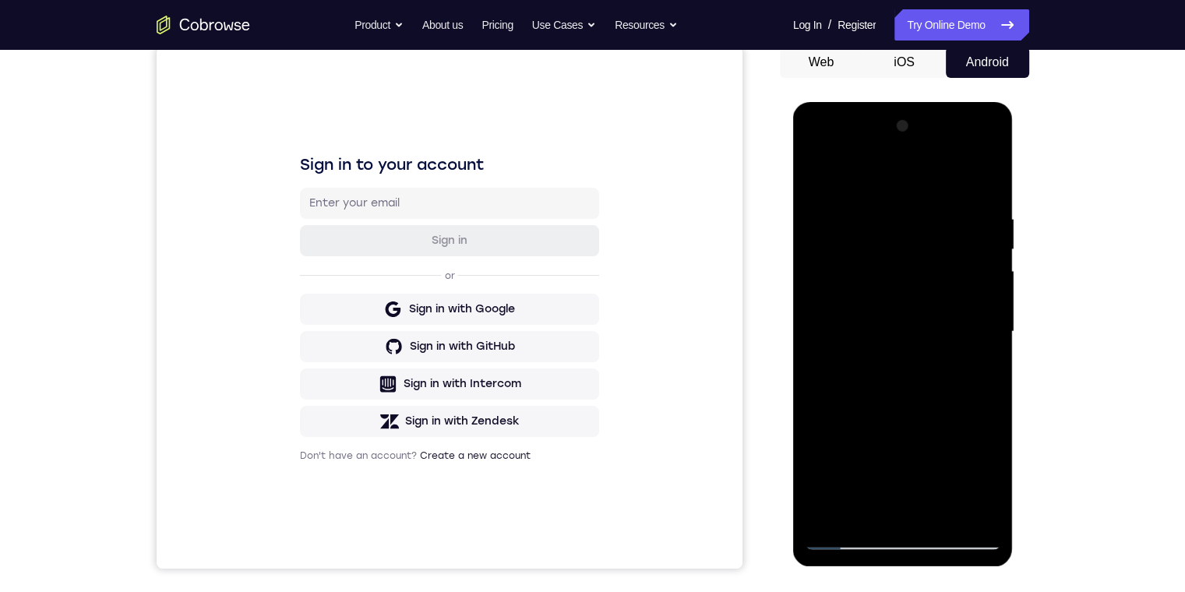
drag, startPoint x: 877, startPoint y: 237, endPoint x: 896, endPoint y: 408, distance: 172.4
click at [896, 408] on div at bounding box center [903, 332] width 196 height 436
click at [844, 261] on div at bounding box center [903, 332] width 196 height 436
click at [844, 539] on div at bounding box center [903, 332] width 196 height 436
drag, startPoint x: 874, startPoint y: 480, endPoint x: 882, endPoint y: 312, distance: 167.7
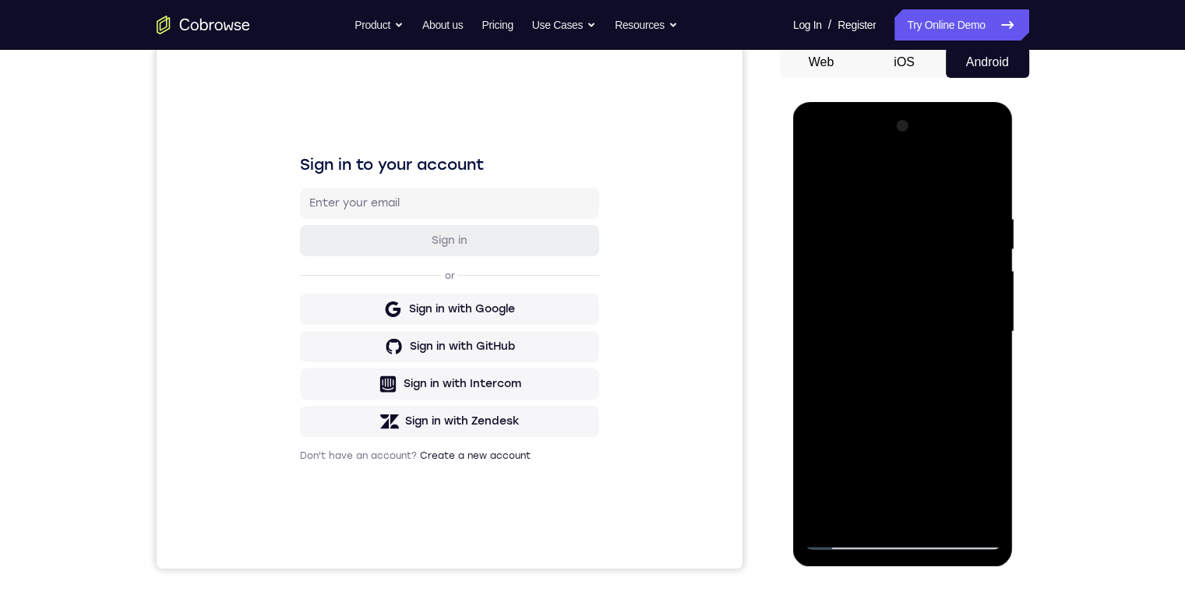
click at [878, 326] on div at bounding box center [903, 332] width 196 height 436
click at [878, 321] on div at bounding box center [903, 332] width 196 height 436
drag, startPoint x: 925, startPoint y: 470, endPoint x: 935, endPoint y: 295, distance: 174.8
click at [935, 295] on div at bounding box center [903, 332] width 196 height 436
drag, startPoint x: 943, startPoint y: 460, endPoint x: 950, endPoint y: 286, distance: 174.6
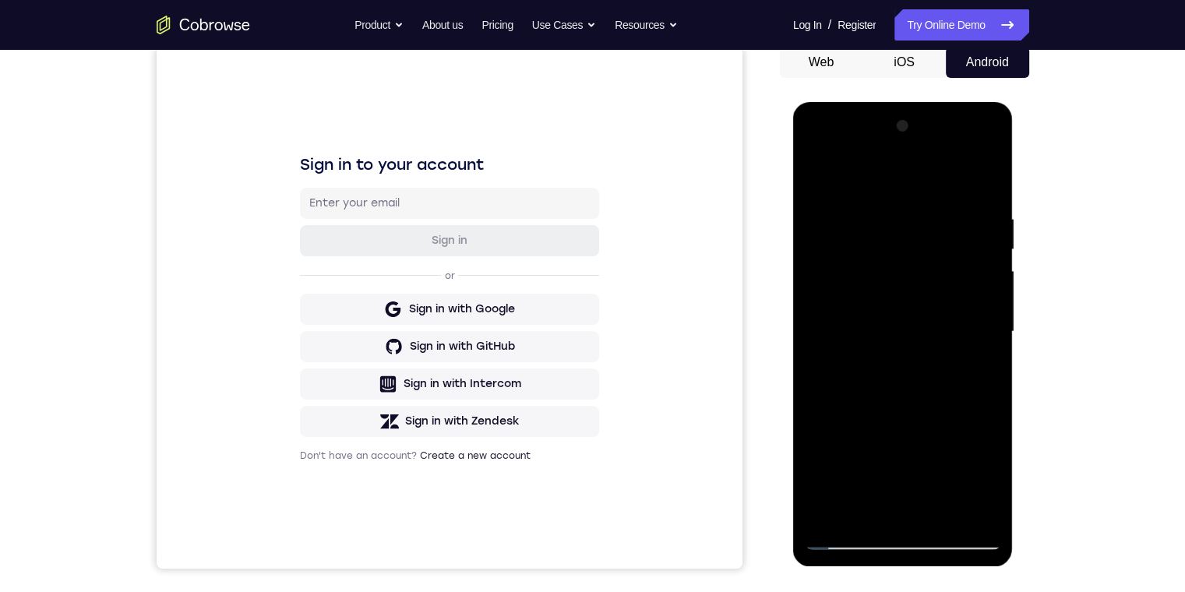
click at [951, 291] on div at bounding box center [903, 332] width 196 height 436
drag, startPoint x: 934, startPoint y: 222, endPoint x: 900, endPoint y: 318, distance: 101.8
click at [933, 385] on div at bounding box center [903, 332] width 196 height 436
click at [882, 261] on div at bounding box center [903, 332] width 196 height 436
click at [923, 504] on div at bounding box center [903, 332] width 196 height 436
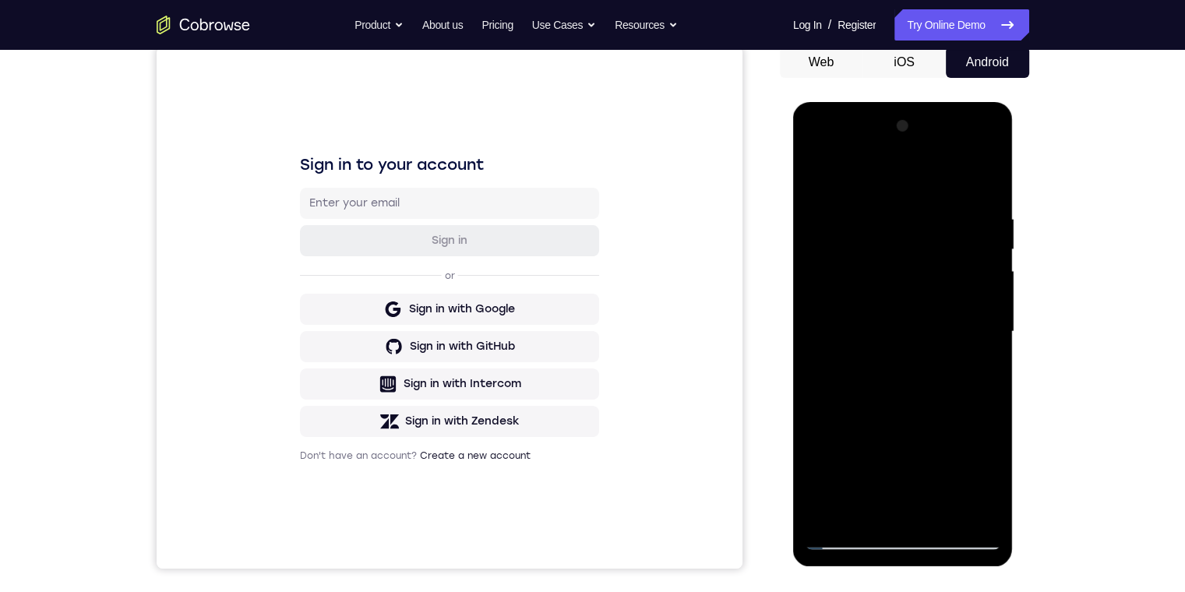
click at [837, 541] on div at bounding box center [903, 332] width 196 height 436
click at [932, 178] on div at bounding box center [903, 332] width 196 height 436
click at [887, 319] on div at bounding box center [903, 332] width 196 height 436
click at [885, 460] on div at bounding box center [903, 332] width 196 height 436
click at [927, 383] on div at bounding box center [903, 332] width 196 height 436
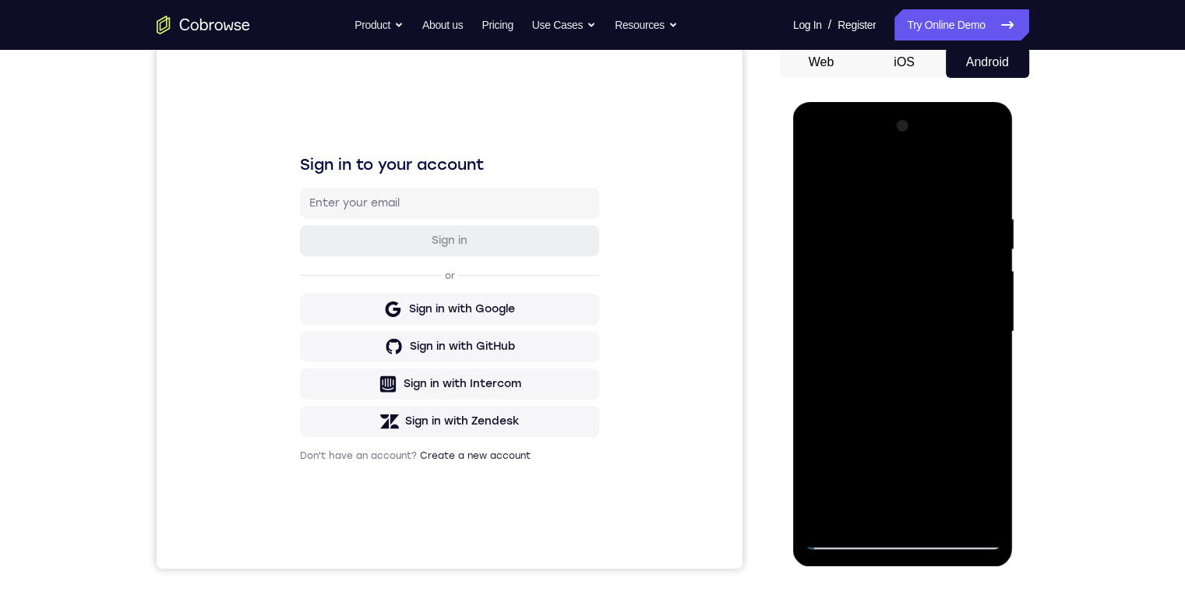
click at [927, 383] on div at bounding box center [903, 332] width 196 height 436
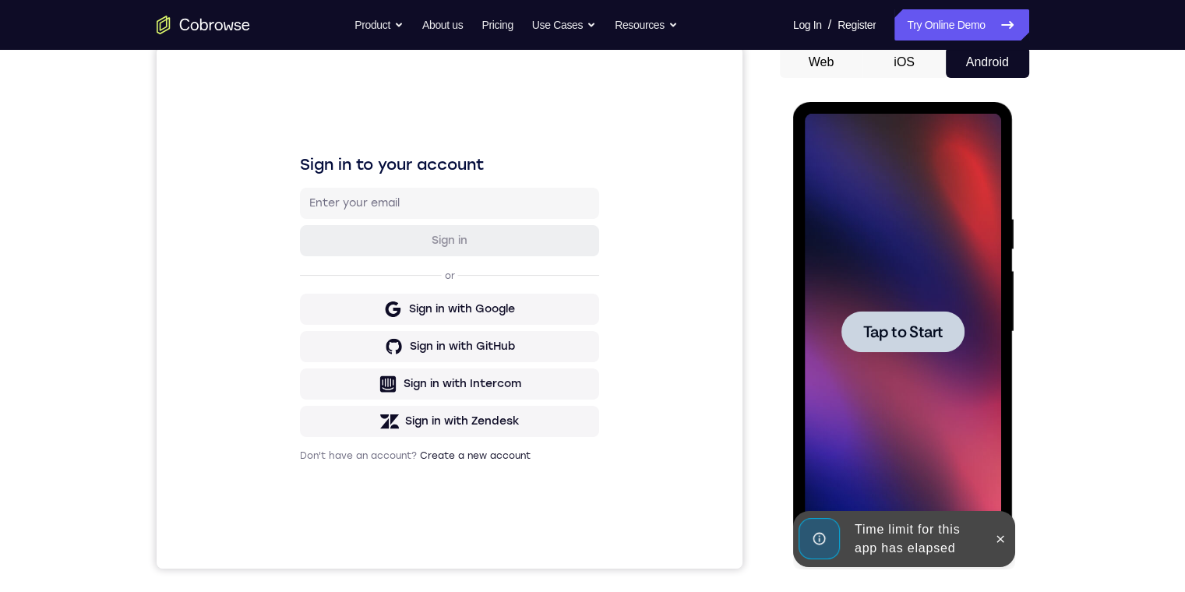
click at [919, 324] on span "Tap to Start" at bounding box center [902, 332] width 79 height 16
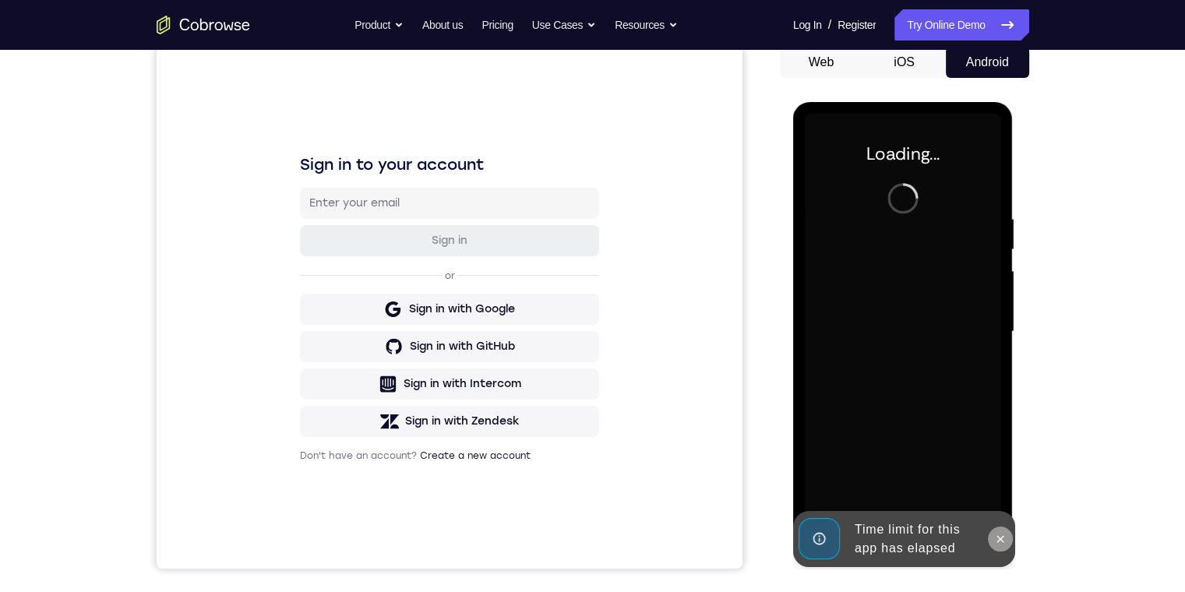
click at [1003, 545] on button at bounding box center [1000, 539] width 25 height 25
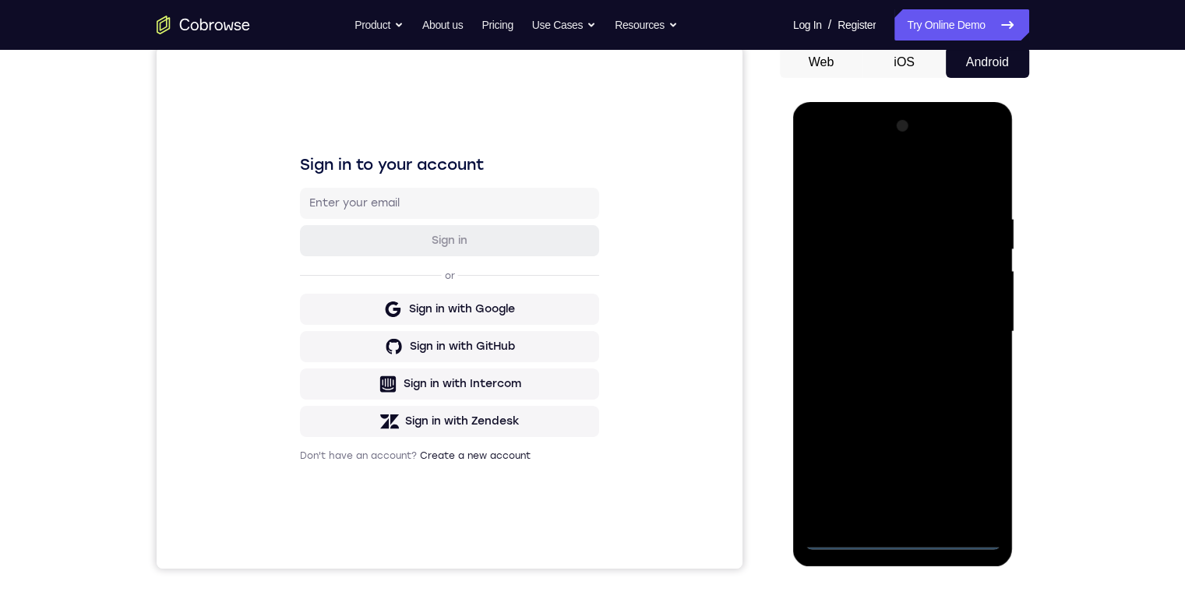
drag, startPoint x: 901, startPoint y: 536, endPoint x: 1732, endPoint y: 674, distance: 841.8
click at [901, 536] on div at bounding box center [903, 332] width 196 height 436
click at [984, 467] on div at bounding box center [903, 332] width 196 height 436
click at [938, 180] on div at bounding box center [903, 332] width 196 height 436
click at [978, 330] on div at bounding box center [903, 332] width 196 height 436
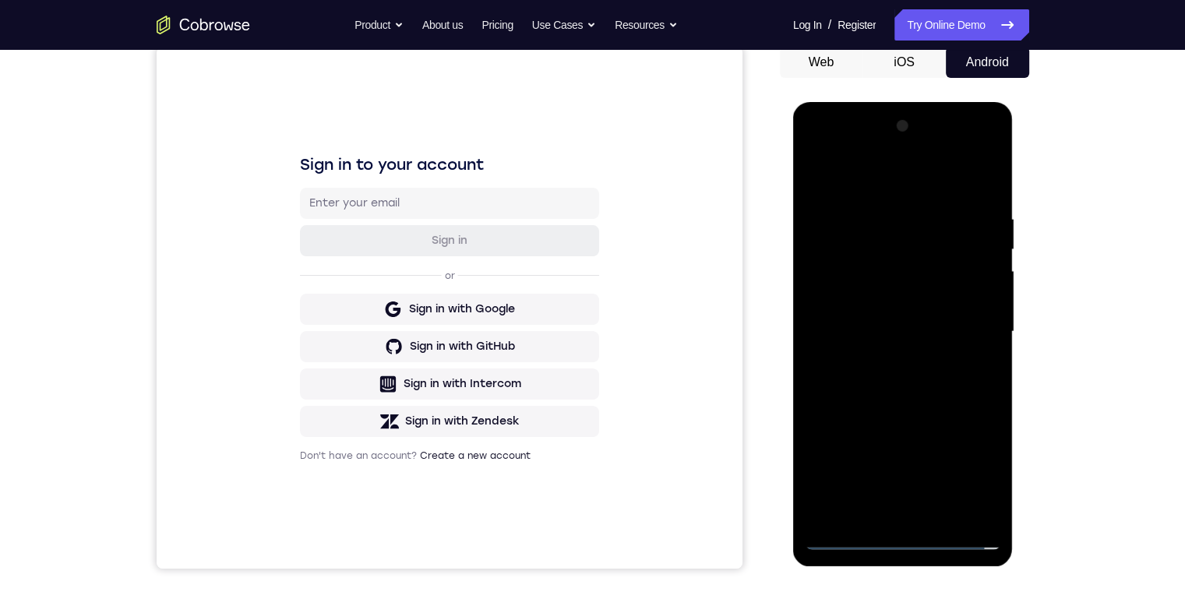
click at [882, 361] on div at bounding box center [903, 332] width 196 height 436
click at [904, 305] on div at bounding box center [903, 332] width 196 height 436
click at [904, 331] on div at bounding box center [903, 332] width 196 height 436
click at [915, 386] on div at bounding box center [903, 332] width 196 height 436
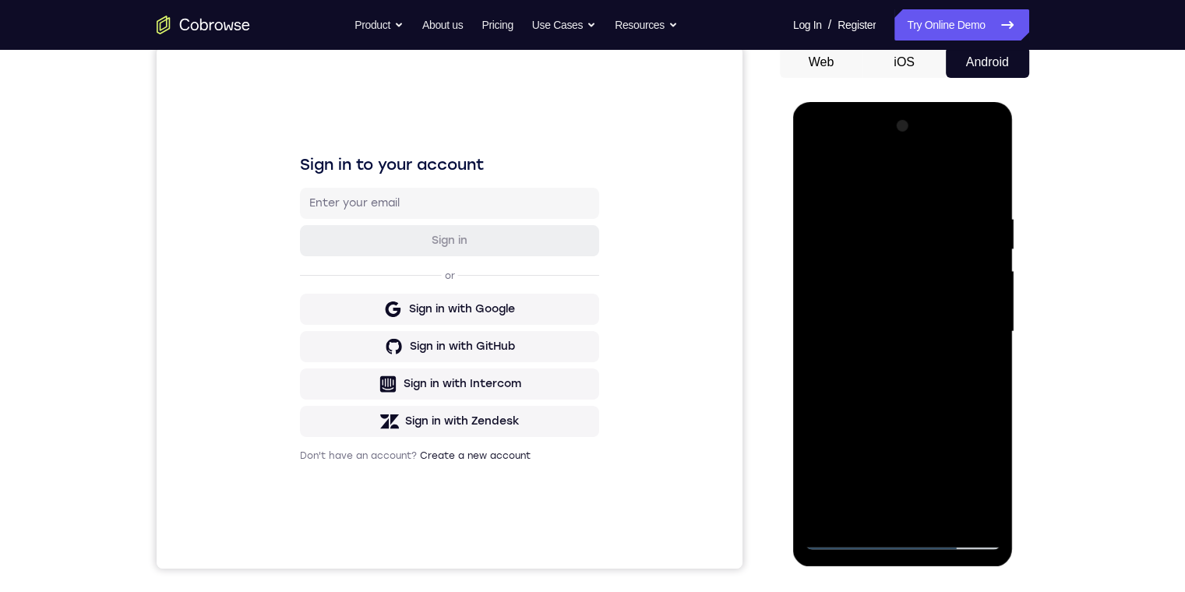
click at [985, 217] on div at bounding box center [903, 332] width 196 height 436
click at [843, 533] on div at bounding box center [903, 332] width 196 height 436
click at [820, 143] on div at bounding box center [903, 332] width 196 height 436
click at [835, 279] on div at bounding box center [903, 332] width 196 height 436
click at [848, 321] on div at bounding box center [903, 332] width 196 height 436
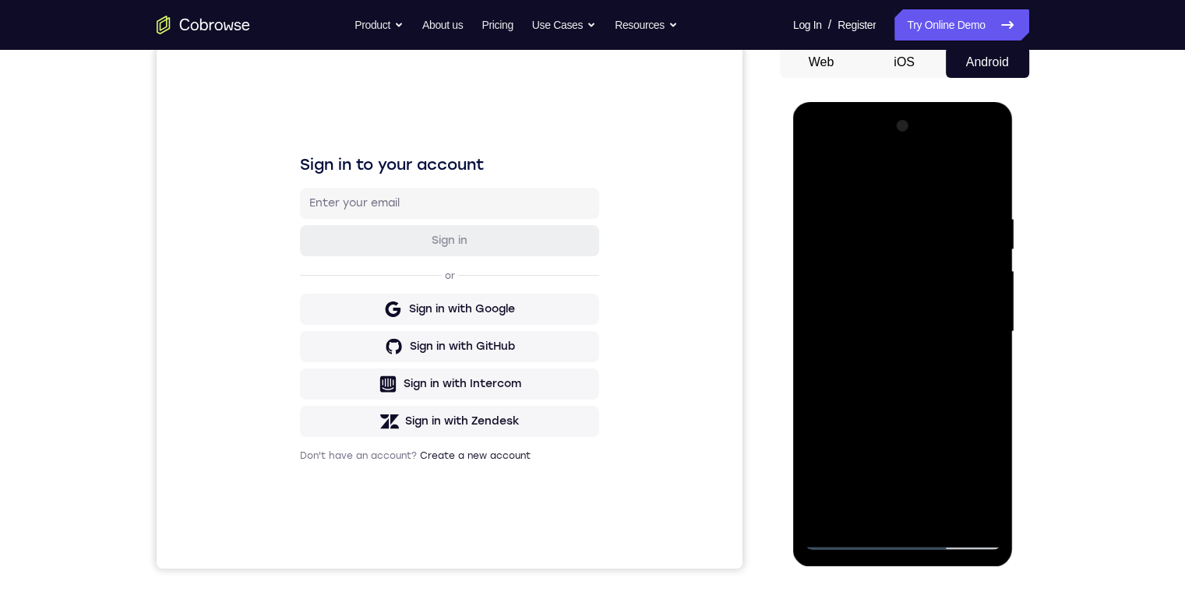
drag, startPoint x: 989, startPoint y: 341, endPoint x: 982, endPoint y: 236, distance: 105.4
click at [982, 236] on div at bounding box center [903, 332] width 196 height 436
click at [813, 153] on div at bounding box center [903, 332] width 196 height 436
click at [837, 290] on div at bounding box center [903, 332] width 196 height 436
click at [888, 364] on div at bounding box center [903, 332] width 196 height 436
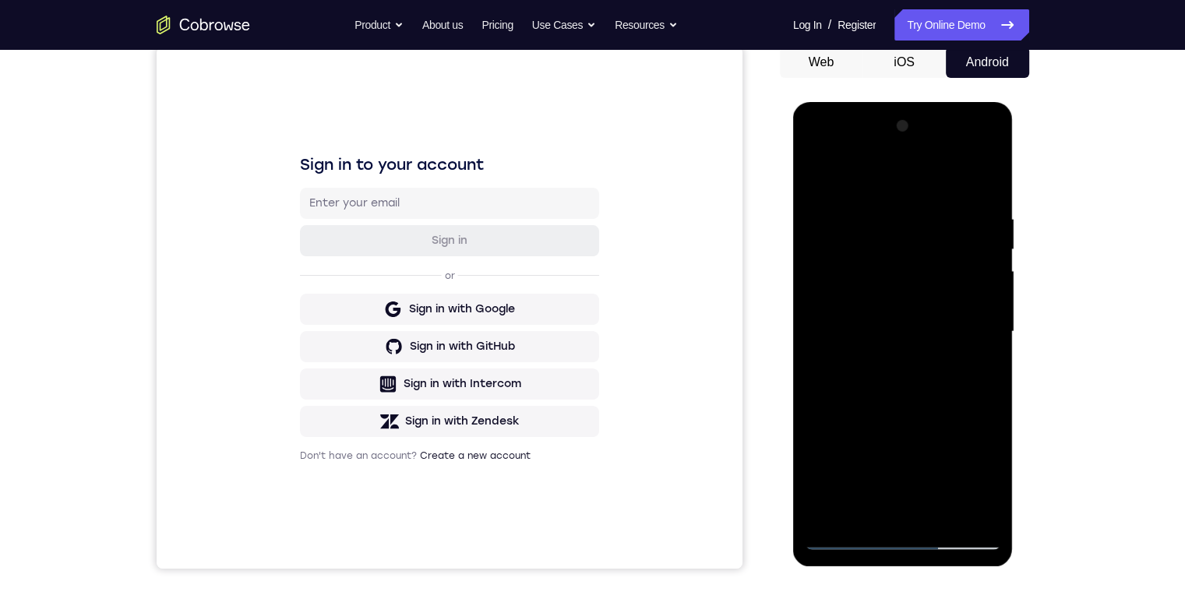
click at [898, 310] on div at bounding box center [903, 332] width 196 height 436
click at [901, 353] on div at bounding box center [903, 332] width 196 height 436
click at [912, 245] on div at bounding box center [903, 332] width 196 height 436
click at [942, 293] on div at bounding box center [903, 332] width 196 height 436
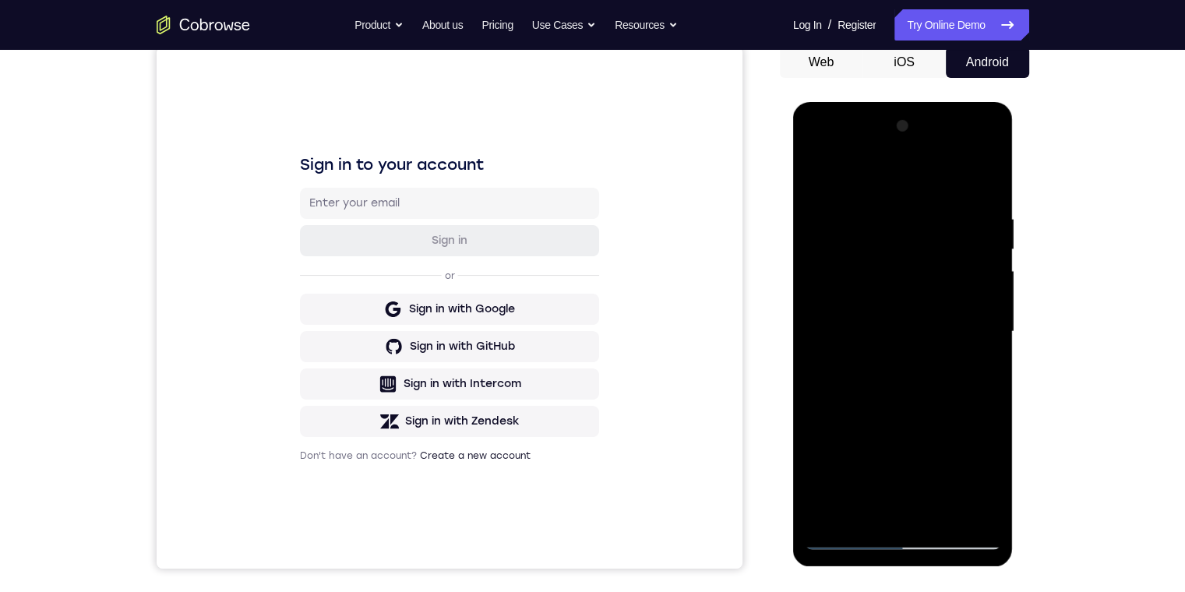
drag, startPoint x: 910, startPoint y: 414, endPoint x: 910, endPoint y: 361, distance: 53.0
click at [910, 361] on div at bounding box center [903, 332] width 196 height 436
click at [916, 382] on div at bounding box center [903, 332] width 196 height 436
drag, startPoint x: 949, startPoint y: 446, endPoint x: 964, endPoint y: 227, distance: 219.4
click at [961, 241] on div at bounding box center [903, 332] width 196 height 436
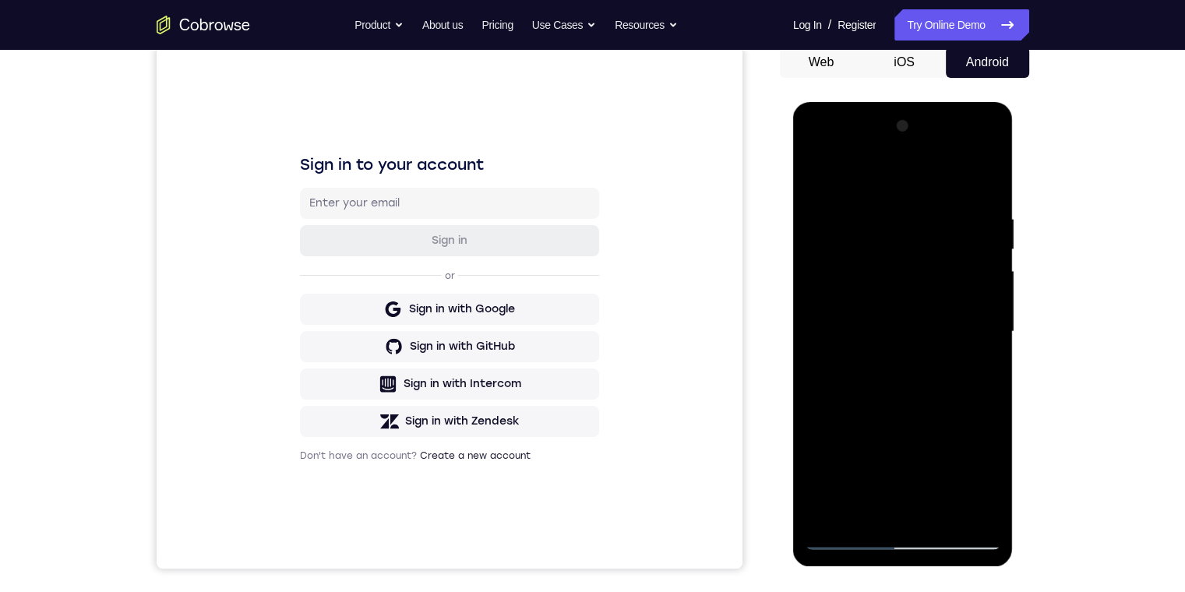
drag, startPoint x: 928, startPoint y: 481, endPoint x: 941, endPoint y: 226, distance: 255.9
click at [939, 226] on div at bounding box center [903, 332] width 196 height 436
drag, startPoint x: 911, startPoint y: 279, endPoint x: 911, endPoint y: 401, distance: 122.3
click at [922, 407] on div at bounding box center [903, 332] width 196 height 436
click at [844, 538] on div at bounding box center [903, 332] width 196 height 436
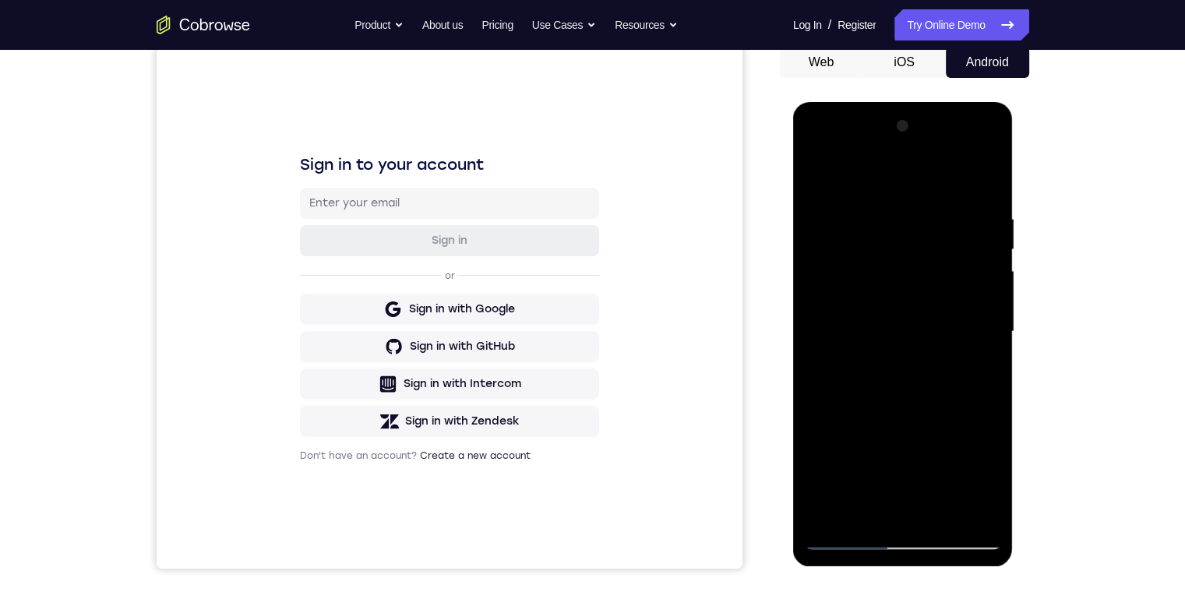
click at [982, 356] on div at bounding box center [903, 332] width 196 height 436
click at [914, 486] on div at bounding box center [903, 332] width 196 height 436
click at [908, 274] on div at bounding box center [903, 332] width 196 height 436
click at [908, 298] on div at bounding box center [903, 332] width 196 height 436
click at [901, 538] on div at bounding box center [903, 332] width 196 height 436
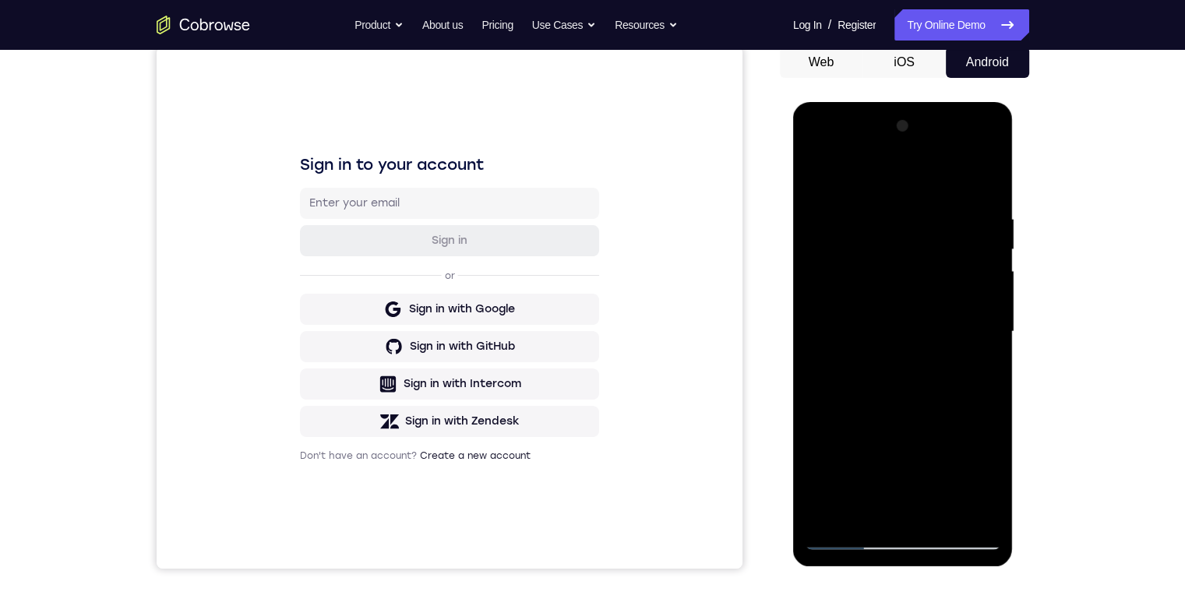
drag, startPoint x: 925, startPoint y: 321, endPoint x: 886, endPoint y: 167, distance: 159.3
click at [918, 264] on div at bounding box center [903, 332] width 196 height 436
click at [829, 307] on div at bounding box center [903, 332] width 196 height 436
click at [897, 346] on div at bounding box center [903, 332] width 196 height 436
click at [899, 509] on div at bounding box center [903, 332] width 196 height 436
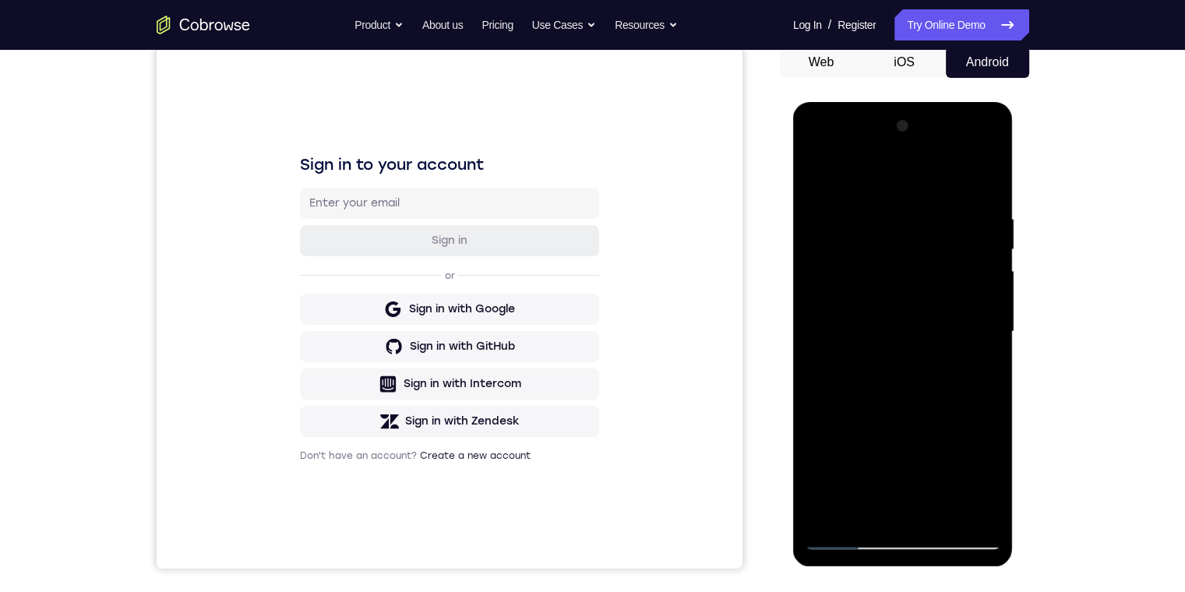
click at [927, 277] on div at bounding box center [903, 332] width 196 height 436
click at [941, 232] on div at bounding box center [903, 332] width 196 height 436
click at [918, 274] on div at bounding box center [903, 332] width 196 height 436
click at [963, 367] on div at bounding box center [903, 332] width 196 height 436
click at [981, 365] on div at bounding box center [903, 332] width 196 height 436
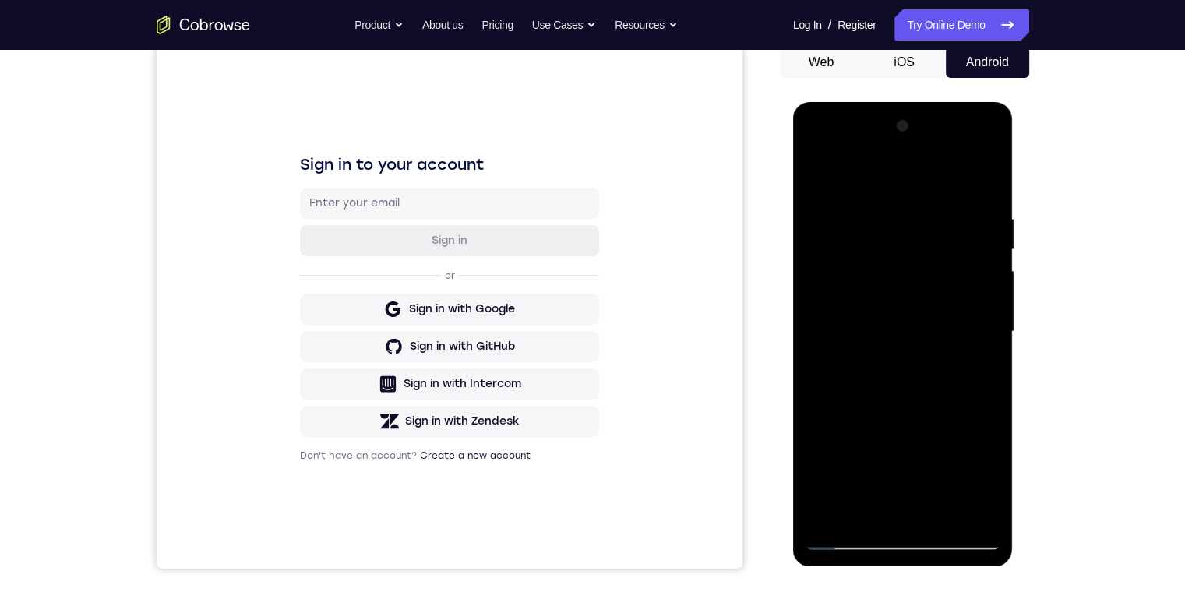
click at [959, 508] on div at bounding box center [903, 332] width 196 height 436
click at [945, 514] on div at bounding box center [903, 332] width 196 height 436
click at [978, 311] on div at bounding box center [903, 332] width 196 height 436
click at [972, 317] on div at bounding box center [903, 332] width 196 height 436
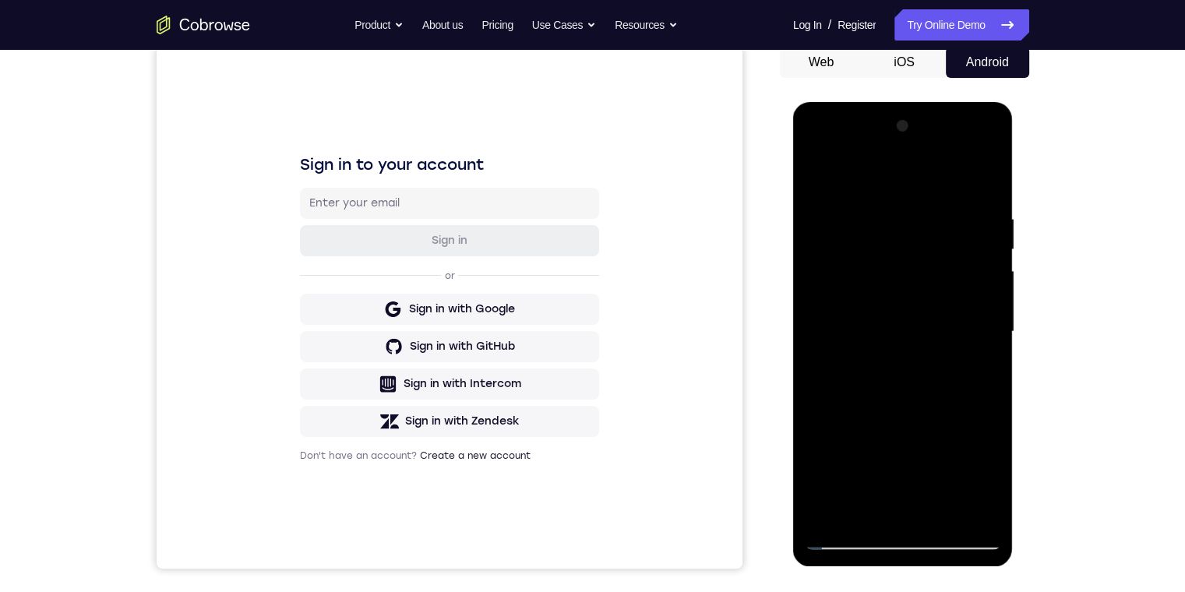
click at [842, 533] on div at bounding box center [903, 332] width 196 height 436
click at [909, 235] on div at bounding box center [903, 332] width 196 height 436
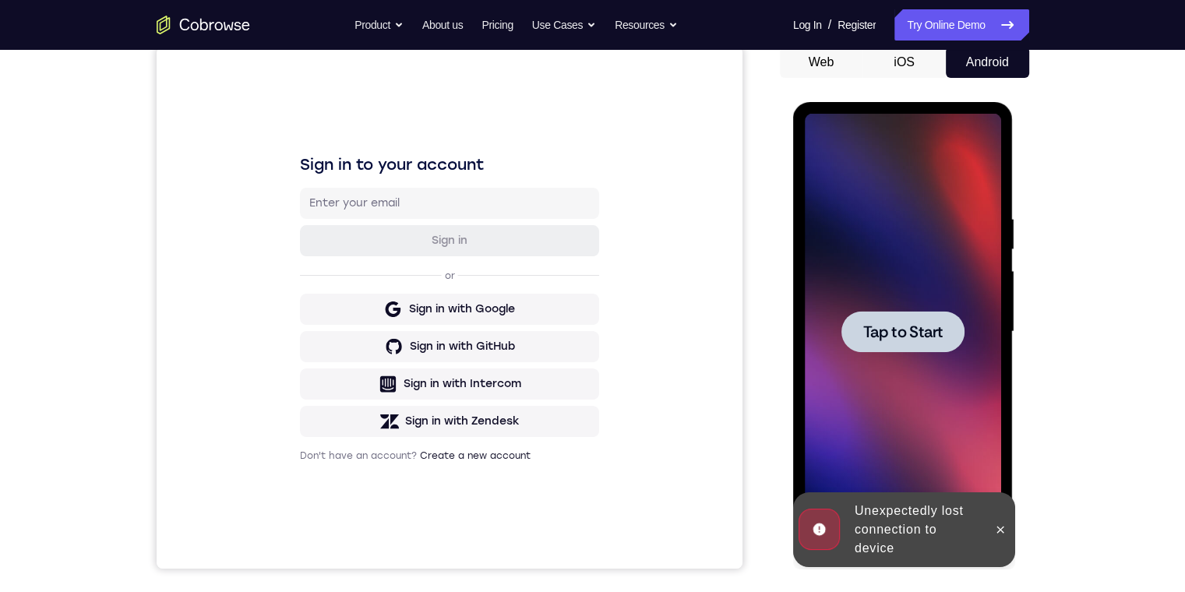
click at [915, 344] on div at bounding box center [902, 331] width 123 height 41
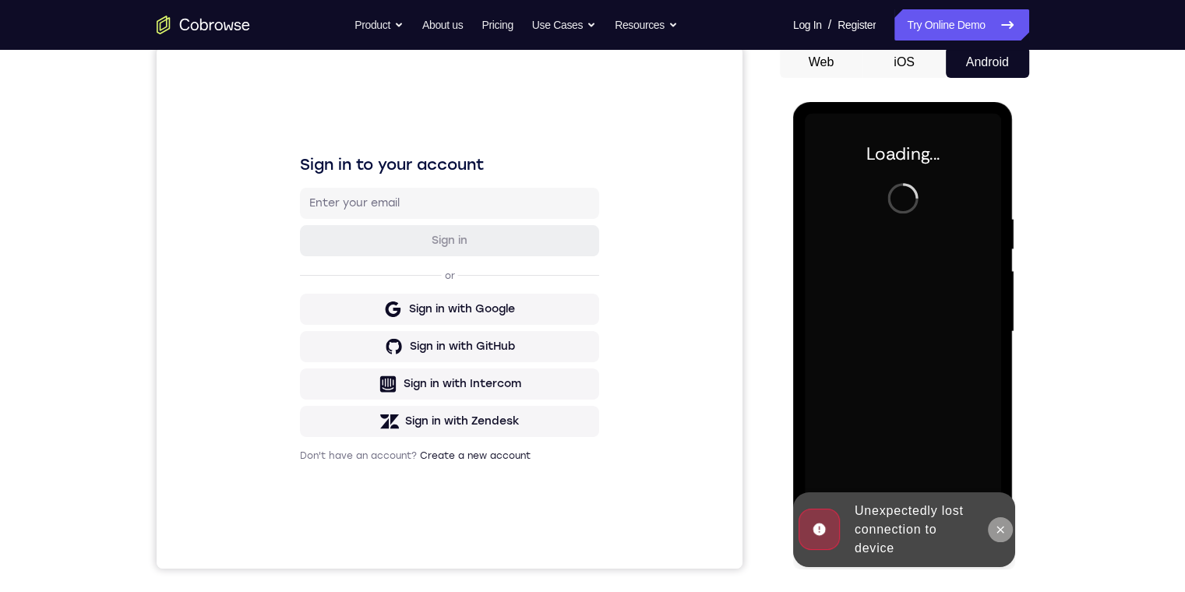
click at [996, 527] on icon at bounding box center [1000, 529] width 12 height 12
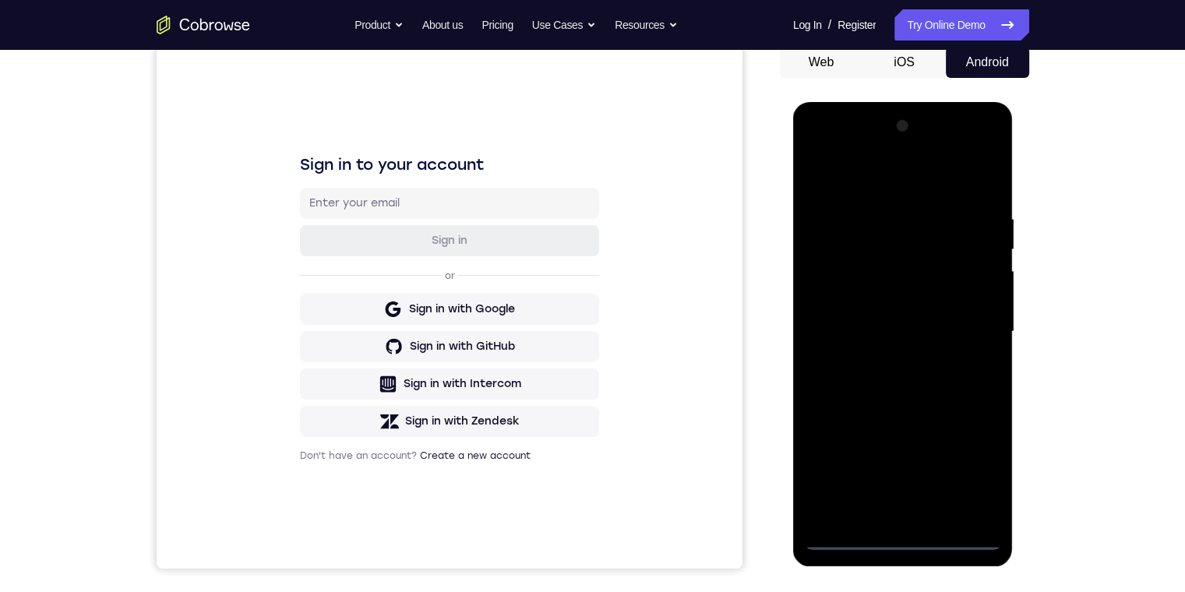
click at [902, 539] on div at bounding box center [903, 332] width 196 height 436
drag, startPoint x: 889, startPoint y: 416, endPoint x: 863, endPoint y: 164, distance: 253.7
click at [863, 167] on div at bounding box center [903, 332] width 196 height 436
click at [844, 308] on div at bounding box center [903, 332] width 196 height 436
click at [915, 340] on div at bounding box center [903, 332] width 196 height 436
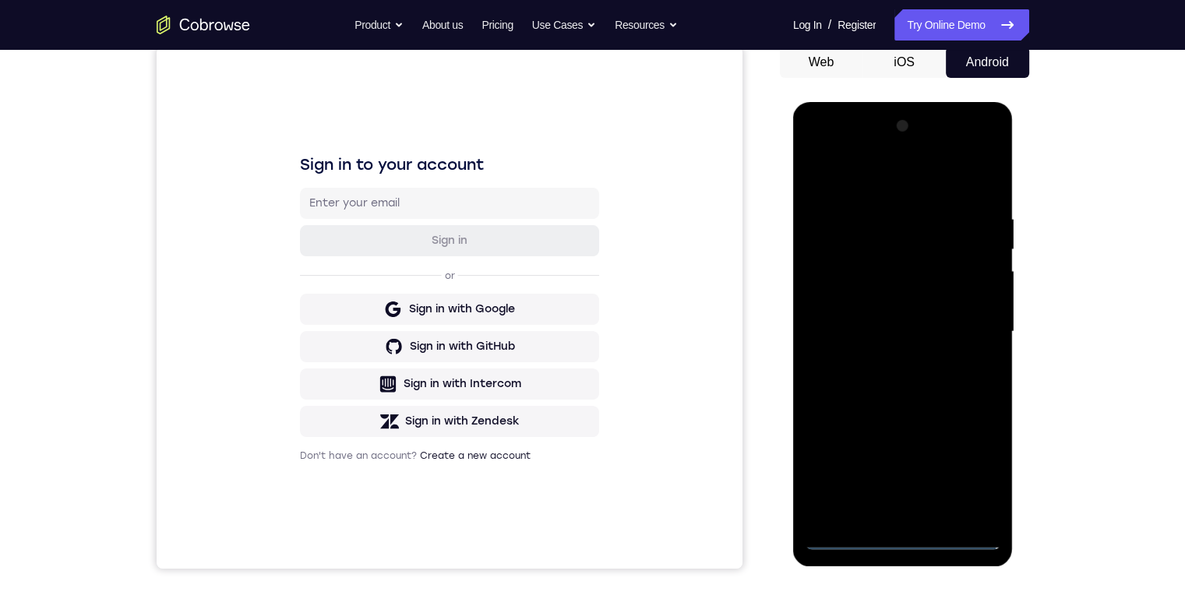
click at [963, 504] on div at bounding box center [903, 332] width 196 height 436
click at [885, 279] on div at bounding box center [903, 332] width 196 height 436
click at [924, 265] on div at bounding box center [903, 332] width 196 height 436
click at [894, 270] on div at bounding box center [903, 332] width 196 height 436
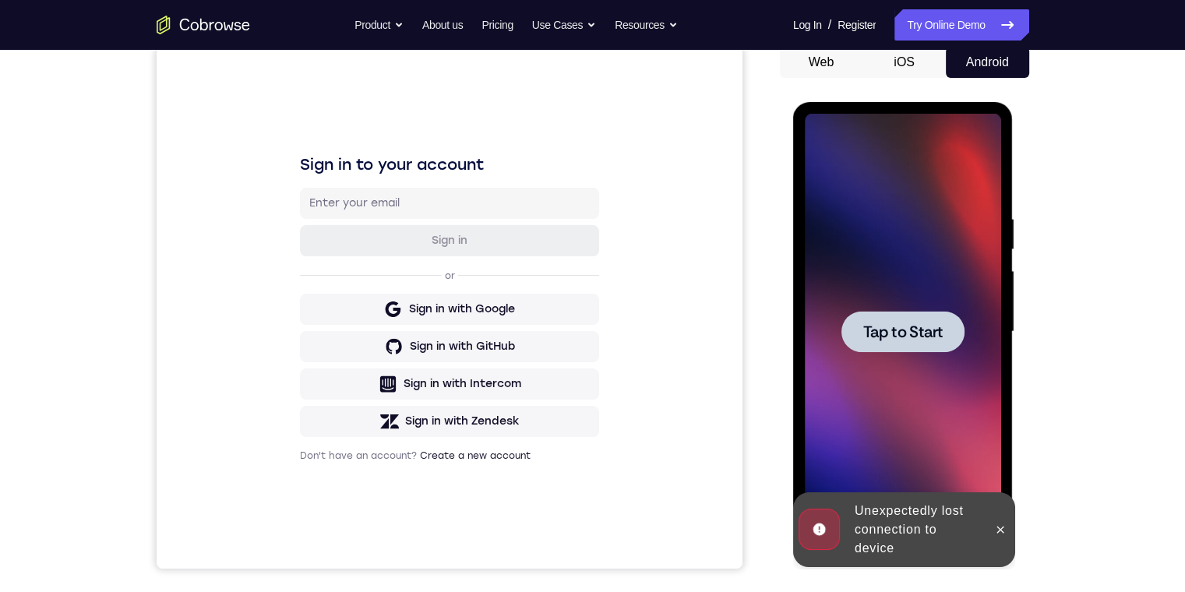
click at [912, 337] on span "Tap to Start" at bounding box center [902, 332] width 79 height 16
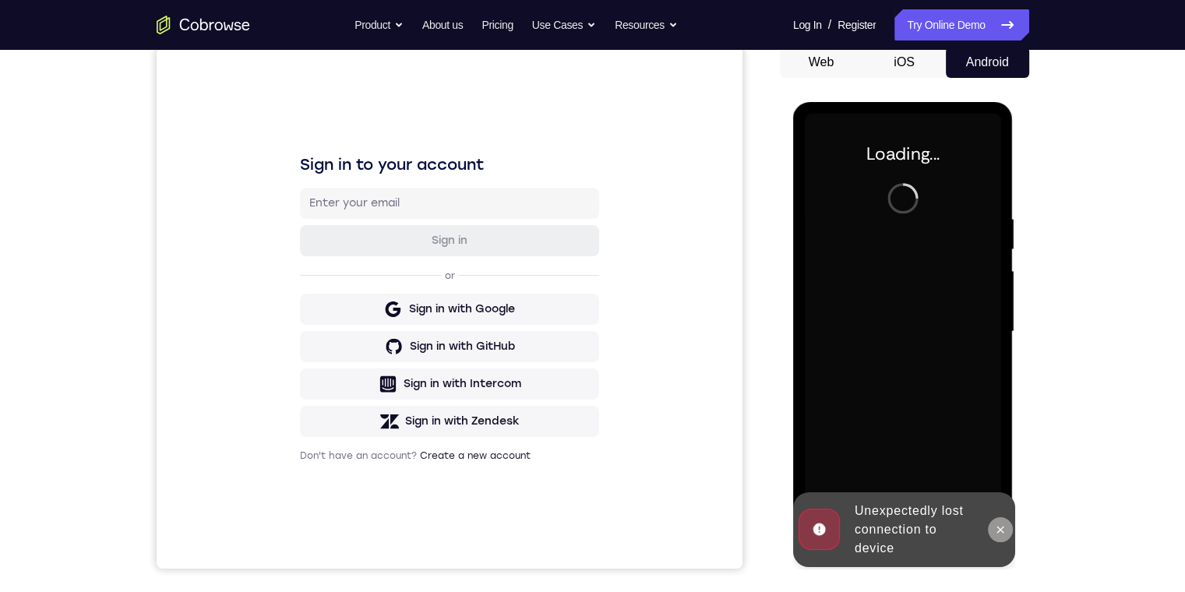
click at [1003, 530] on icon at bounding box center [1000, 529] width 12 height 12
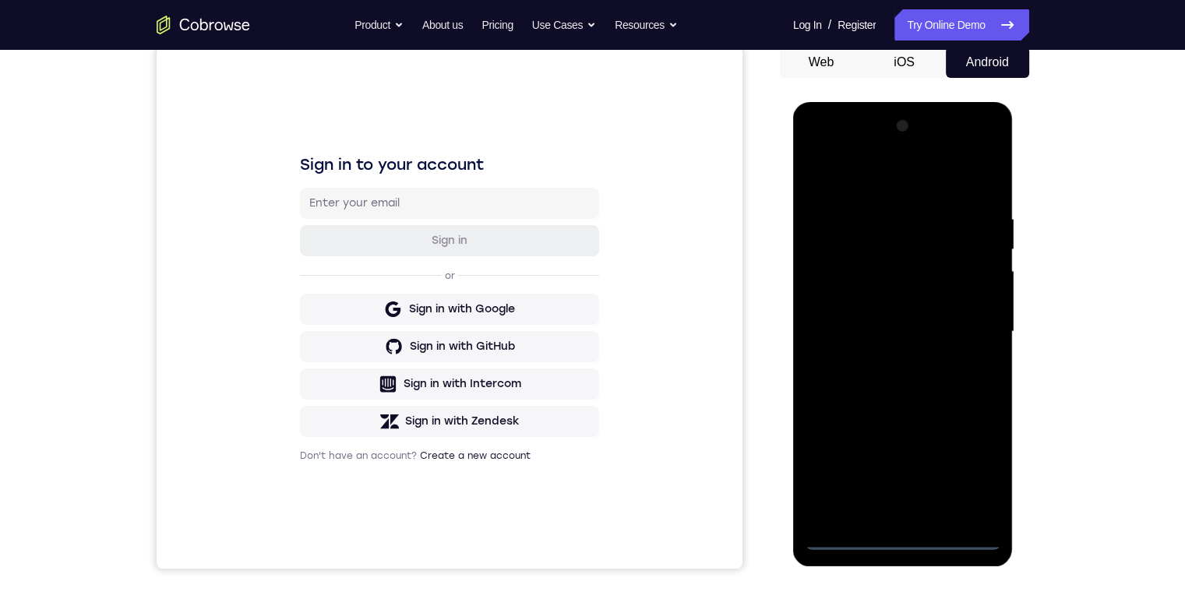
click at [897, 536] on div at bounding box center [903, 332] width 196 height 436
click at [972, 467] on div at bounding box center [903, 332] width 196 height 436
click at [894, 178] on div at bounding box center [903, 332] width 196 height 436
click at [963, 329] on div at bounding box center [903, 332] width 196 height 436
click at [882, 362] on div at bounding box center [903, 332] width 196 height 436
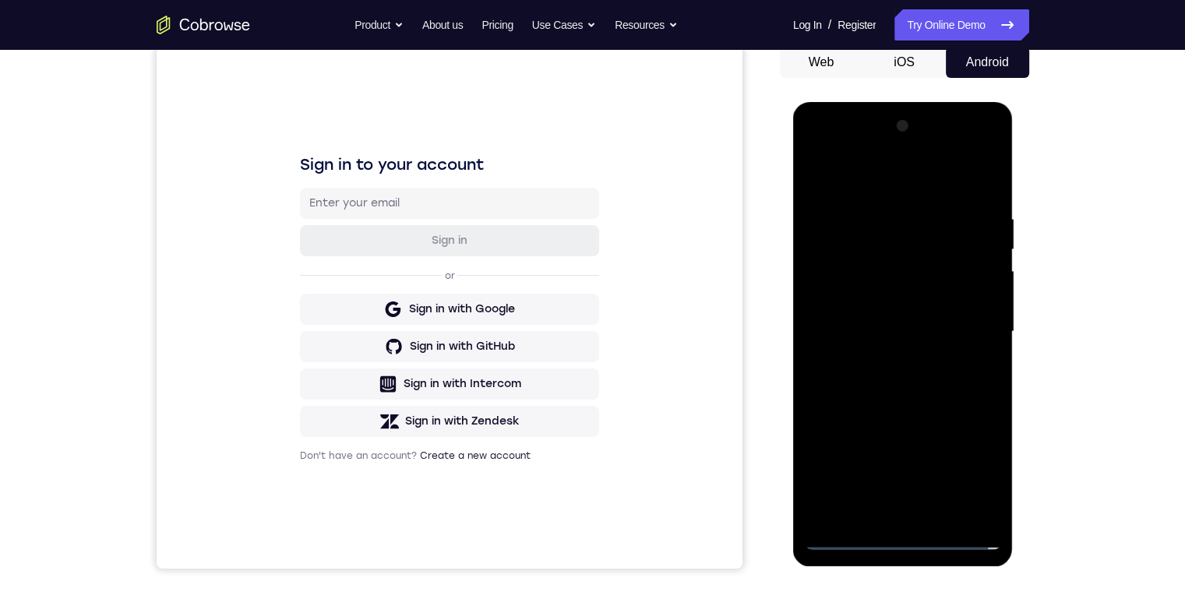
click at [887, 361] on div at bounding box center [903, 332] width 196 height 436
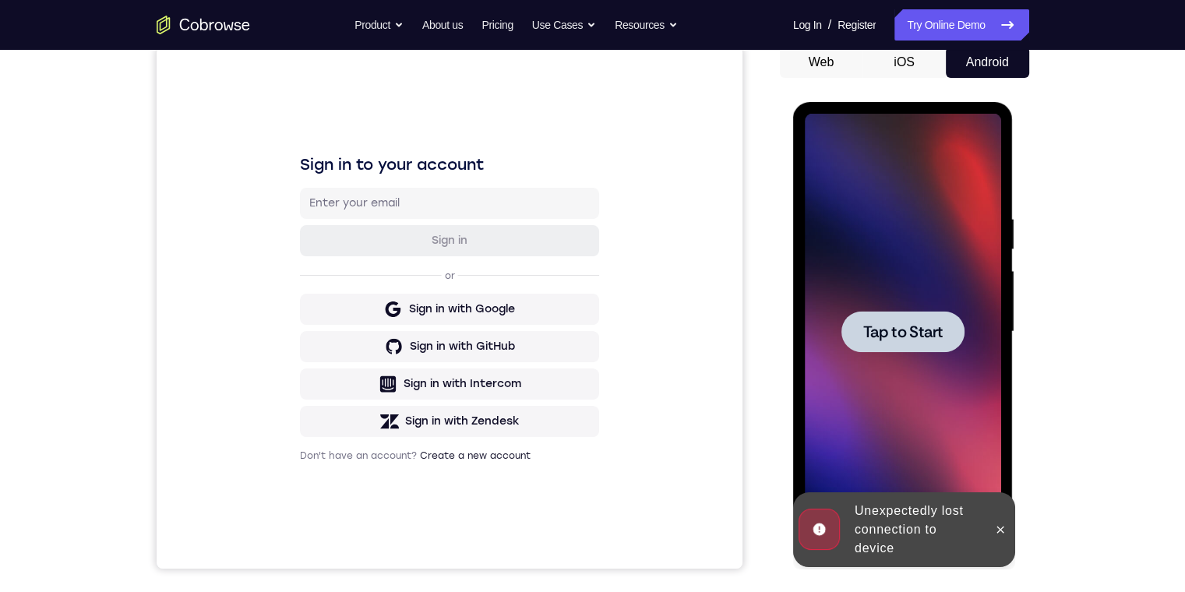
click at [922, 318] on div at bounding box center [902, 331] width 123 height 41
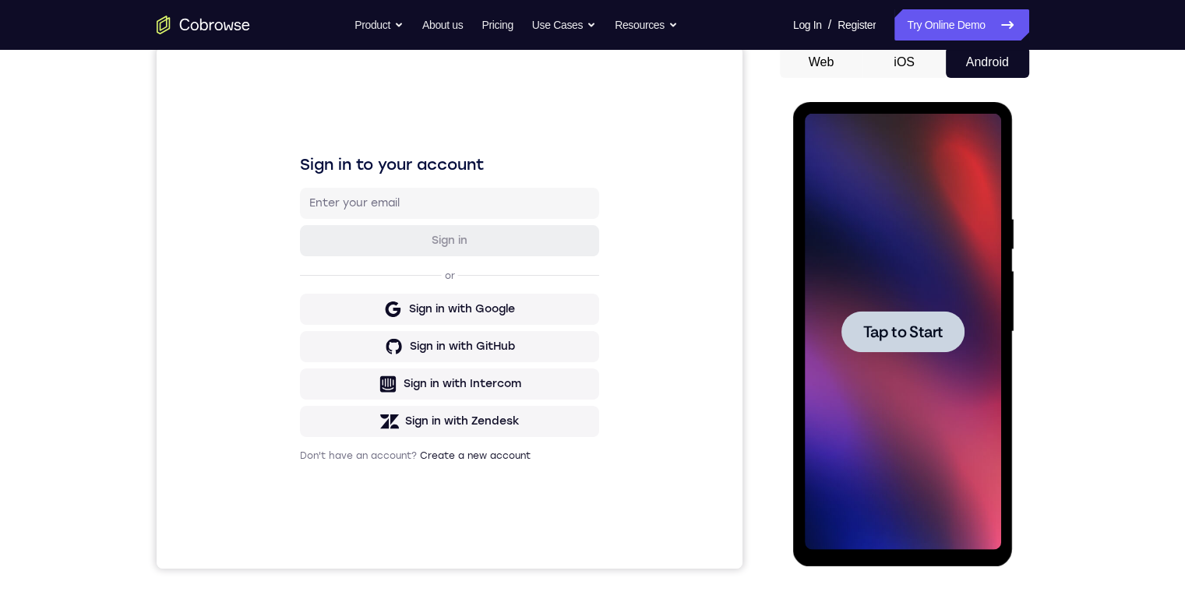
click at [905, 351] on div at bounding box center [902, 331] width 123 height 41
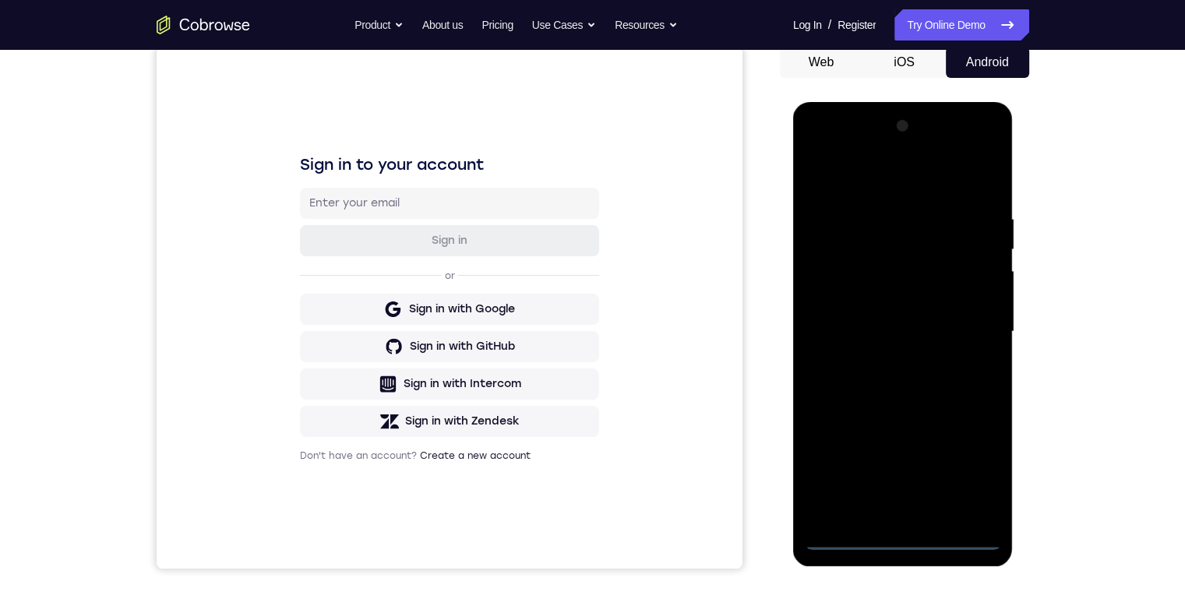
click at [906, 537] on div at bounding box center [903, 332] width 196 height 436
click at [979, 469] on div at bounding box center [903, 332] width 196 height 436
click at [888, 178] on div at bounding box center [903, 332] width 196 height 436
click at [968, 330] on div at bounding box center [903, 332] width 196 height 436
click at [894, 489] on div at bounding box center [903, 332] width 196 height 436
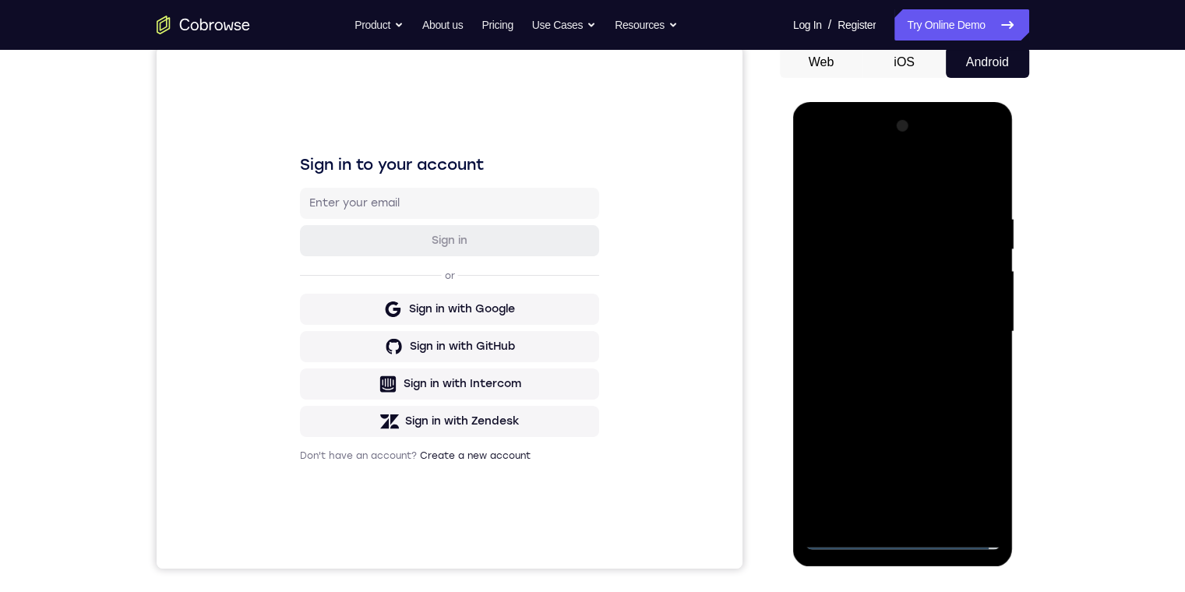
click at [882, 513] on div at bounding box center [903, 332] width 196 height 436
click at [919, 308] on div at bounding box center [903, 332] width 196 height 436
click at [859, 299] on div at bounding box center [903, 332] width 196 height 436
click at [908, 333] on div at bounding box center [903, 332] width 196 height 436
click at [933, 390] on div at bounding box center [903, 332] width 196 height 436
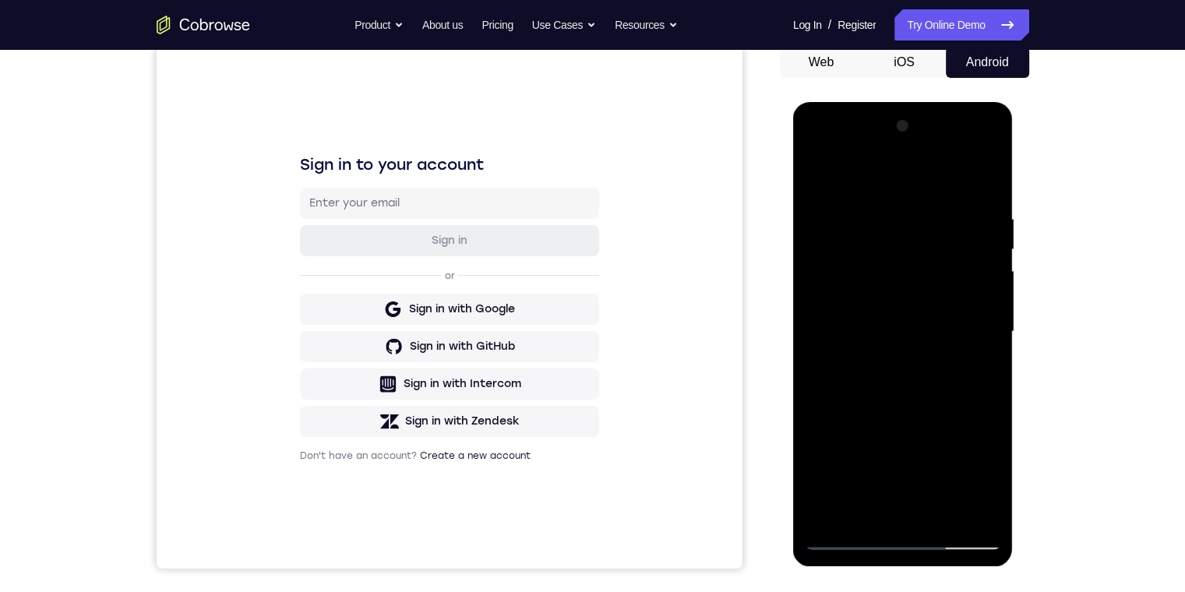
click at [815, 177] on div at bounding box center [903, 332] width 196 height 436
click at [812, 143] on div at bounding box center [903, 332] width 196 height 436
click at [862, 249] on div at bounding box center [903, 332] width 196 height 436
click at [857, 322] on div at bounding box center [903, 332] width 196 height 436
click at [912, 404] on div at bounding box center [903, 332] width 196 height 436
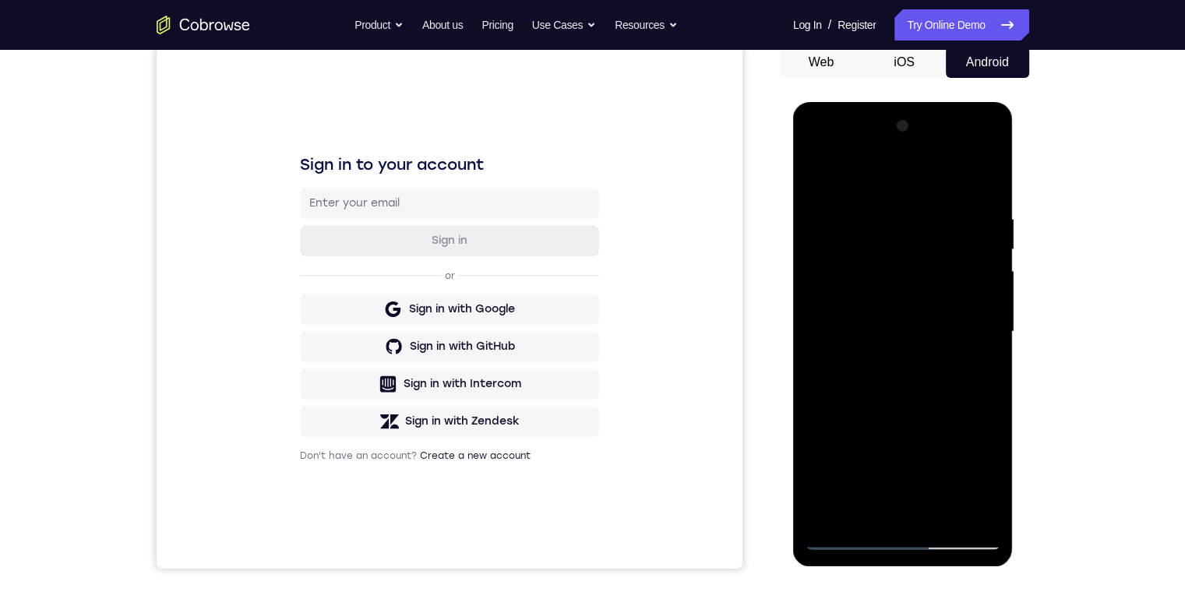
click at [901, 319] on div at bounding box center [903, 332] width 196 height 436
click at [922, 308] on div at bounding box center [903, 332] width 196 height 436
click at [925, 330] on div at bounding box center [903, 332] width 196 height 436
click at [922, 338] on div at bounding box center [903, 332] width 196 height 436
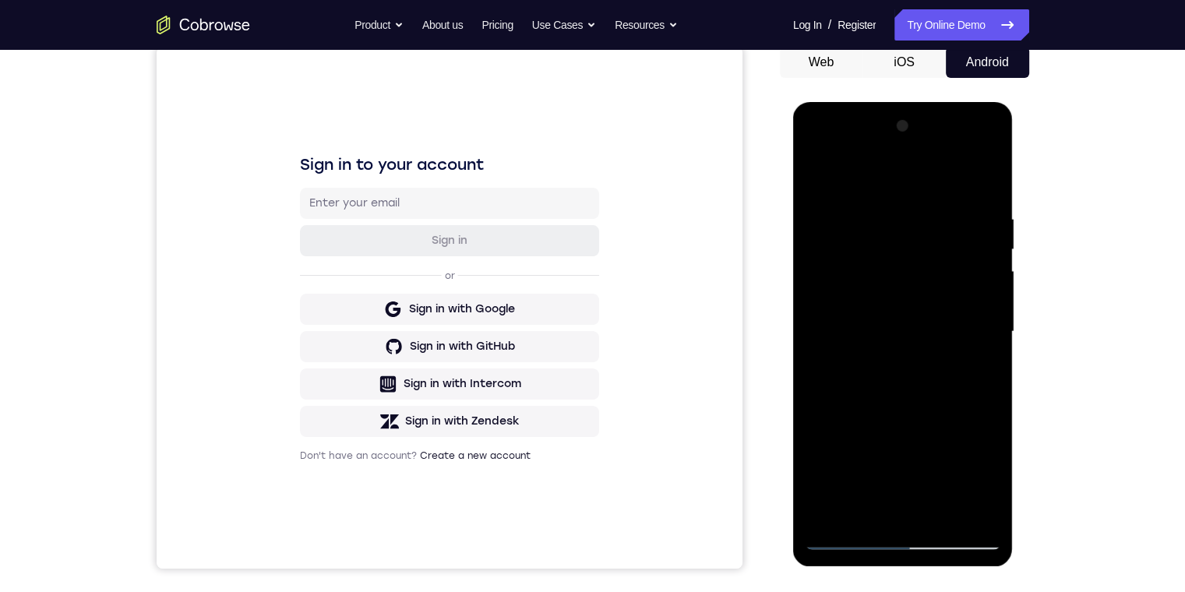
click at [936, 369] on div at bounding box center [903, 332] width 196 height 436
click at [902, 275] on div at bounding box center [903, 332] width 196 height 436
